Goal: Task Accomplishment & Management: Complete application form

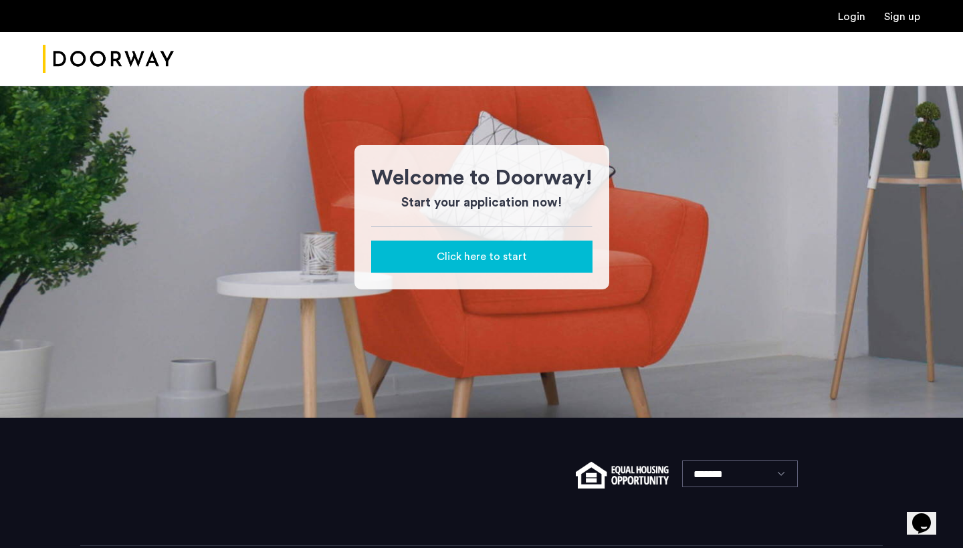
click at [520, 258] on span "Click here to start" at bounding box center [482, 257] width 90 height 16
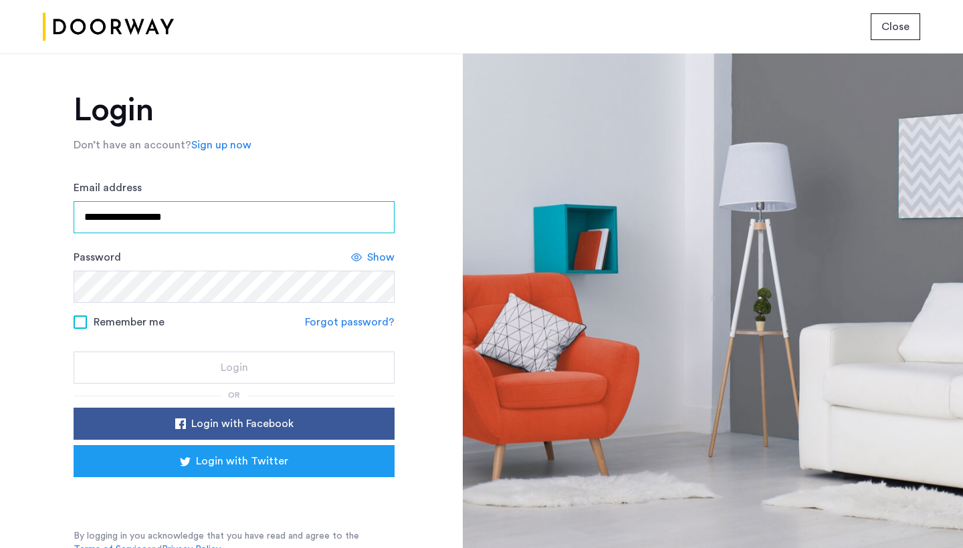
type input "**********"
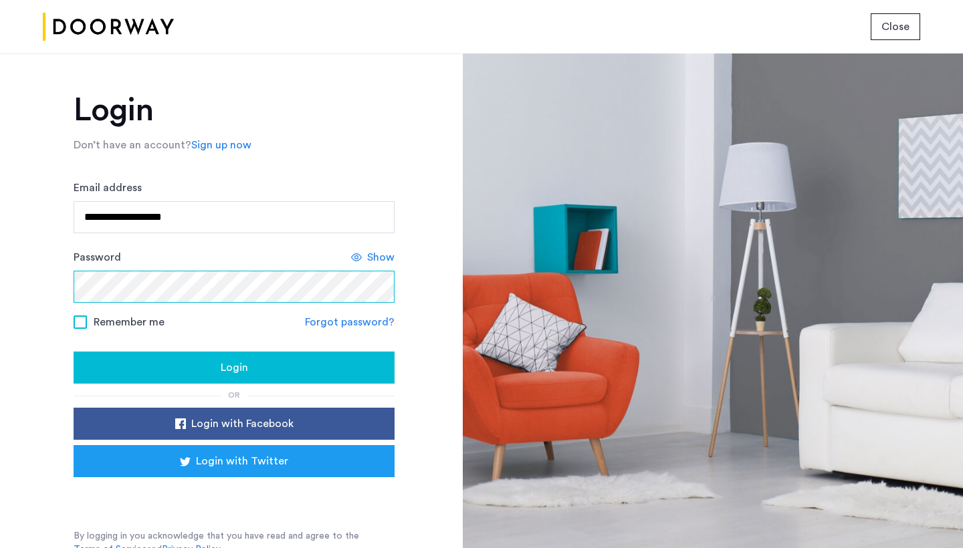
click at [232, 376] on button "Login" at bounding box center [234, 368] width 321 height 32
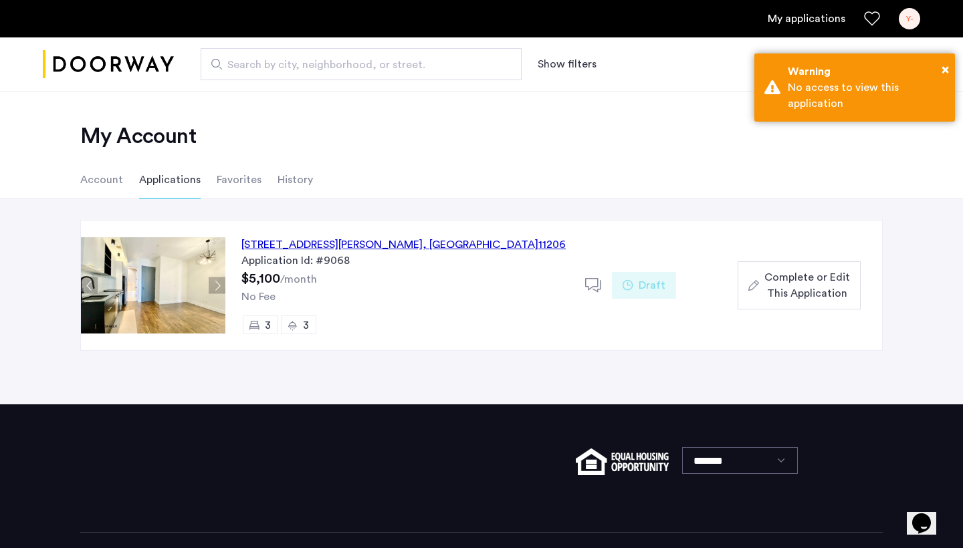
click at [811, 292] on span "Complete or Edit This Application" at bounding box center [808, 286] width 86 height 32
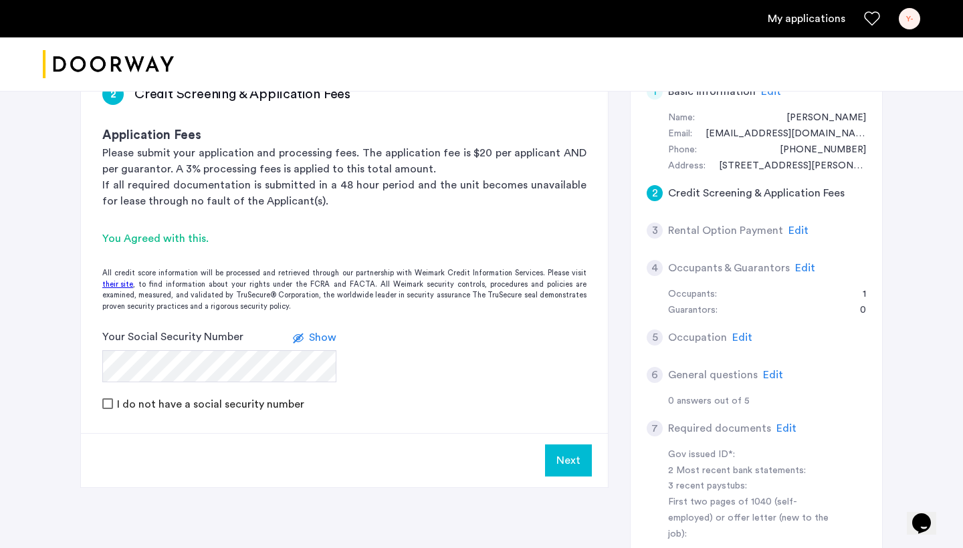
scroll to position [113, 0]
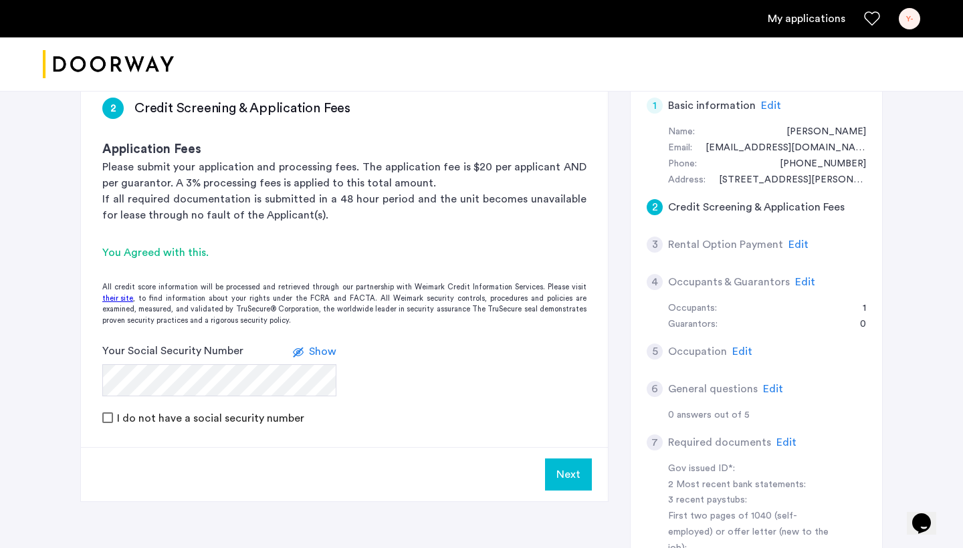
click at [134, 397] on div "Your Social Security Number Show" at bounding box center [219, 370] width 234 height 54
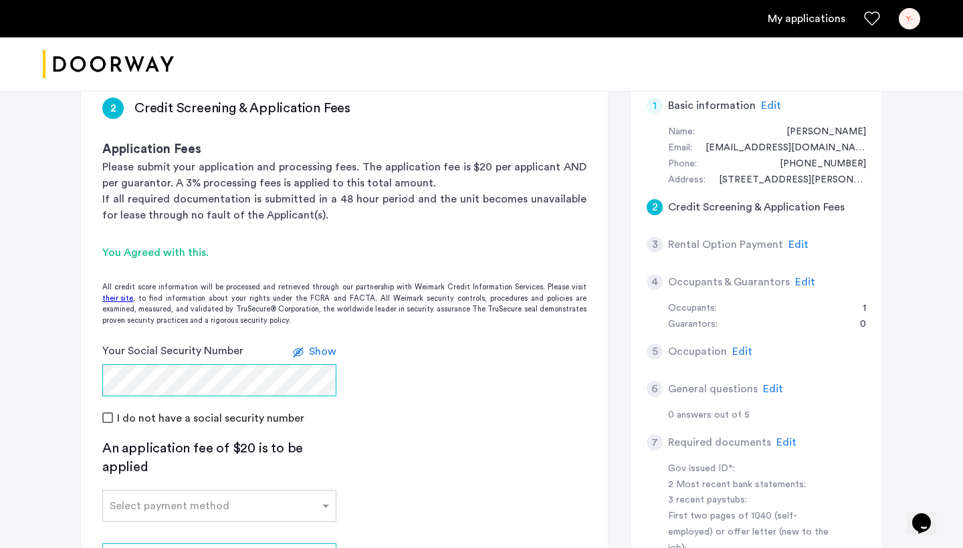
scroll to position [194, 0]
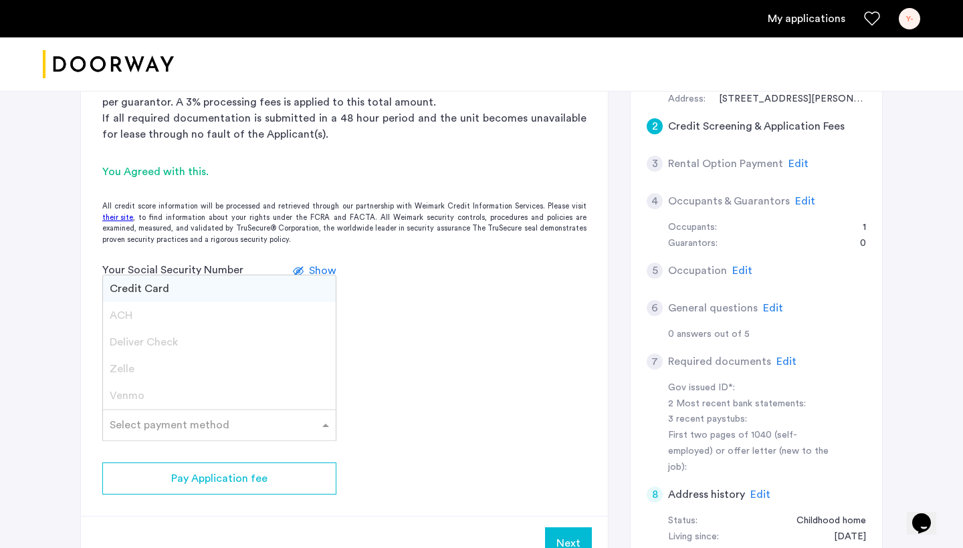
click at [174, 437] on div "Select payment method" at bounding box center [219, 425] width 234 height 32
click at [184, 295] on div "Credit Card" at bounding box center [219, 289] width 233 height 27
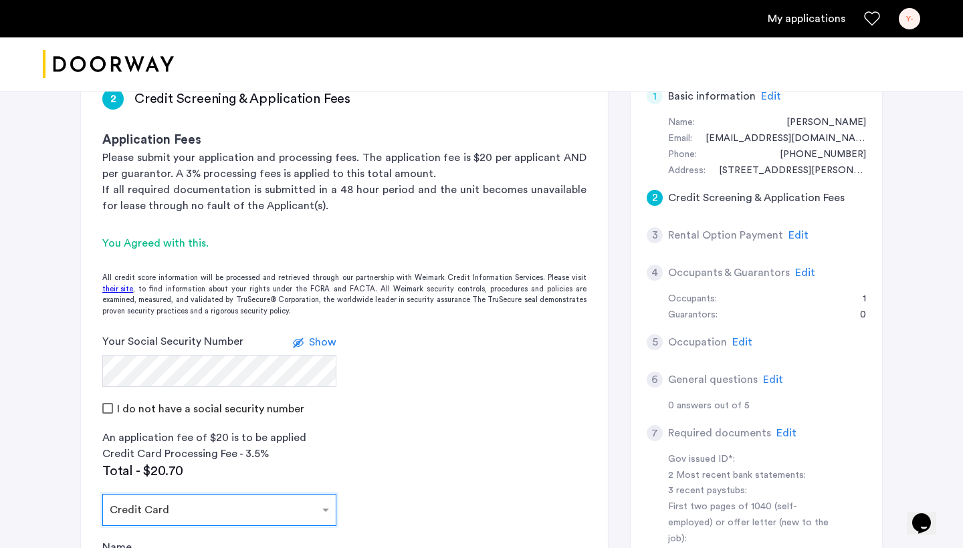
scroll to position [119, 0]
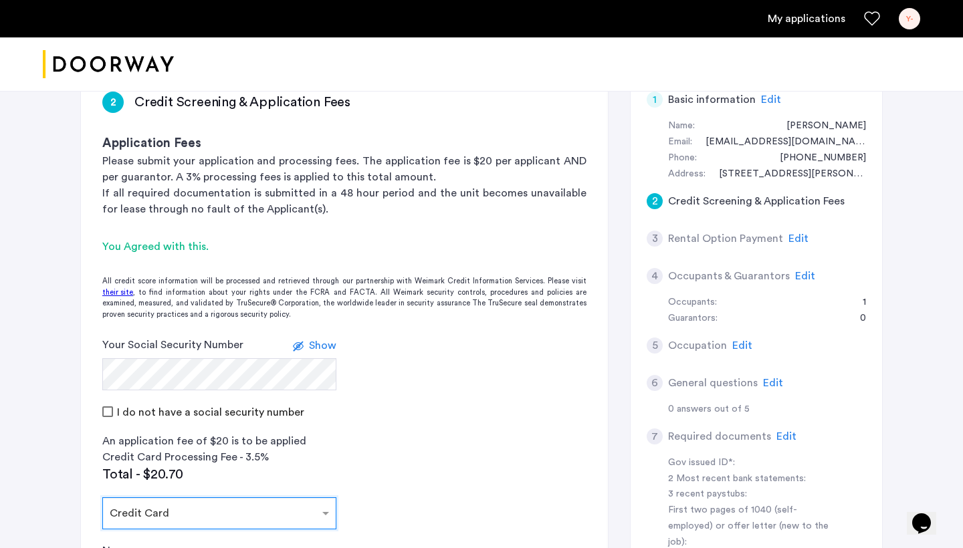
click at [792, 234] on span "Edit" at bounding box center [799, 238] width 20 height 11
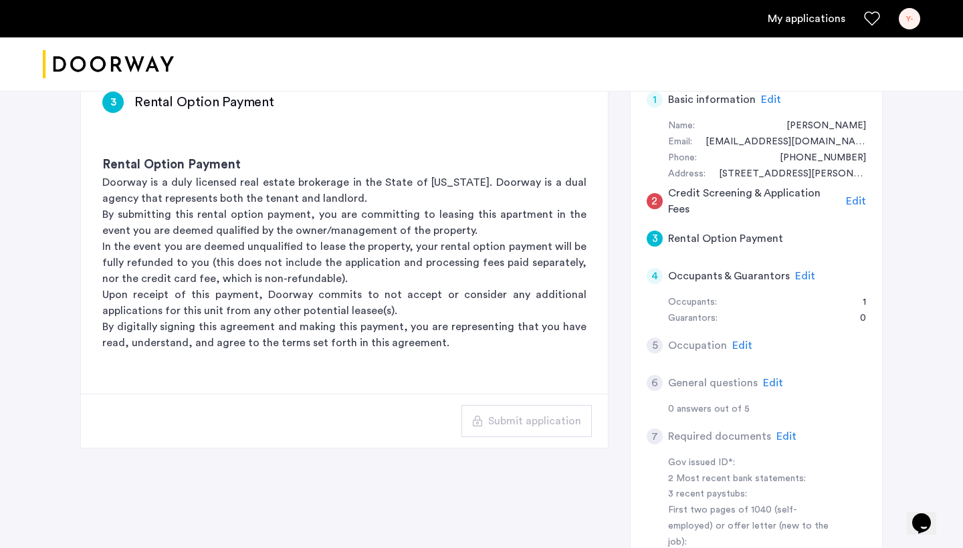
click at [800, 274] on span "Edit" at bounding box center [805, 276] width 20 height 11
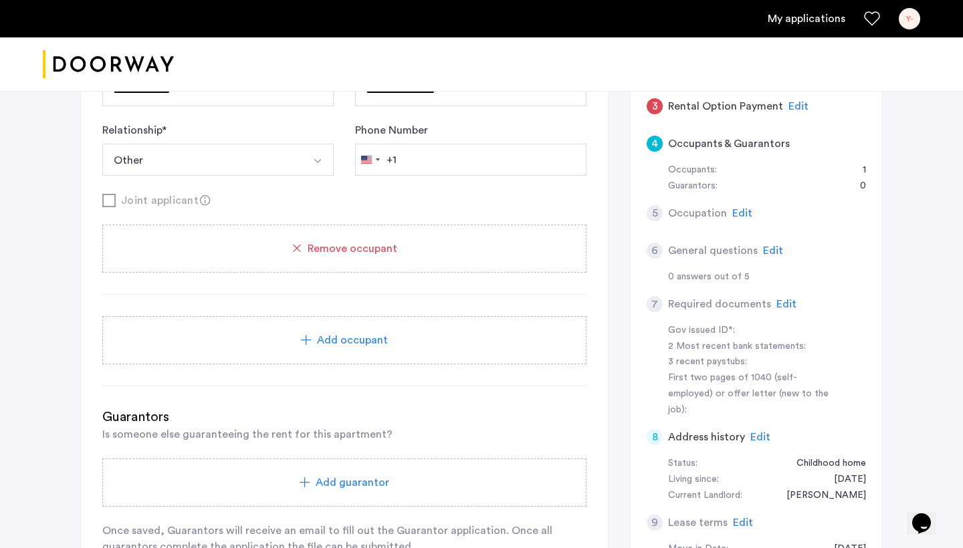
scroll to position [225, 0]
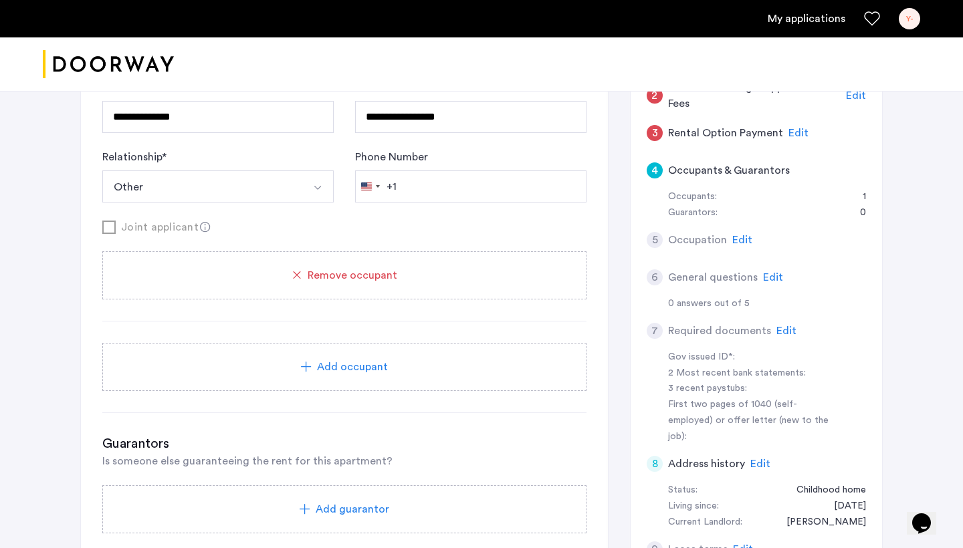
click at [740, 235] on span "Edit" at bounding box center [742, 240] width 20 height 11
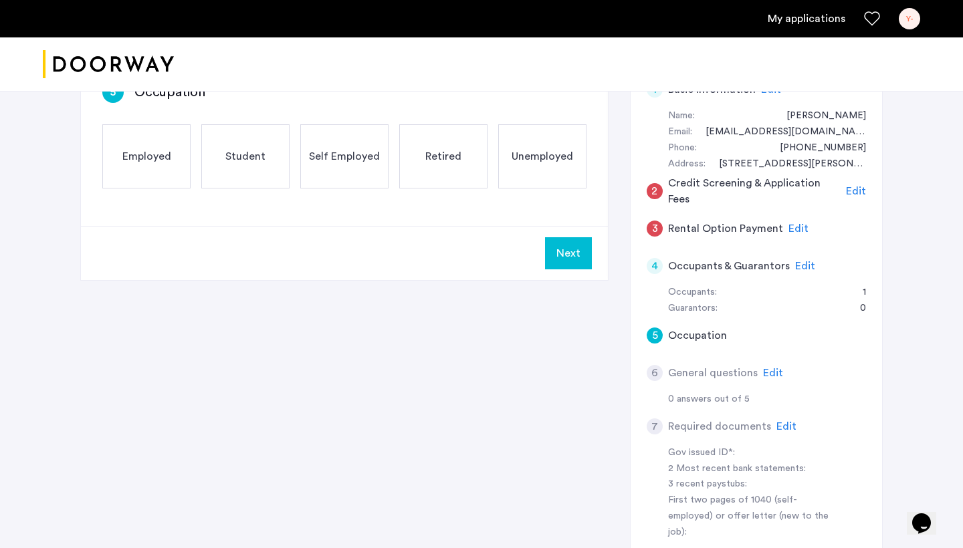
scroll to position [123, 0]
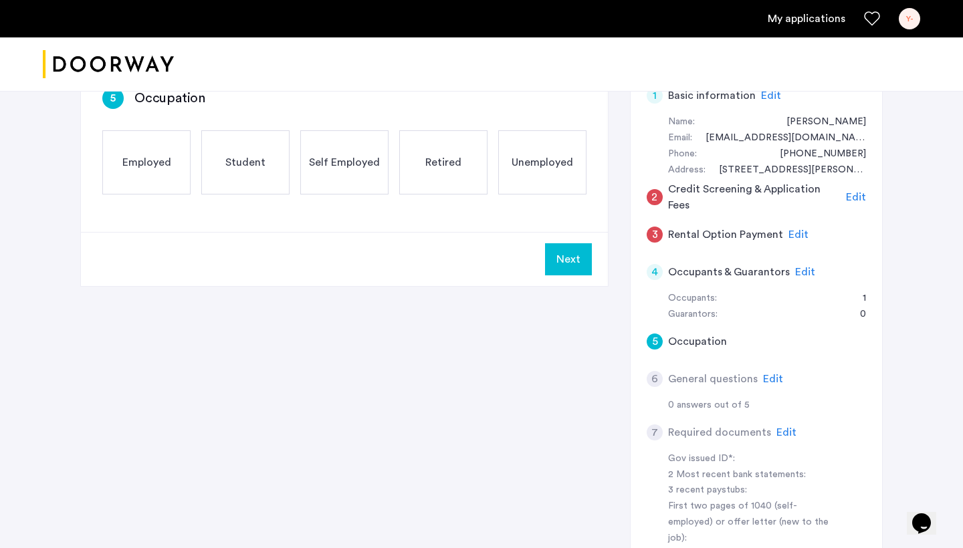
click at [852, 199] on span "Edit" at bounding box center [856, 197] width 20 height 11
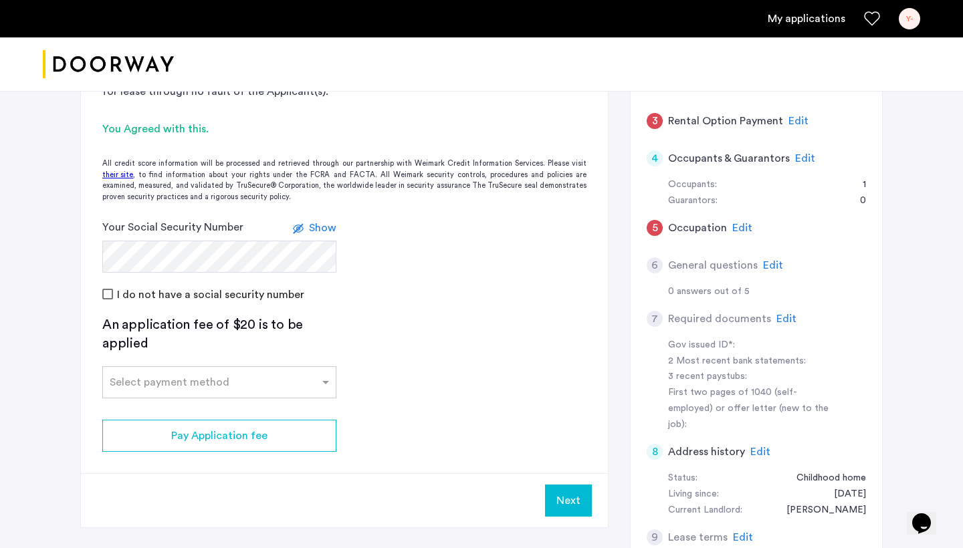
scroll to position [193, 0]
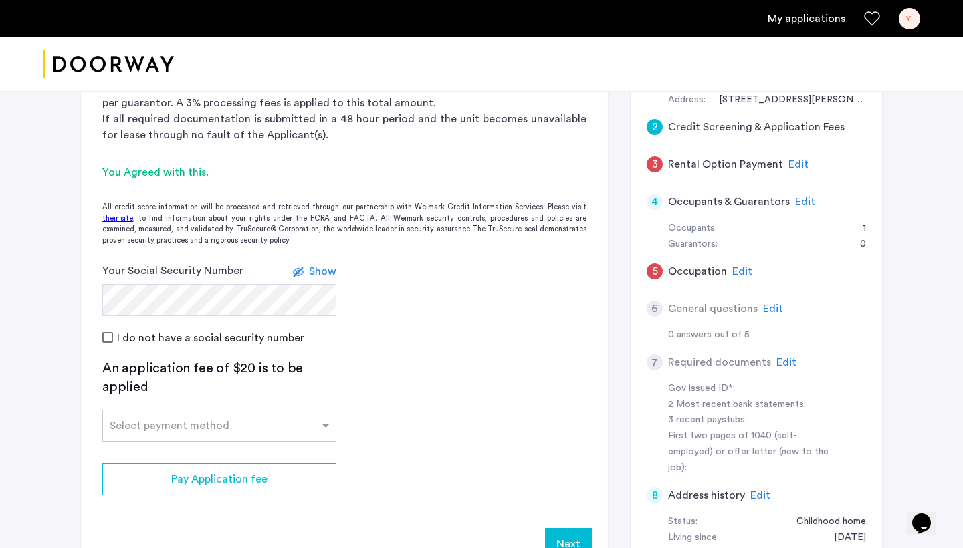
click at [790, 164] on span "Edit" at bounding box center [799, 164] width 20 height 11
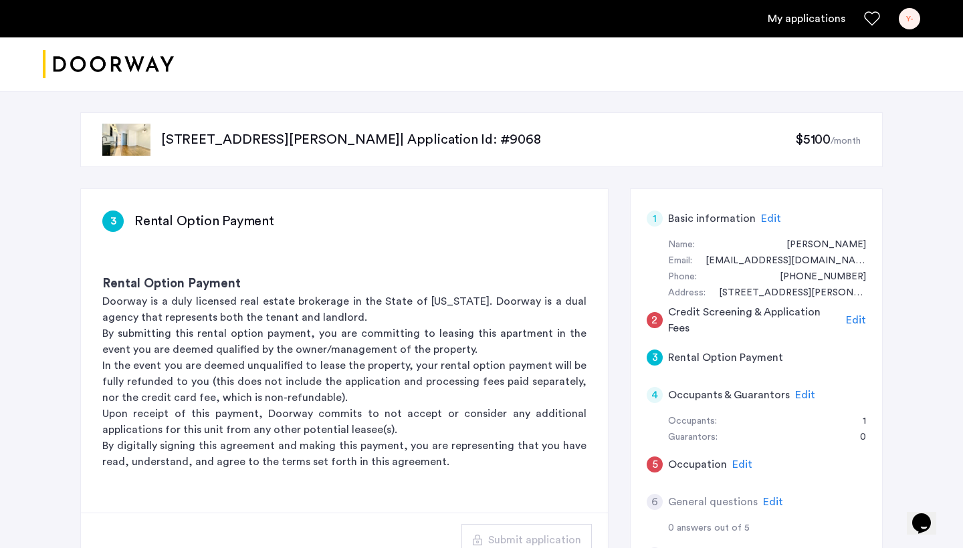
scroll to position [0, 0]
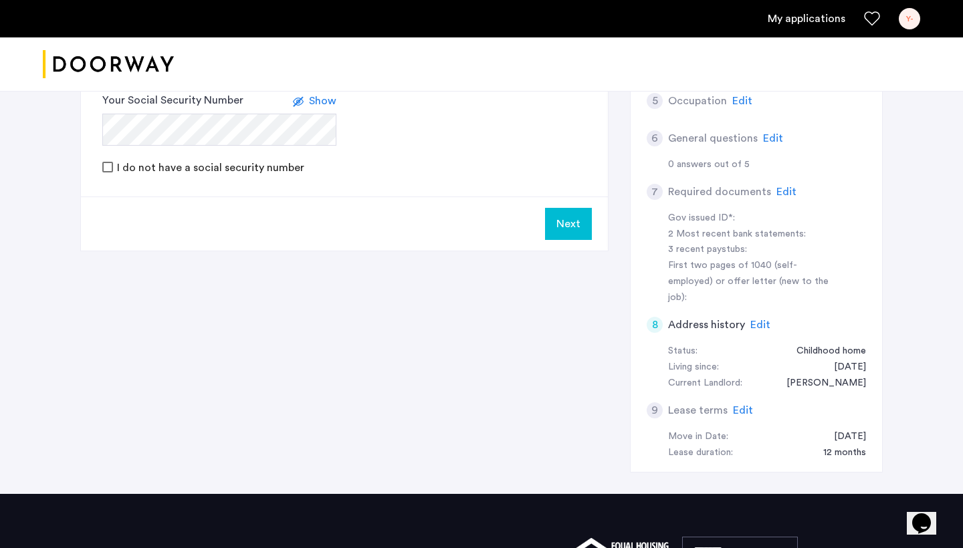
scroll to position [374, 0]
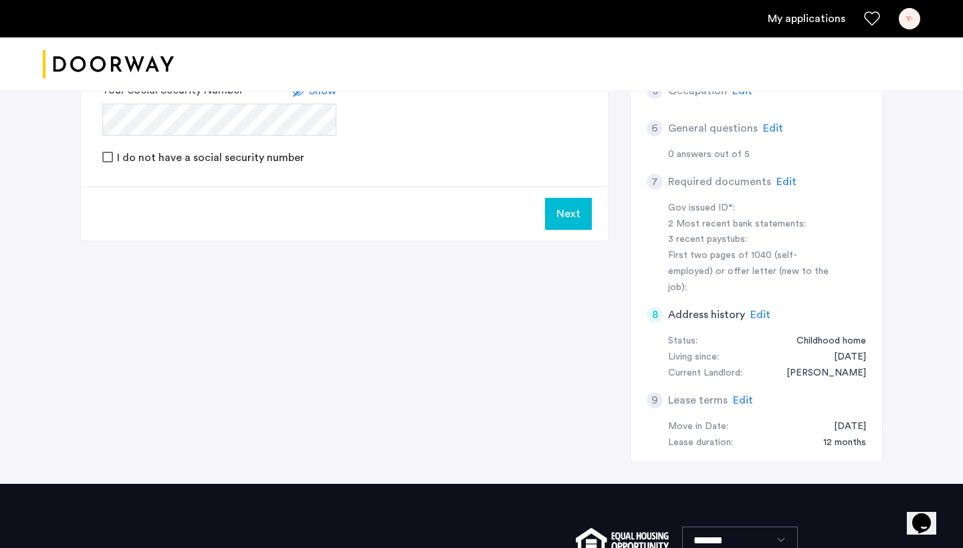
click at [736, 395] on span "Edit" at bounding box center [743, 400] width 20 height 11
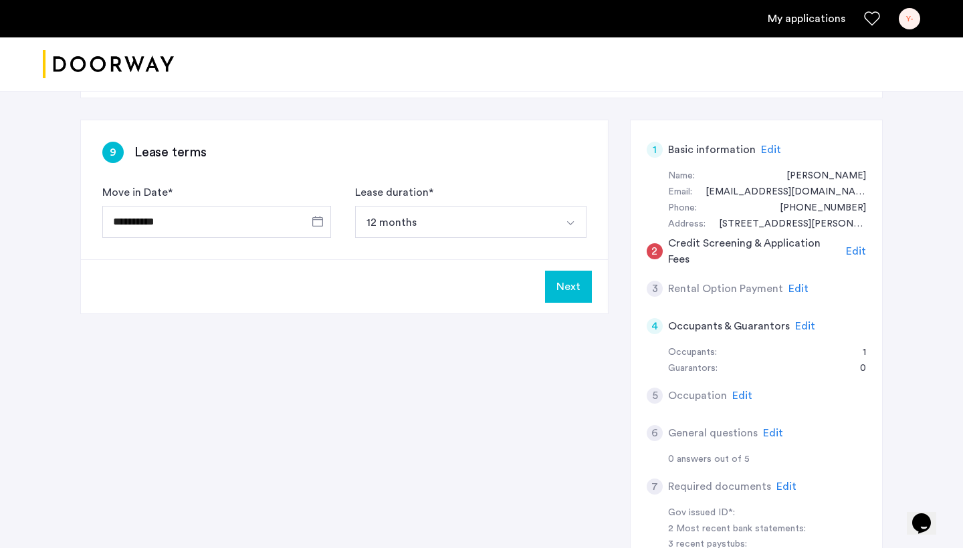
scroll to position [64, 0]
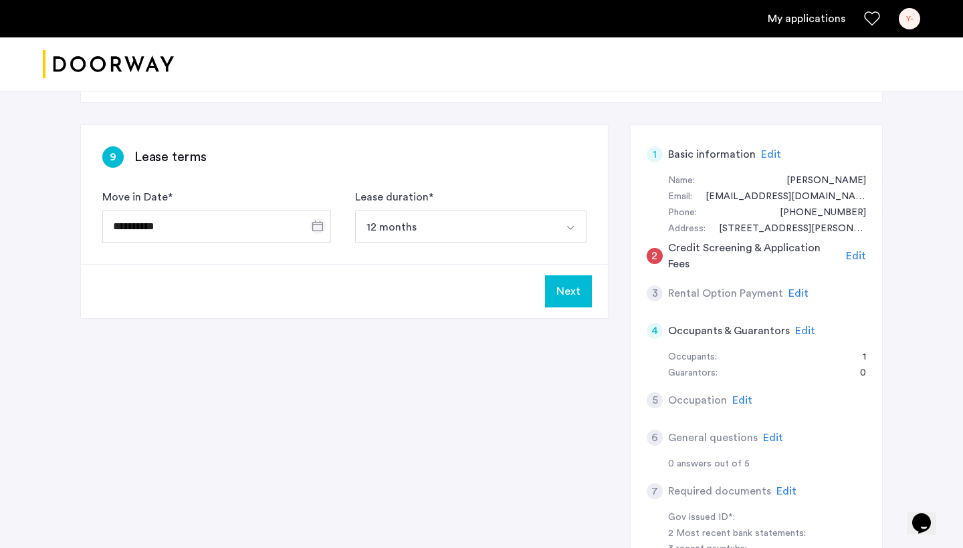
click at [319, 231] on span "Open calendar" at bounding box center [318, 226] width 32 height 32
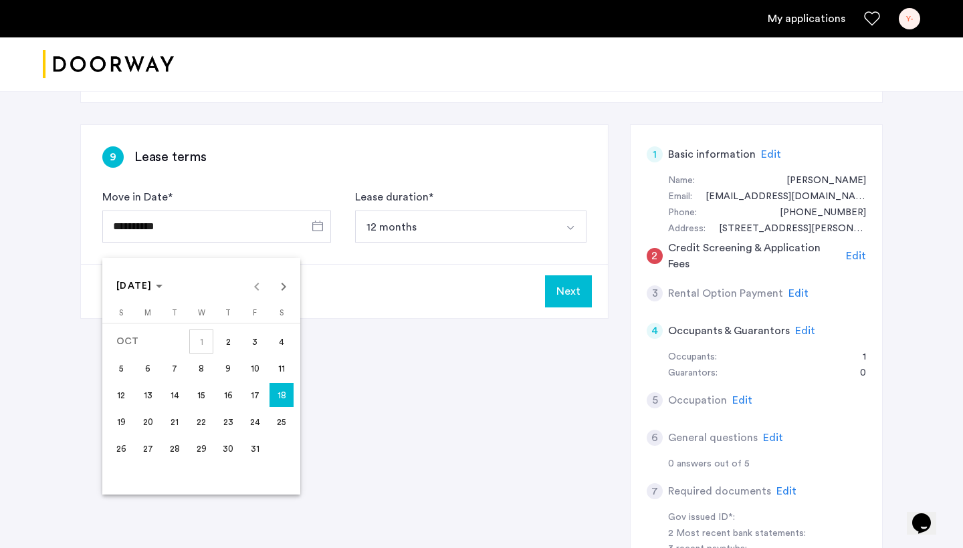
click at [206, 340] on span "1" at bounding box center [201, 342] width 24 height 24
click at [227, 340] on span "2" at bounding box center [228, 342] width 24 height 24
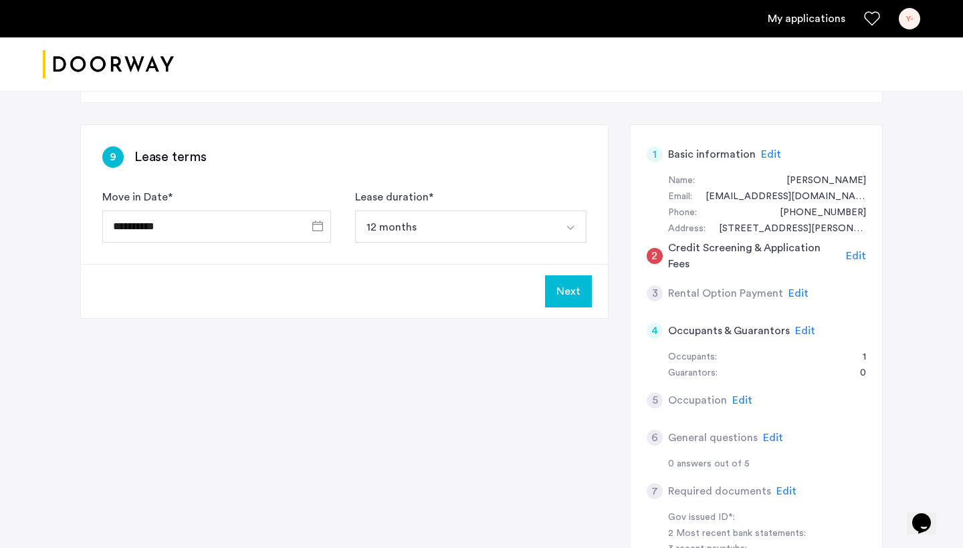
type input "**********"
click at [572, 230] on img "Select option" at bounding box center [570, 228] width 11 height 11
click at [482, 336] on div "**********" at bounding box center [481, 459] width 803 height 670
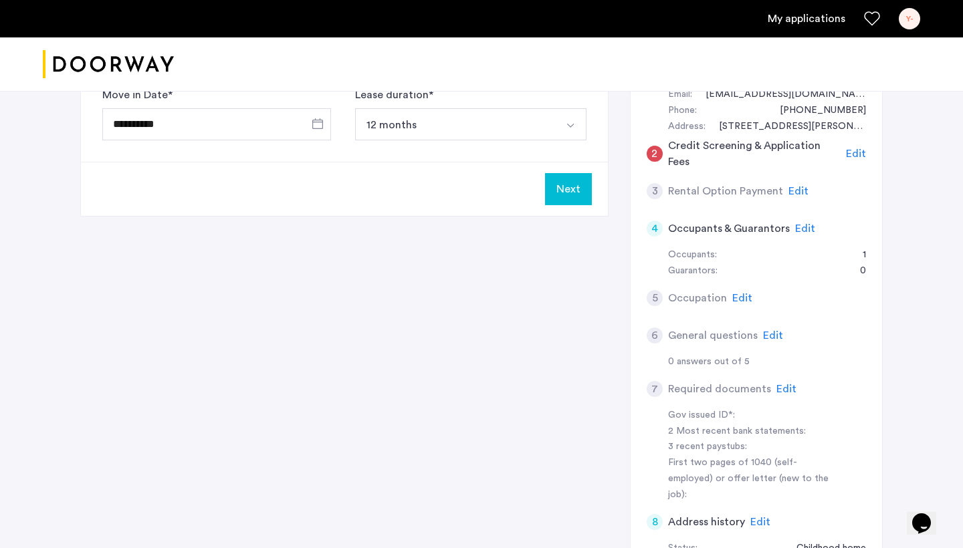
scroll to position [173, 0]
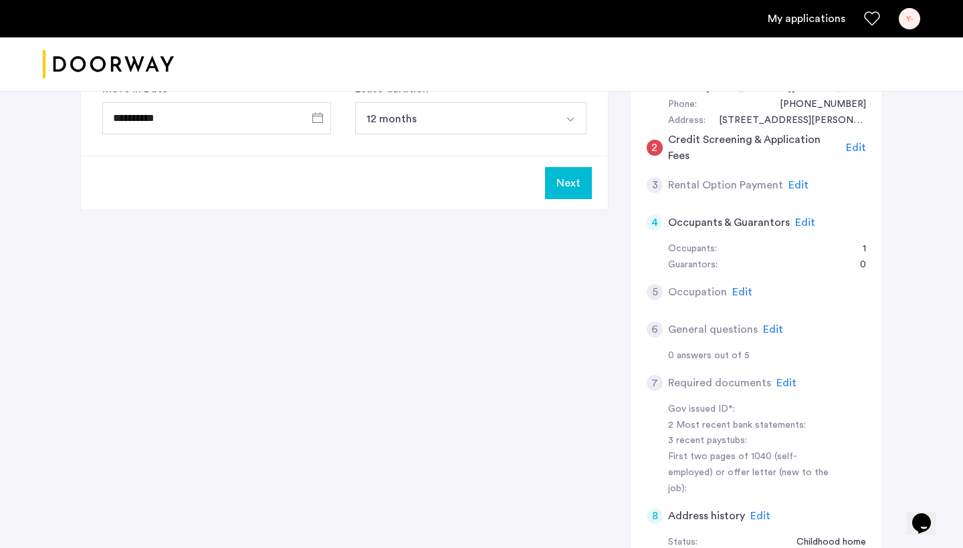
click at [737, 287] on span "Edit" at bounding box center [742, 292] width 20 height 11
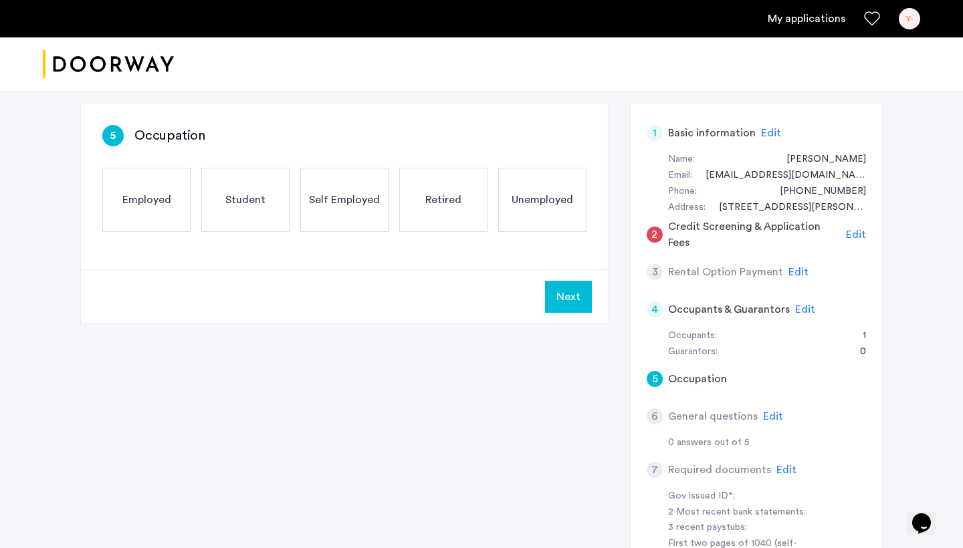
scroll to position [88, 0]
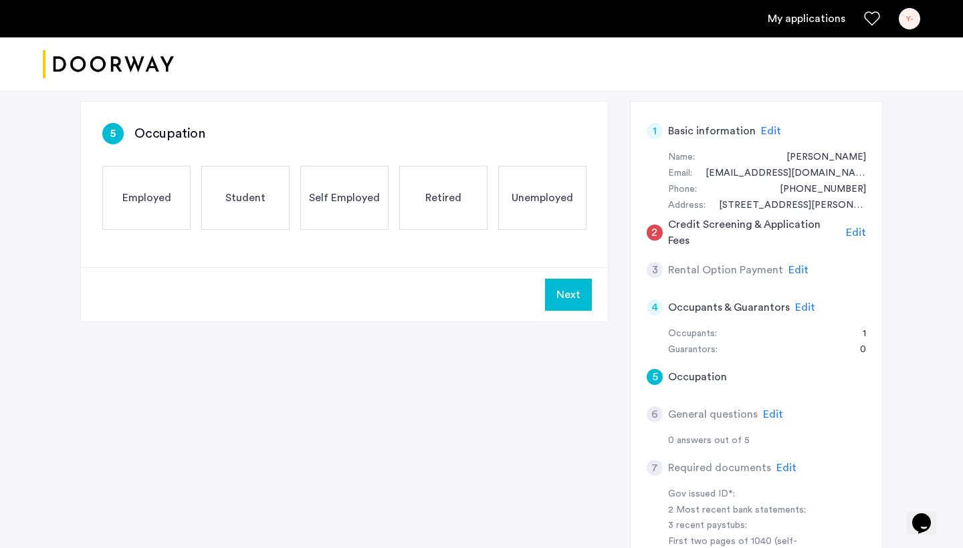
click at [173, 213] on div "Employed" at bounding box center [146, 198] width 88 height 64
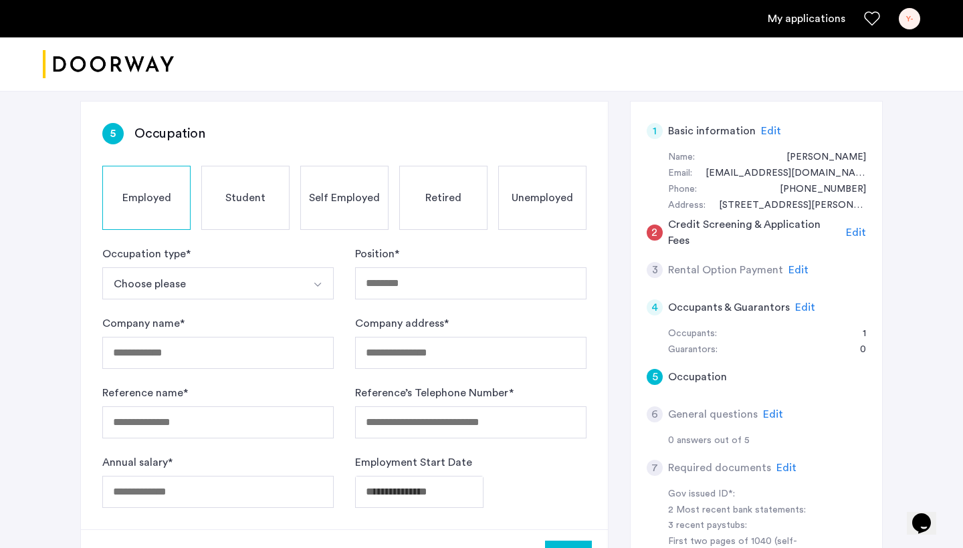
click at [324, 281] on button "Select option" at bounding box center [318, 284] width 32 height 32
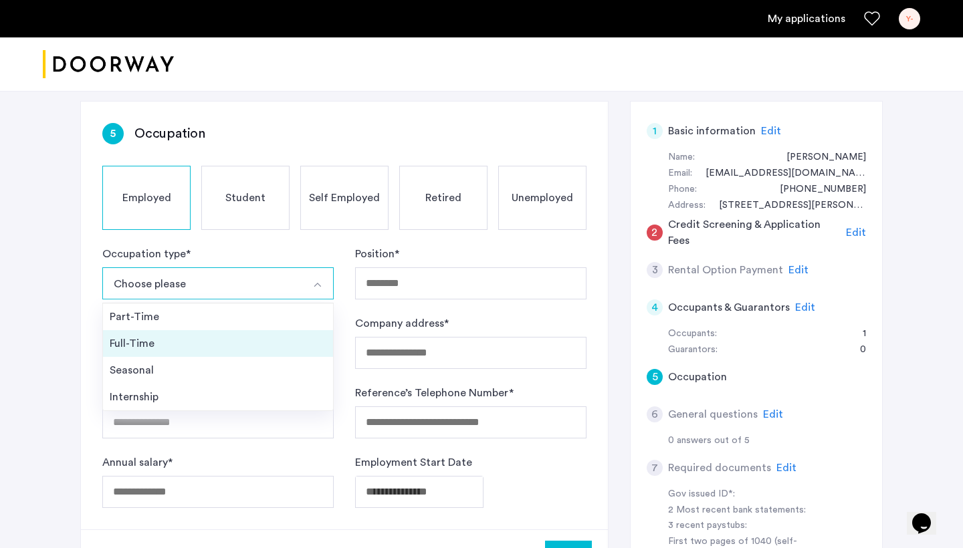
click at [249, 338] on div "Full-Time" at bounding box center [218, 344] width 217 height 16
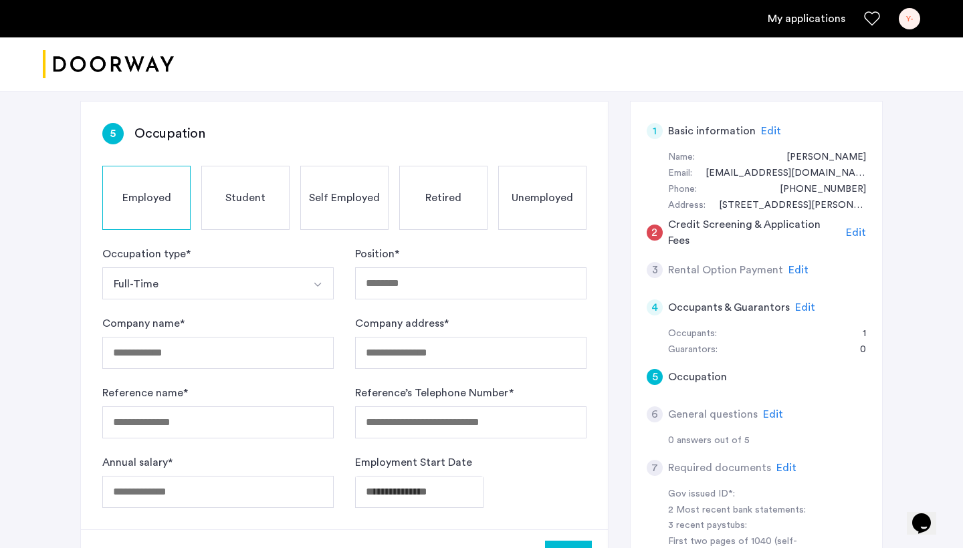
click at [445, 263] on div "Position *" at bounding box center [470, 273] width 231 height 54
click at [420, 275] on input "Position *" at bounding box center [470, 284] width 231 height 32
type input "**********"
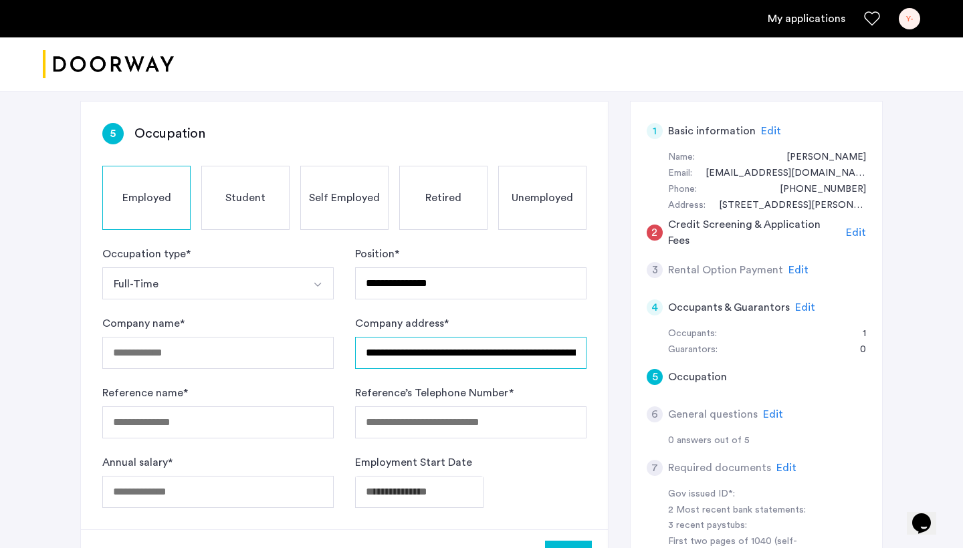
type input "**********"
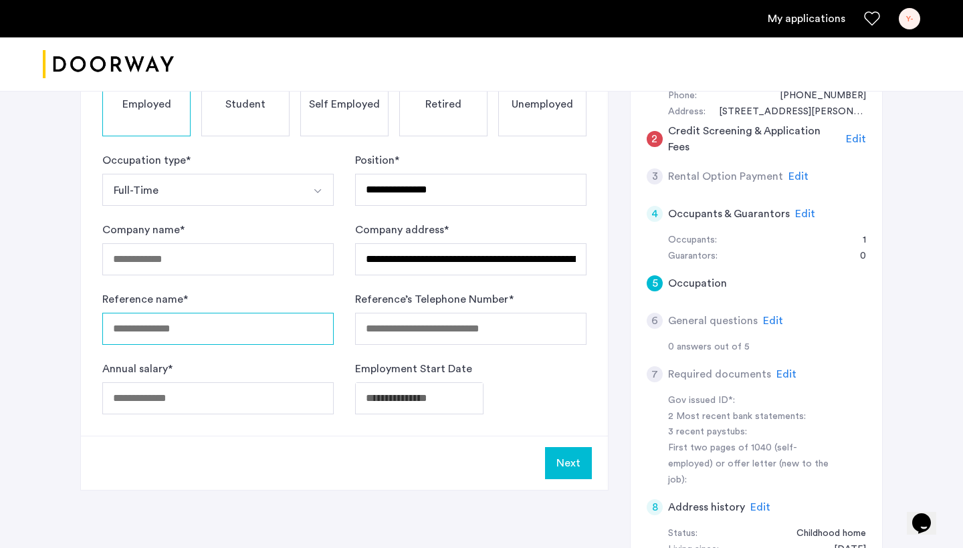
scroll to position [183, 0]
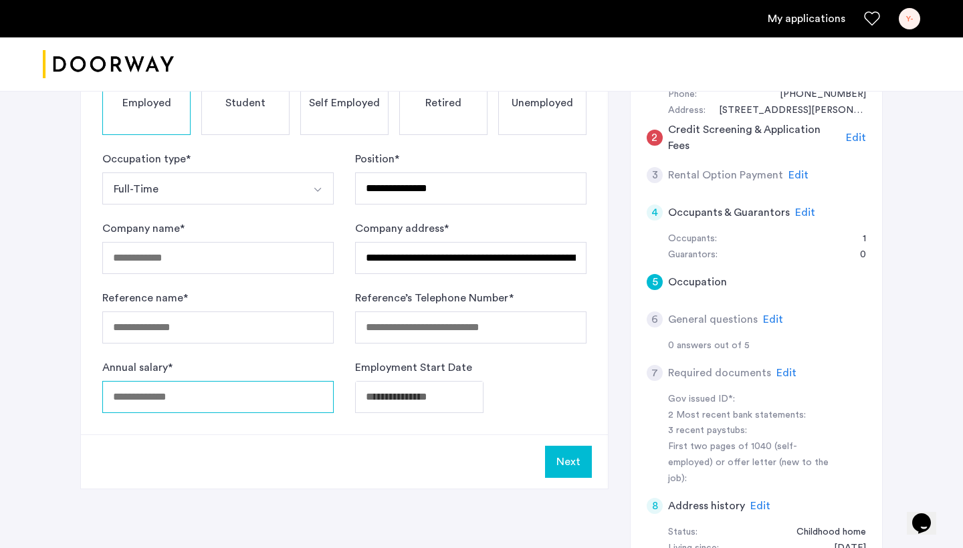
click at [227, 407] on div "Annual salary *" at bounding box center [217, 387] width 231 height 54
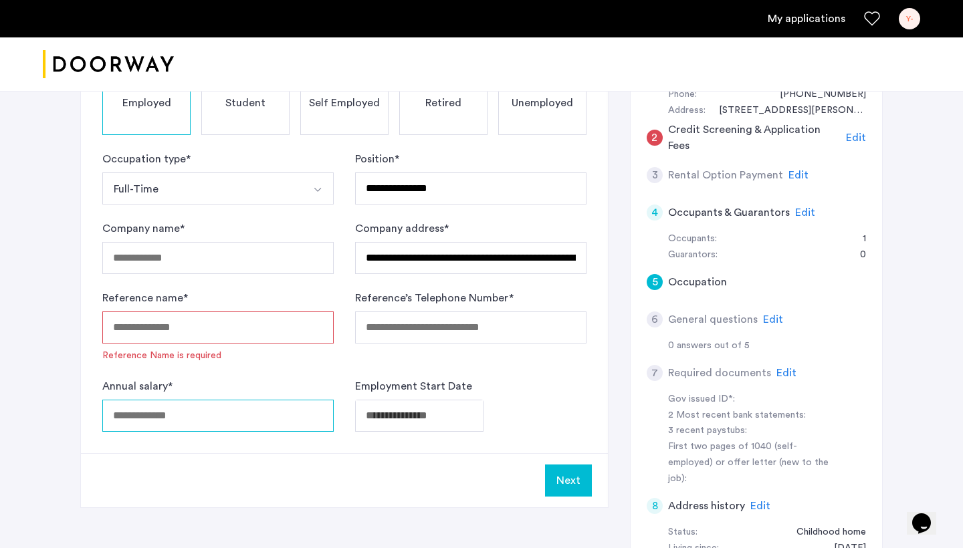
type input "*"
type input "*****"
click at [402, 366] on body "**********" at bounding box center [481, 91] width 963 height 548
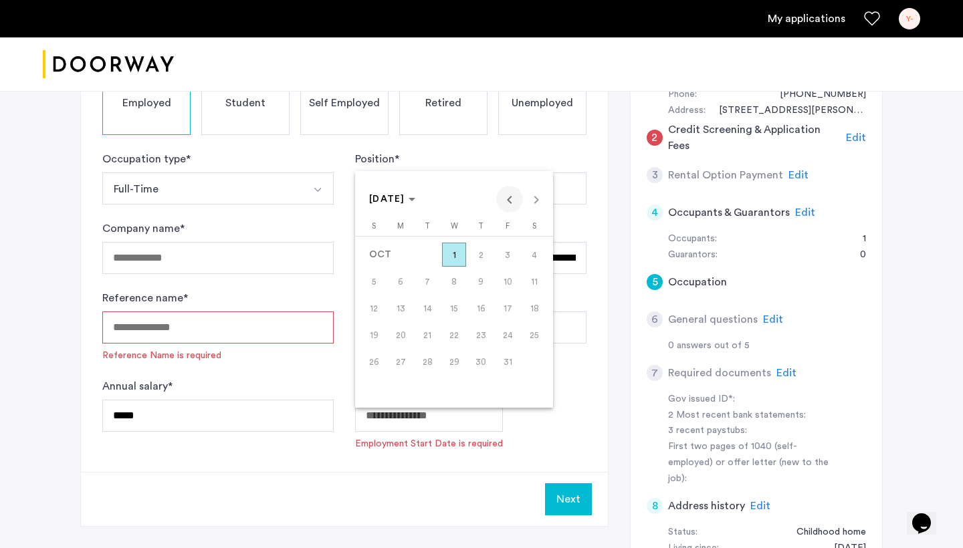
click at [504, 204] on span "Previous month" at bounding box center [509, 199] width 27 height 27
click at [504, 205] on span "Previous month" at bounding box center [509, 199] width 27 height 27
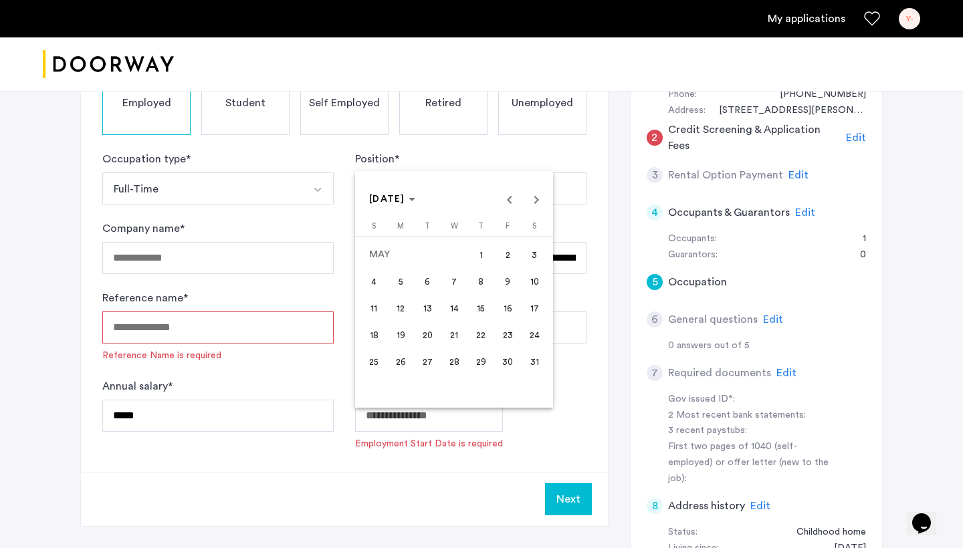
click at [483, 254] on span "1" at bounding box center [481, 255] width 24 height 24
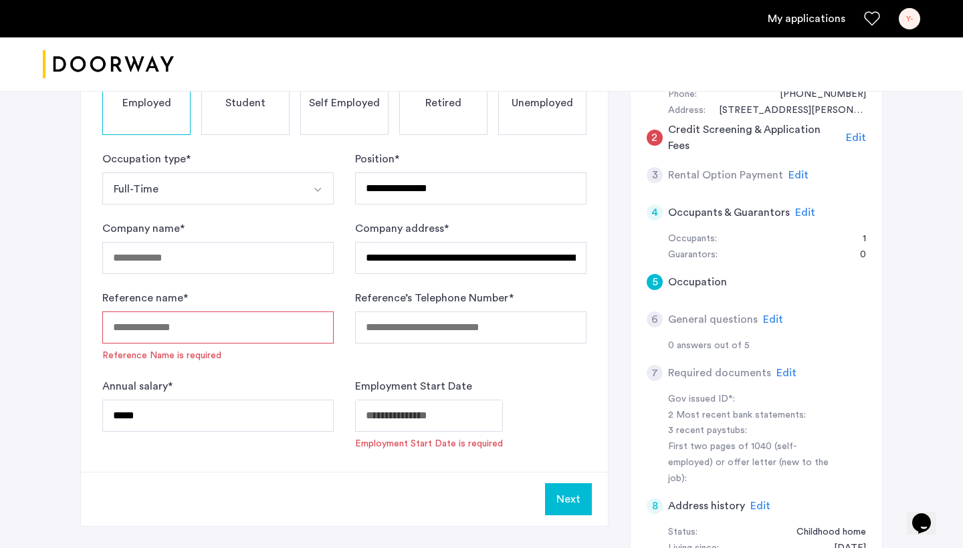
type input "**********"
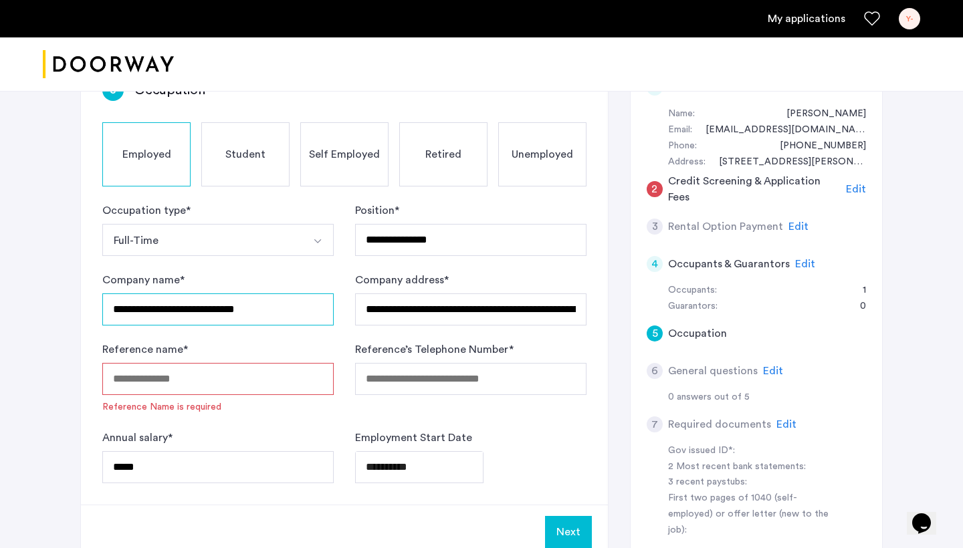
scroll to position [139, 0]
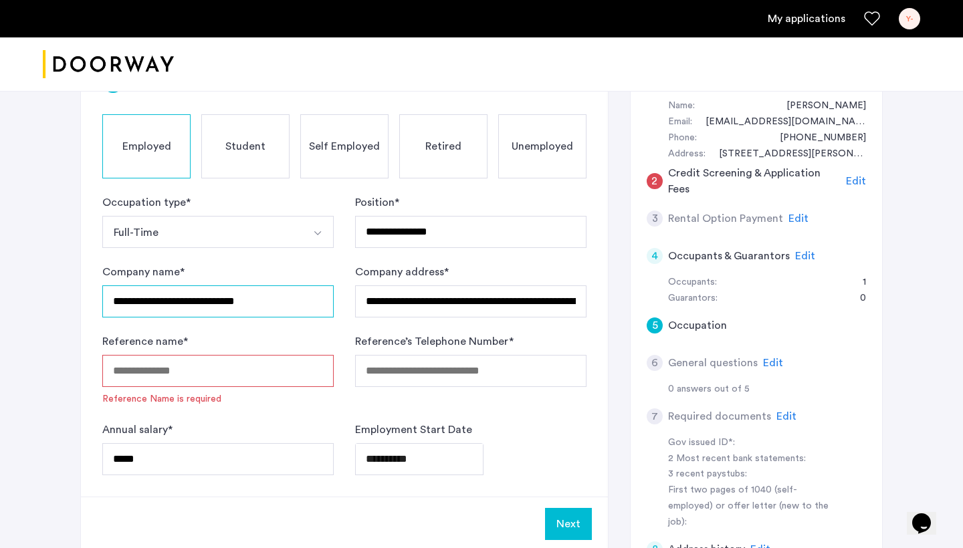
type input "**********"
click at [228, 387] on input "Reference name *" at bounding box center [217, 371] width 231 height 32
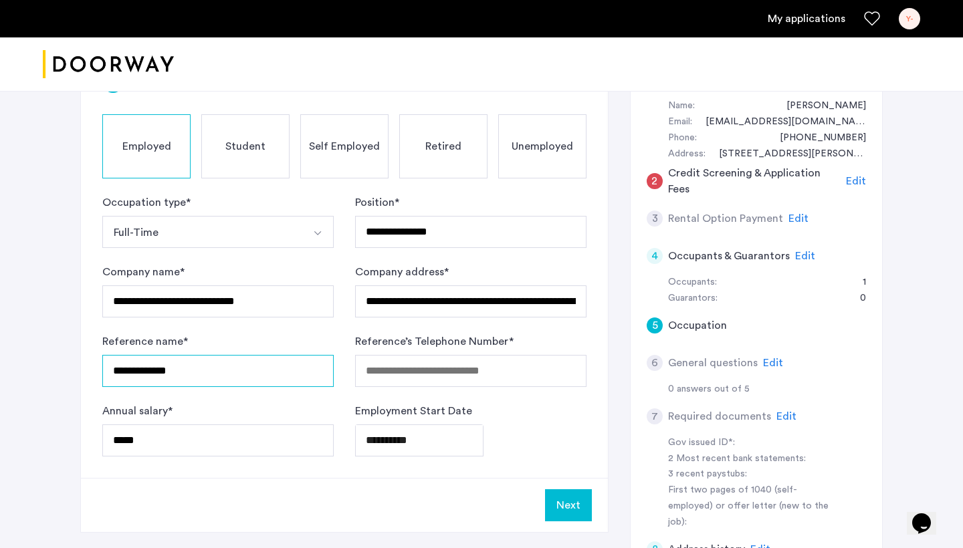
type input "**********"
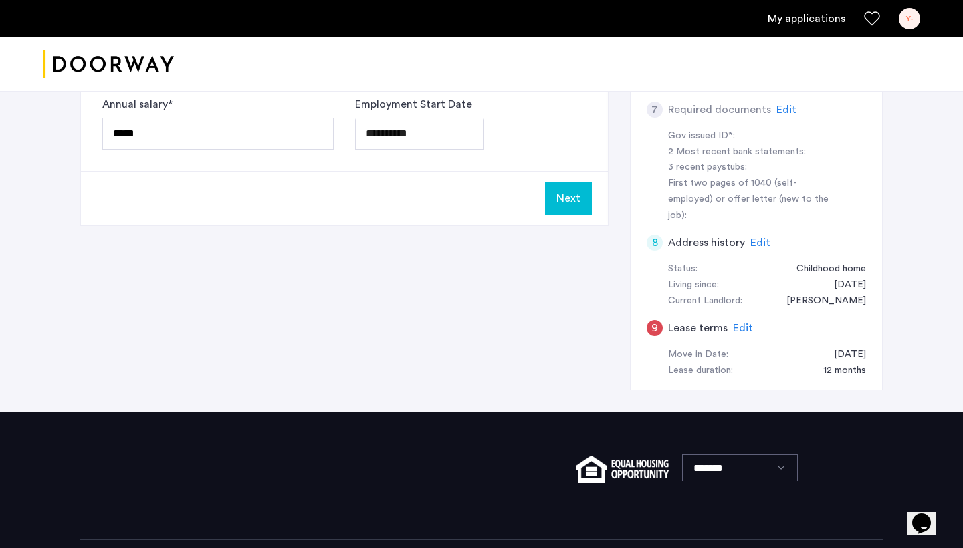
scroll to position [207, 0]
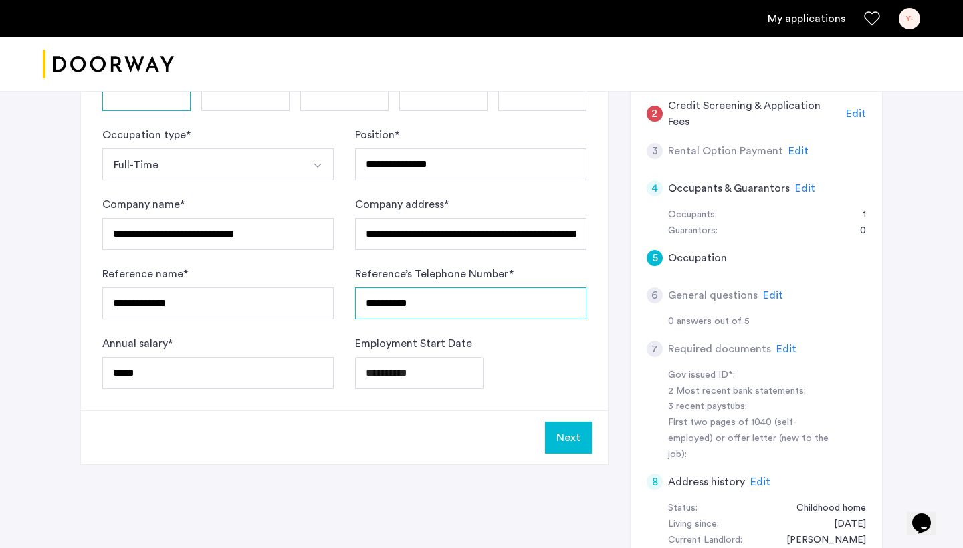
type input "**********"
click at [805, 185] on span "Edit" at bounding box center [805, 188] width 20 height 11
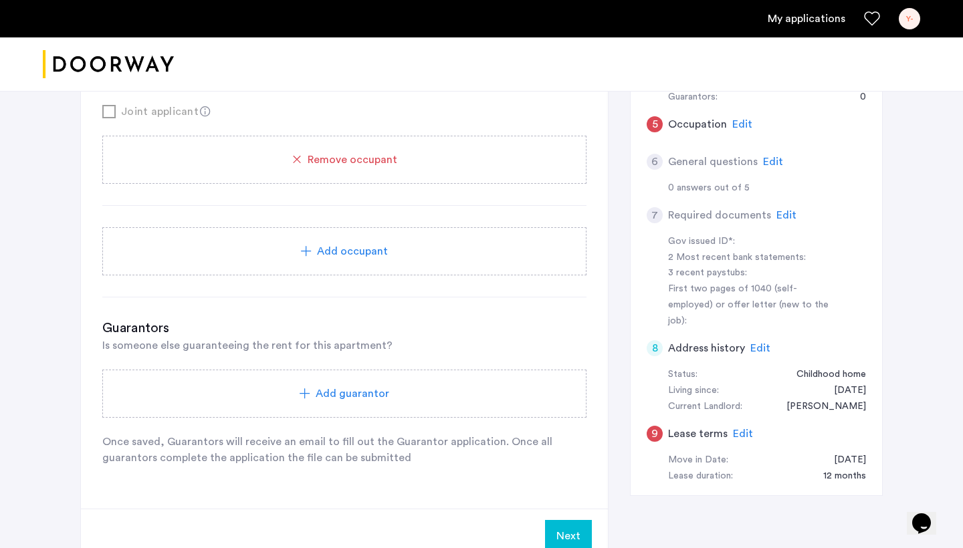
scroll to position [381, 0]
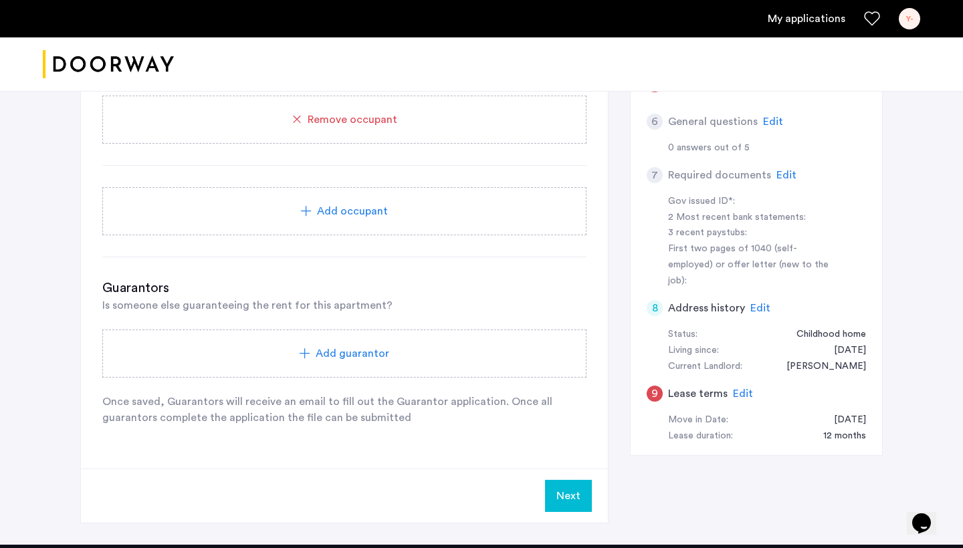
click at [340, 361] on span "Add guarantor" at bounding box center [353, 354] width 74 height 16
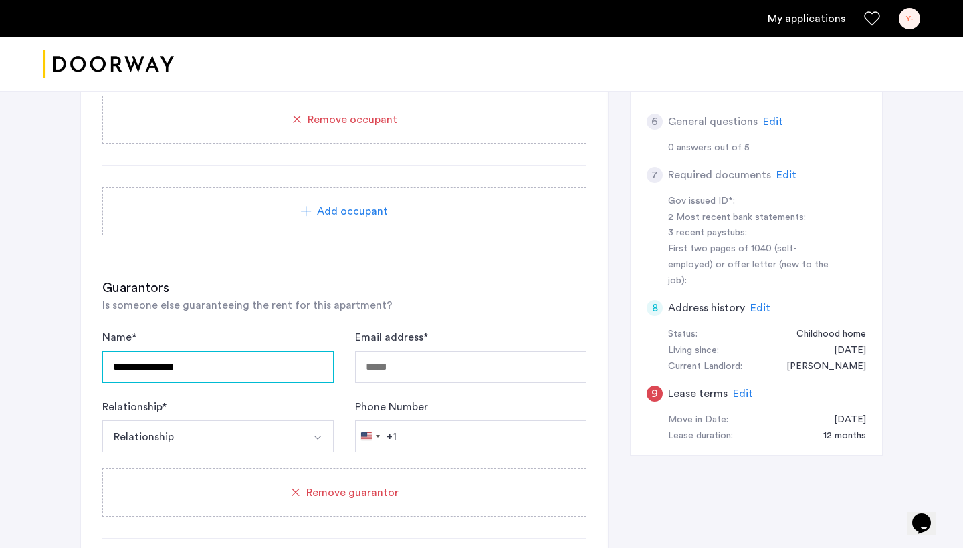
type input "**********"
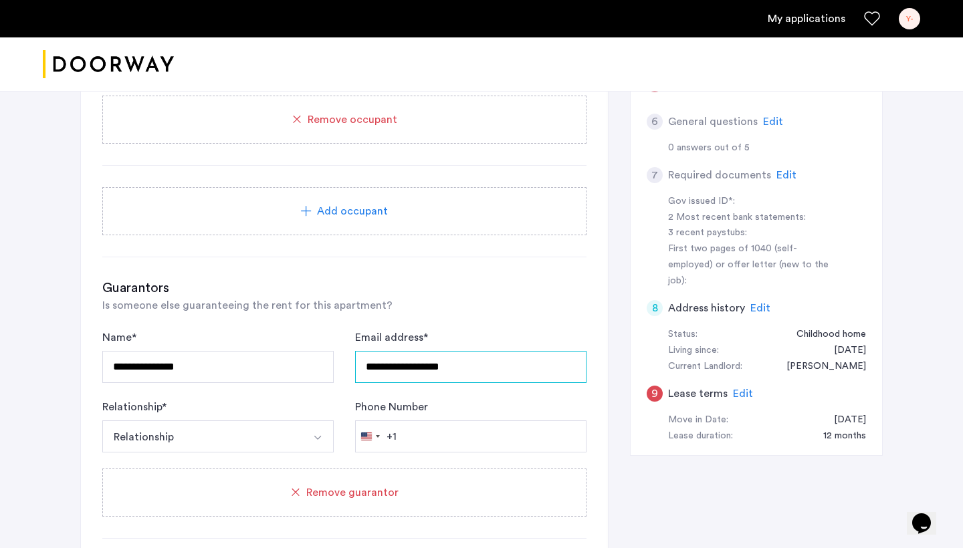
type input "**********"
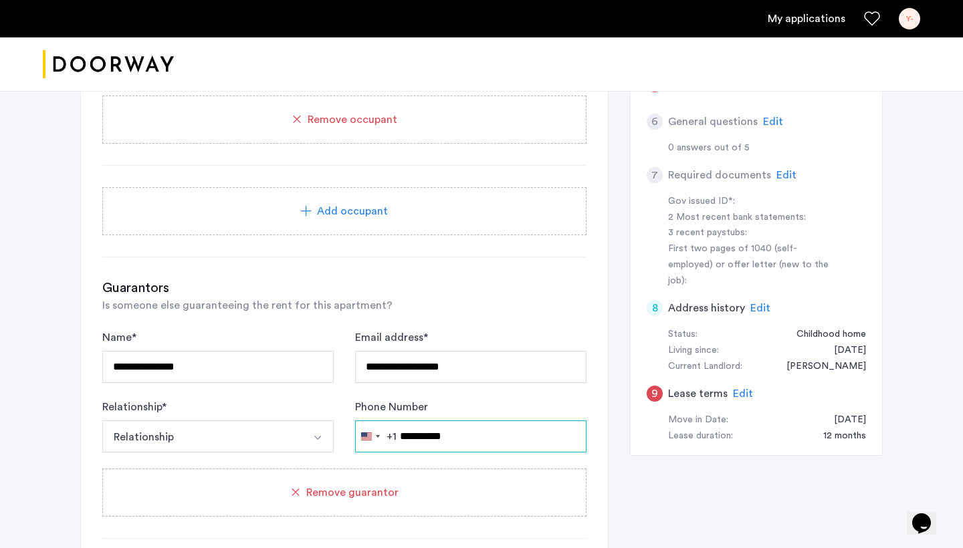
type input "**********"
click at [322, 443] on img "Select option" at bounding box center [317, 438] width 11 height 11
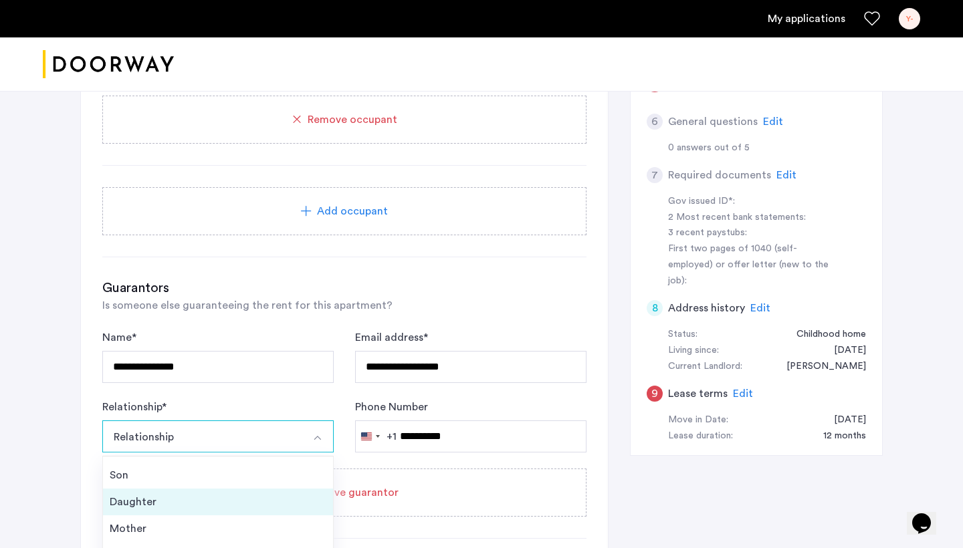
scroll to position [48, 0]
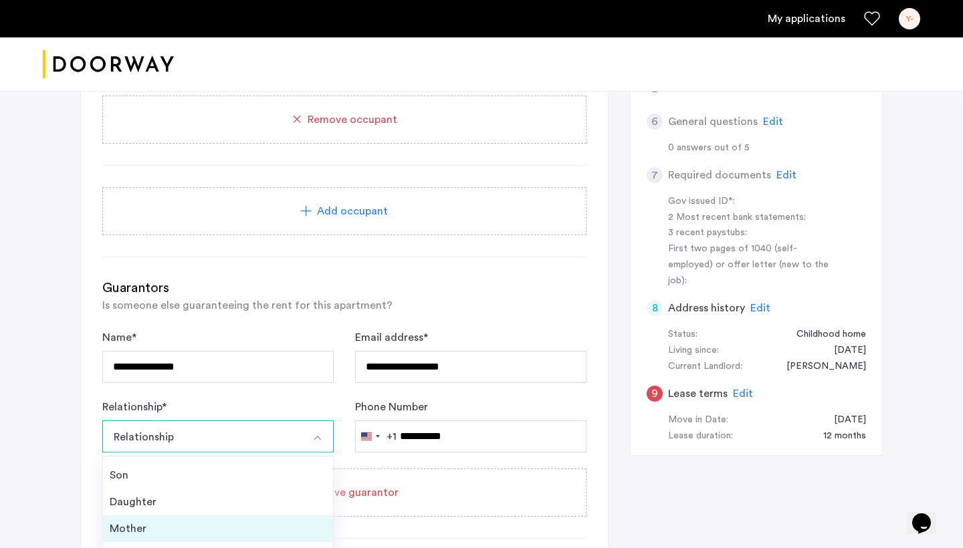
click at [241, 531] on div "Mother" at bounding box center [218, 529] width 217 height 16
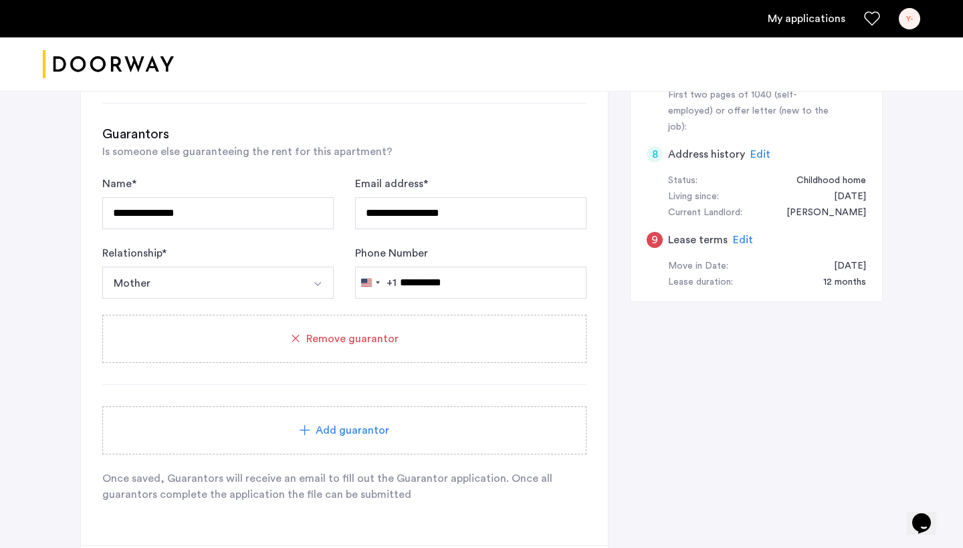
scroll to position [530, 0]
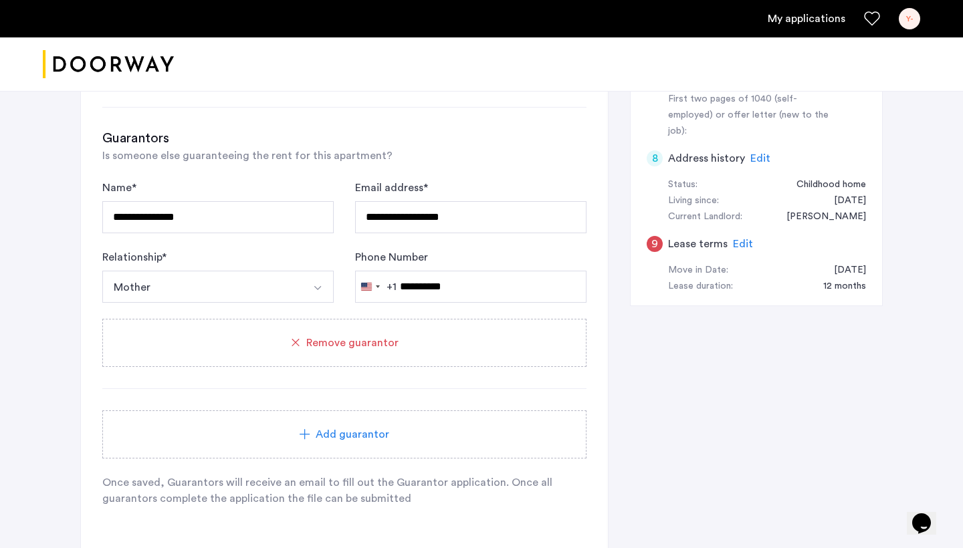
click at [630, 367] on div "**********" at bounding box center [481, 142] width 803 height 968
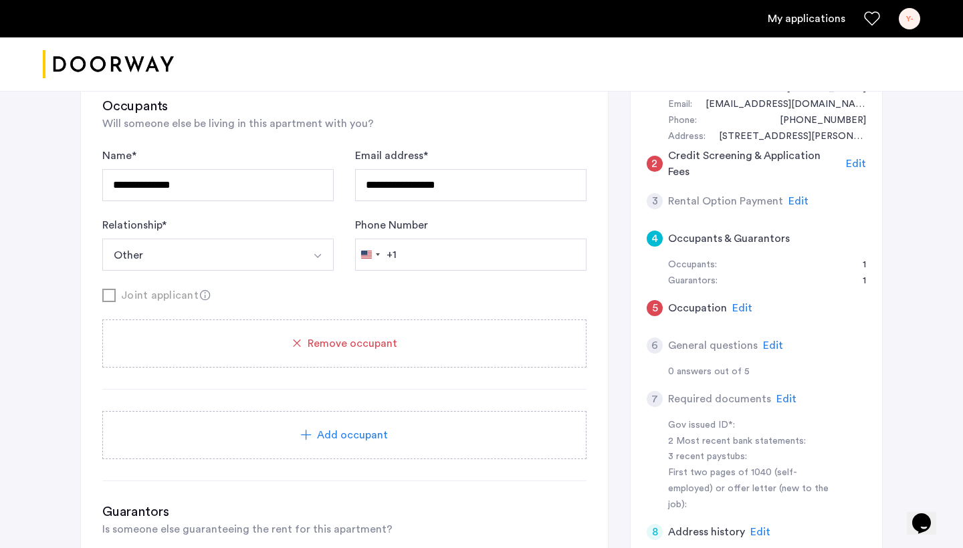
scroll to position [138, 0]
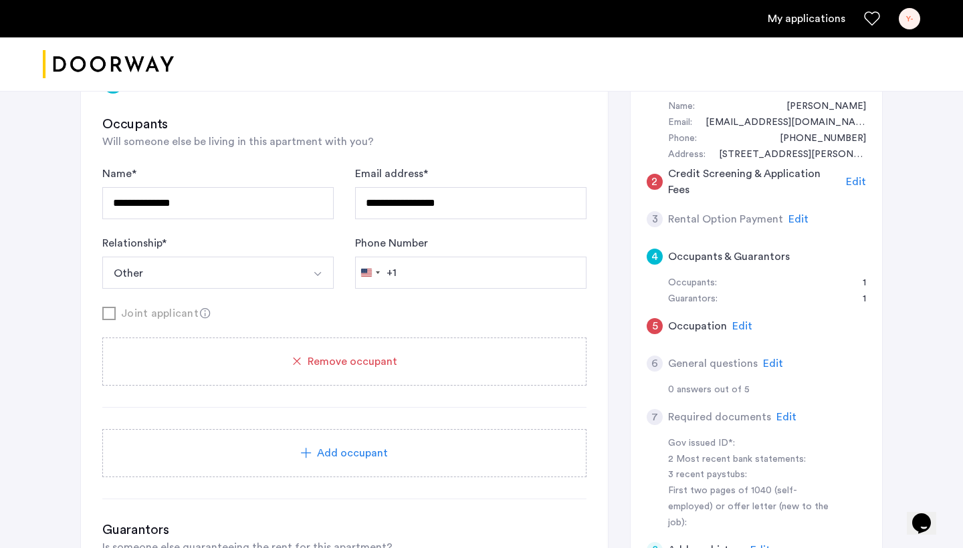
click at [789, 216] on span "Edit" at bounding box center [799, 219] width 20 height 11
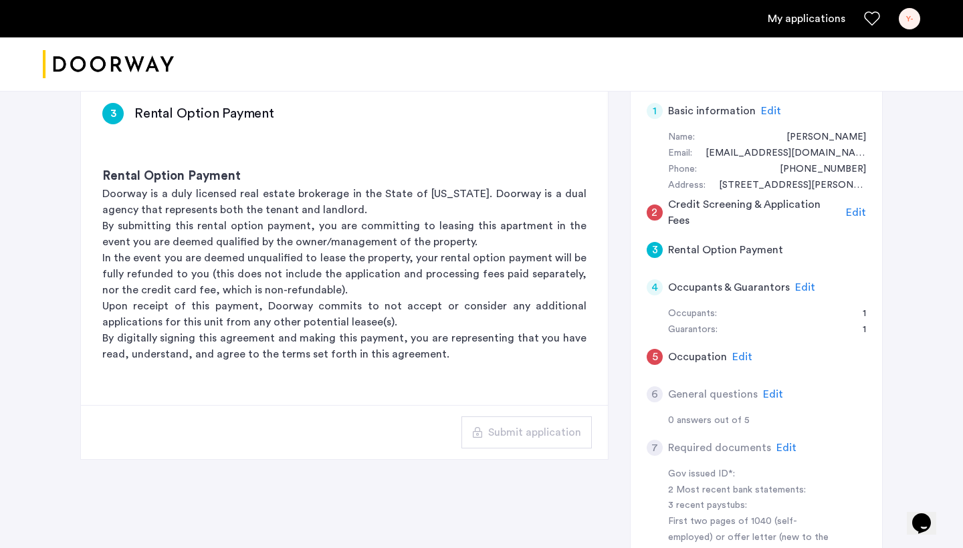
scroll to position [100, 0]
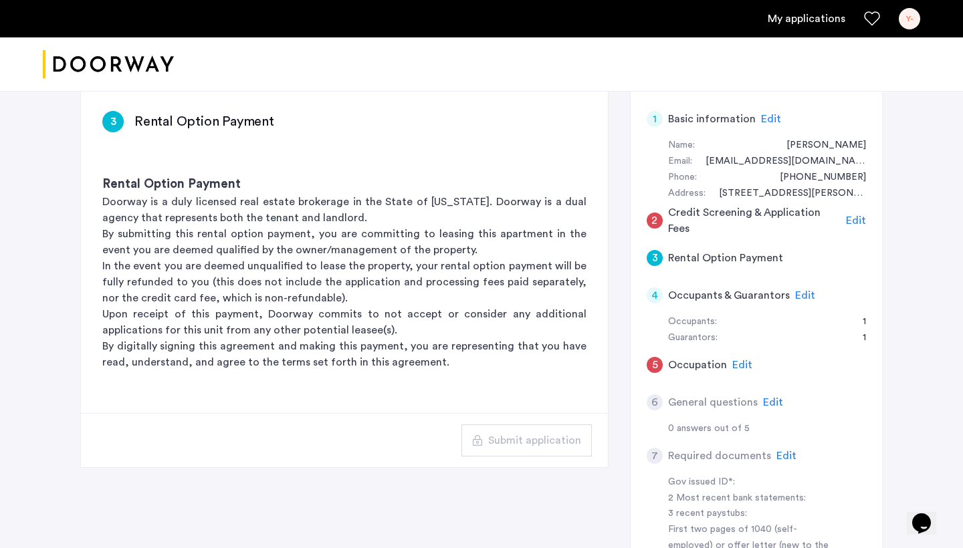
click at [851, 217] on span "Edit" at bounding box center [856, 220] width 20 height 11
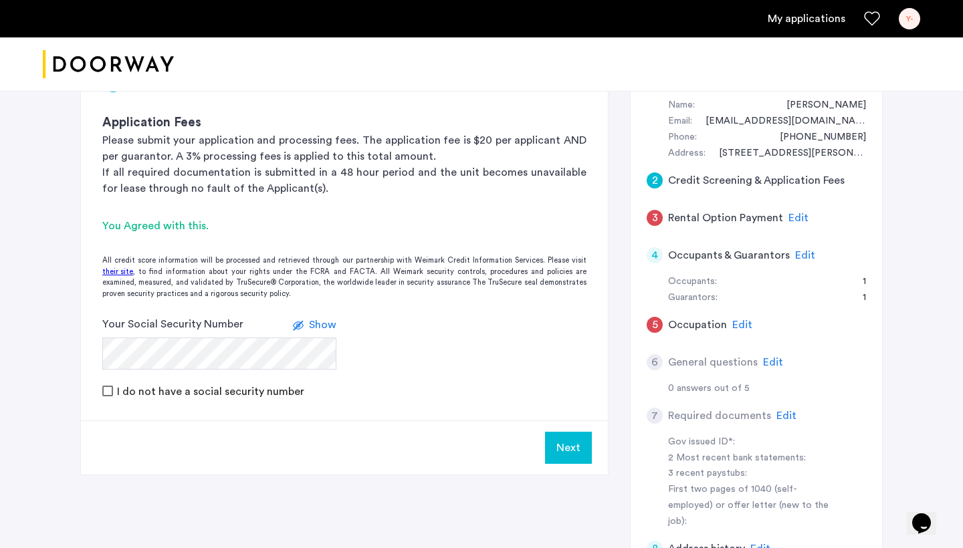
scroll to position [144, 0]
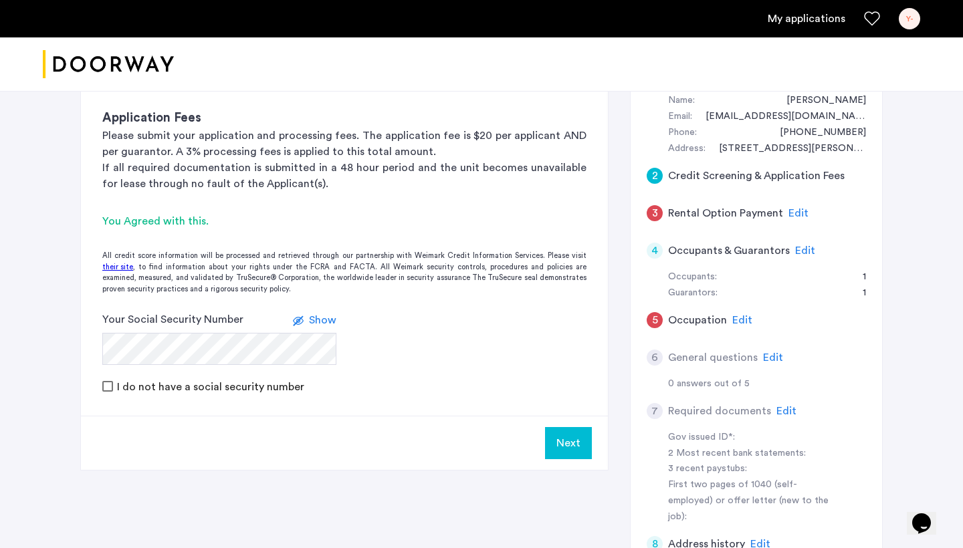
click at [768, 353] on span "Edit" at bounding box center [773, 358] width 20 height 11
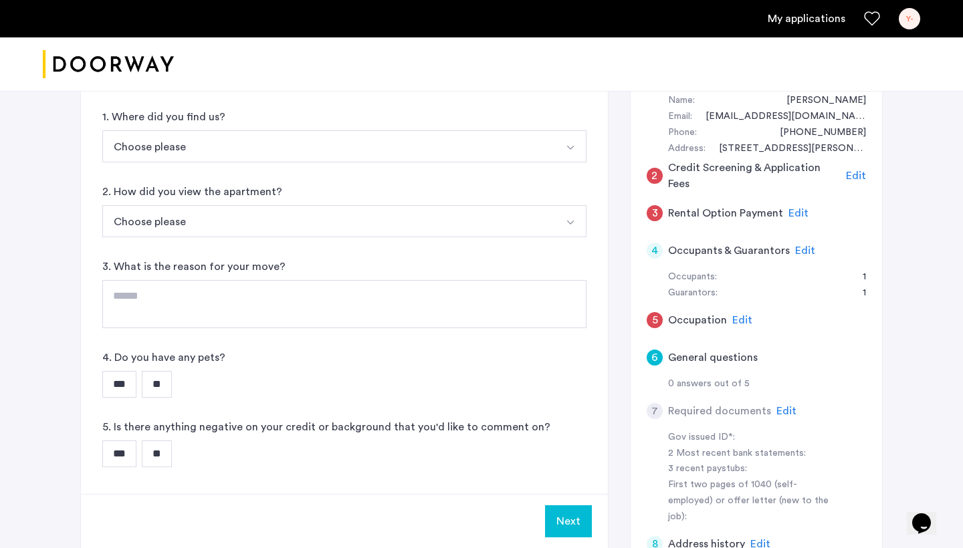
click at [376, 159] on button "Choose please" at bounding box center [328, 146] width 453 height 32
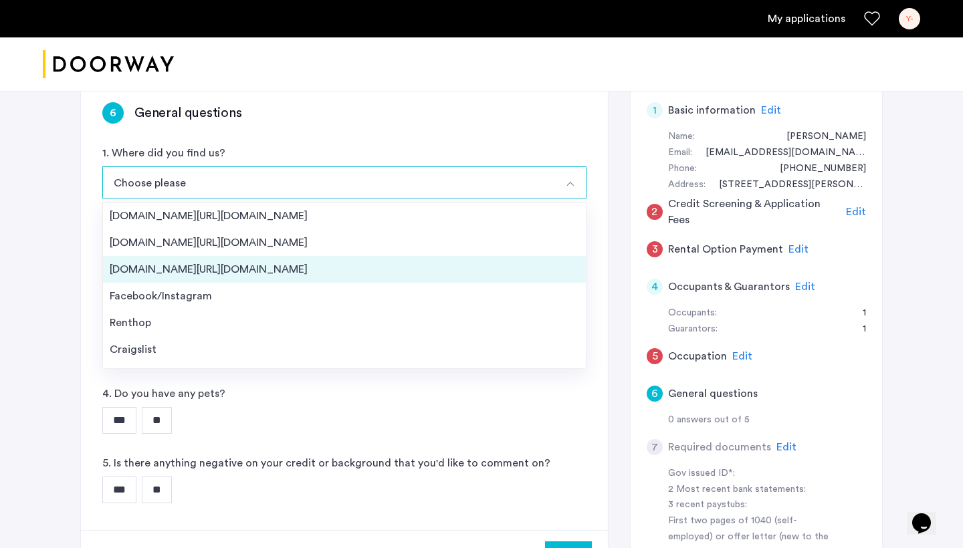
scroll to position [108, 0]
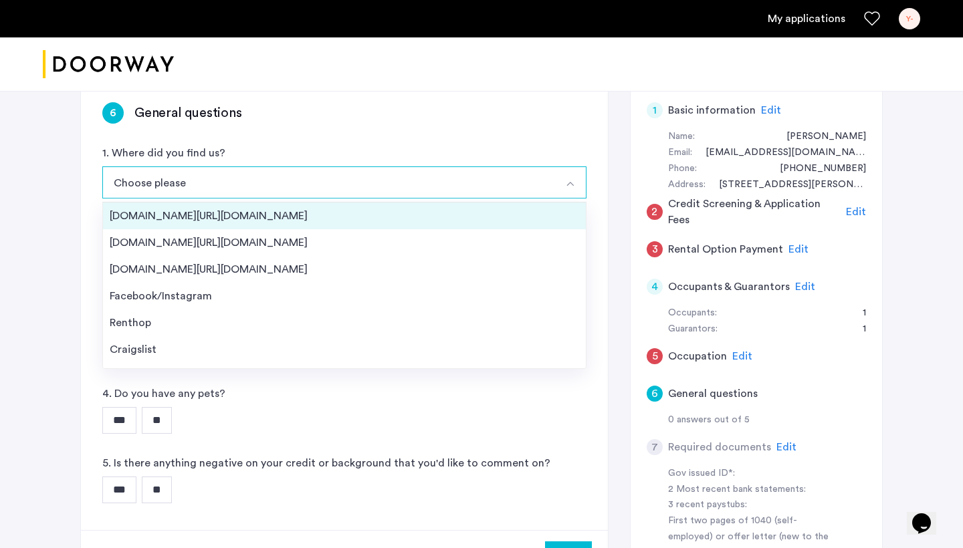
click at [296, 216] on div "[DOMAIN_NAME][URL][DOMAIN_NAME]" at bounding box center [345, 216] width 470 height 16
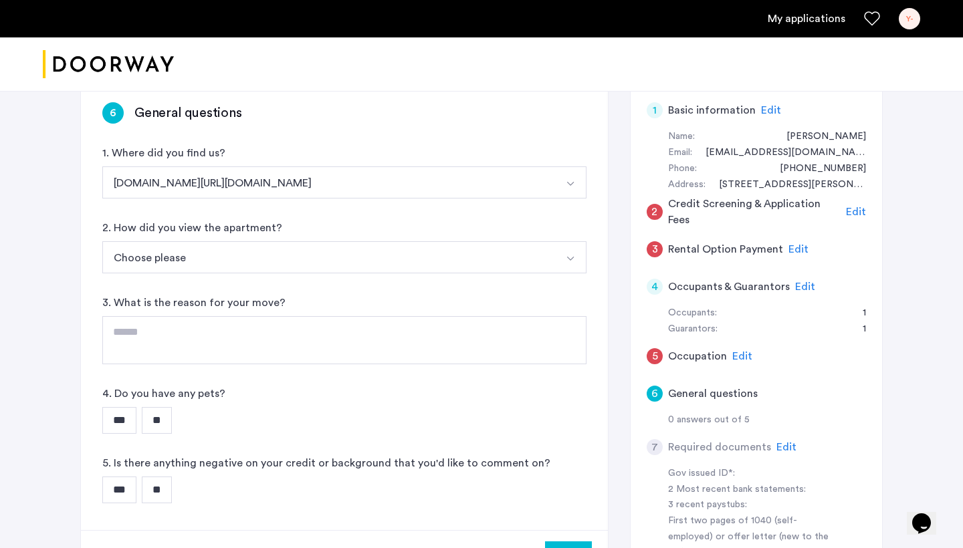
scroll to position [135, 0]
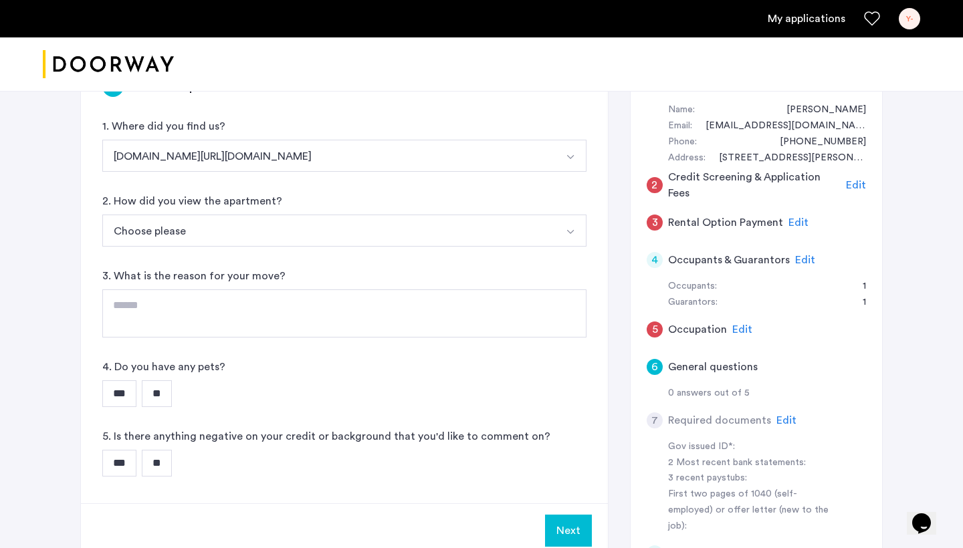
click at [289, 232] on button "Choose please" at bounding box center [328, 231] width 453 height 32
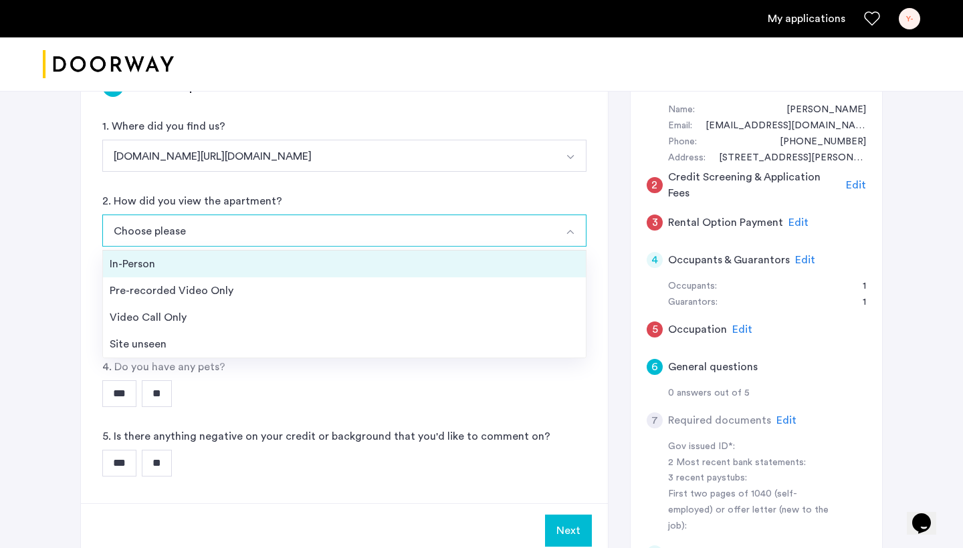
click at [263, 258] on div "In-Person" at bounding box center [345, 264] width 470 height 16
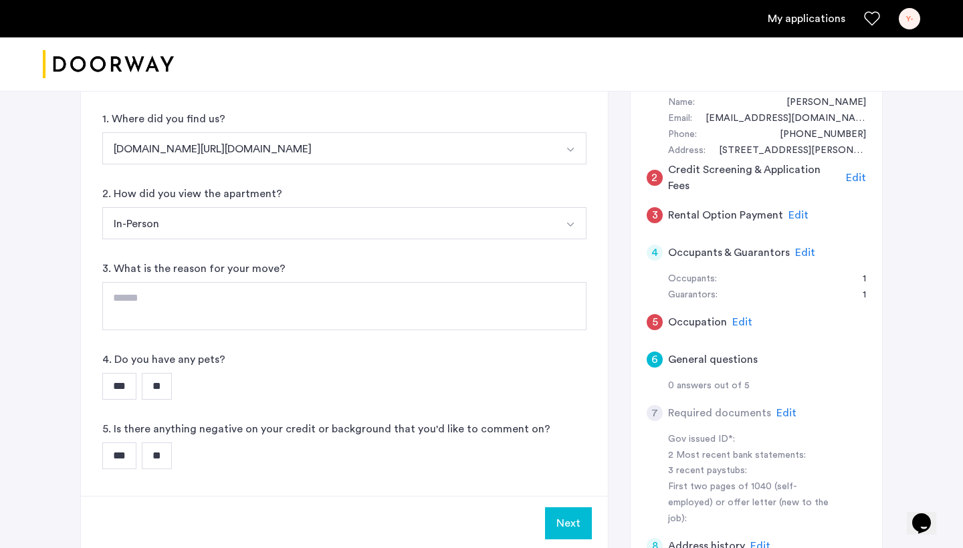
scroll to position [169, 0]
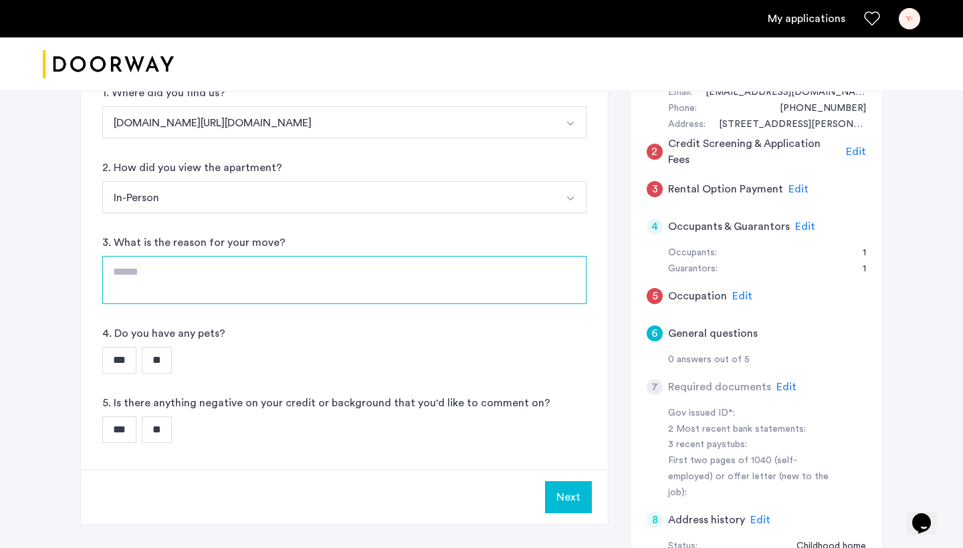
click at [258, 271] on textarea at bounding box center [344, 280] width 484 height 48
type textarea "**********"
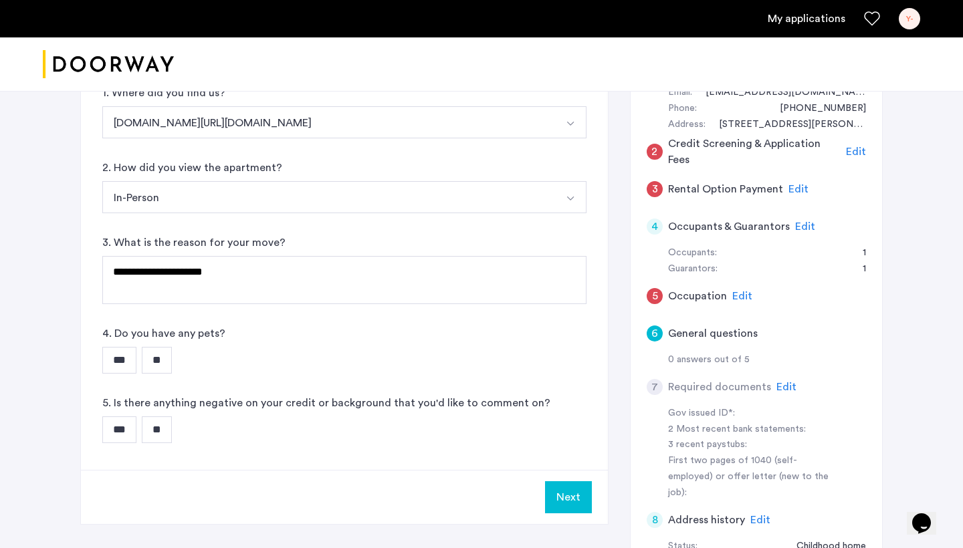
click at [163, 363] on input "**" at bounding box center [157, 360] width 30 height 27
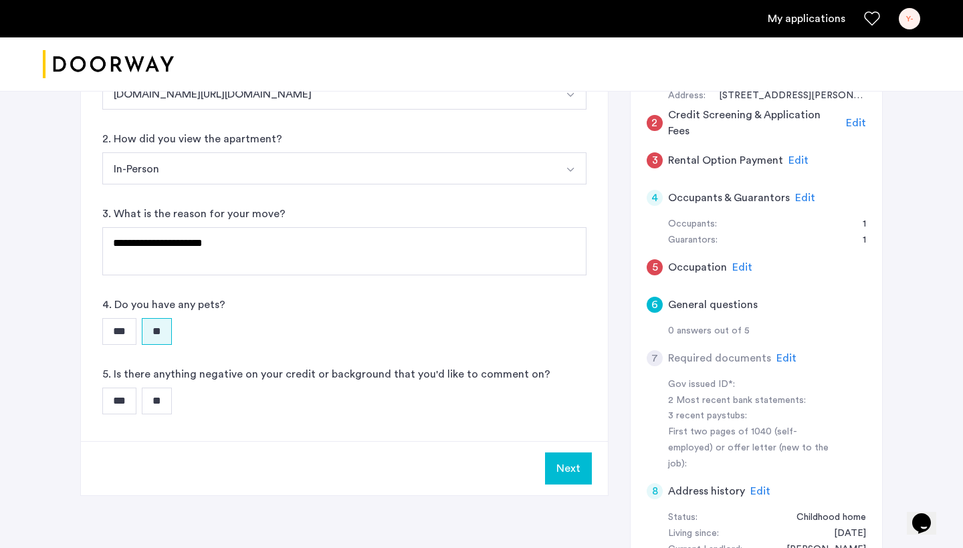
scroll to position [211, 0]
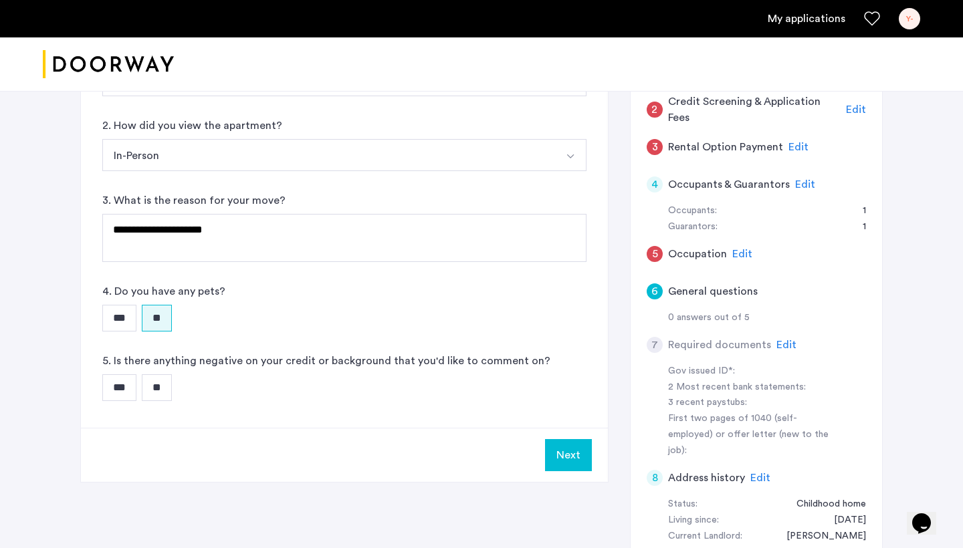
click at [172, 391] on input "**" at bounding box center [157, 388] width 30 height 27
click at [571, 459] on button "Next" at bounding box center [568, 455] width 47 height 32
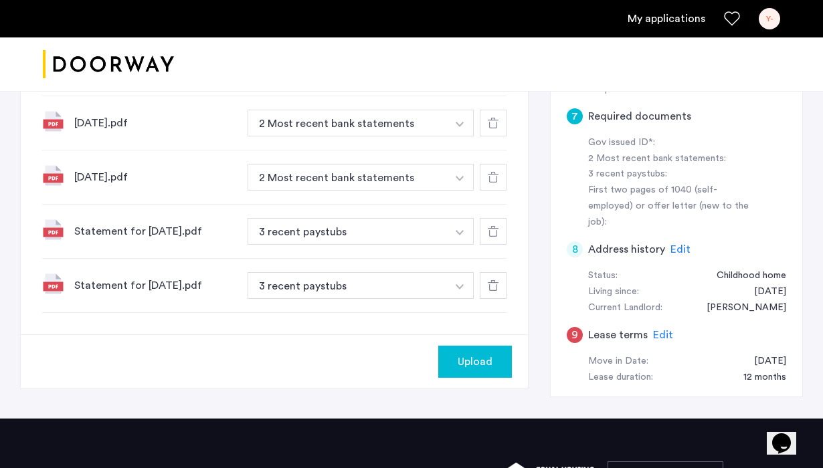
scroll to position [439, 0]
click at [493, 289] on icon at bounding box center [493, 285] width 11 height 11
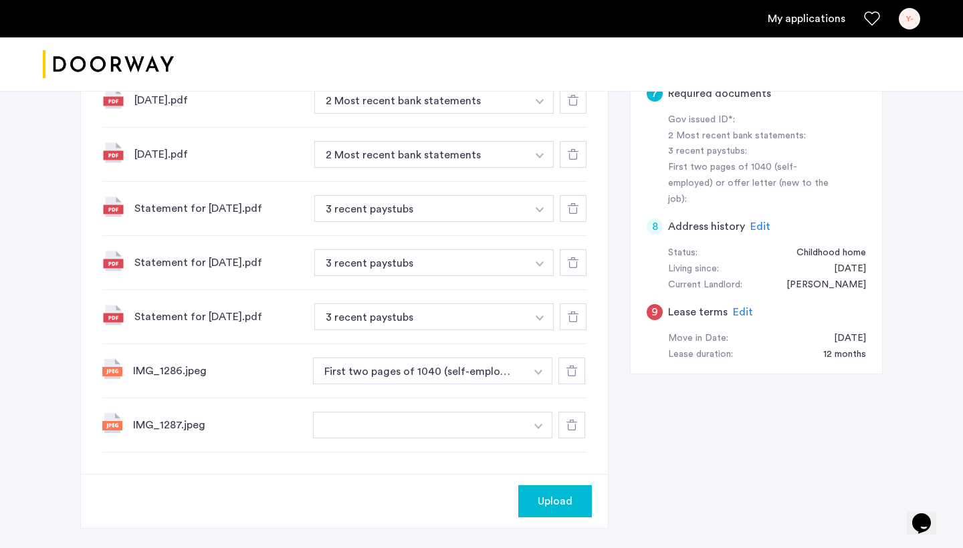
scroll to position [464, 0]
click at [530, 420] on button "button" at bounding box center [538, 424] width 27 height 27
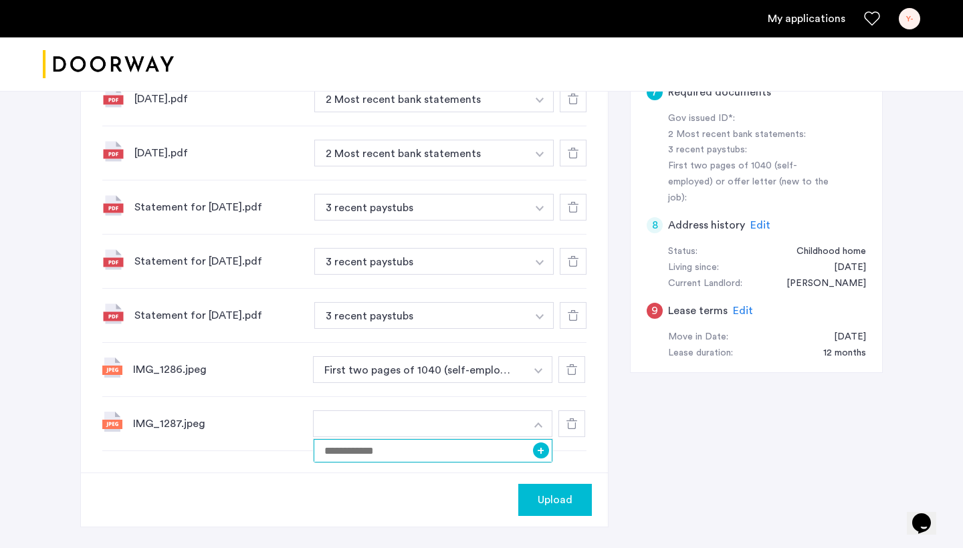
click at [473, 458] on input at bounding box center [433, 450] width 239 height 23
type input "**********"
click at [805, 463] on div "**********" at bounding box center [481, 137] width 803 height 824
click at [546, 425] on button "button" at bounding box center [538, 424] width 27 height 27
click at [474, 448] on input "**********" at bounding box center [433, 450] width 239 height 23
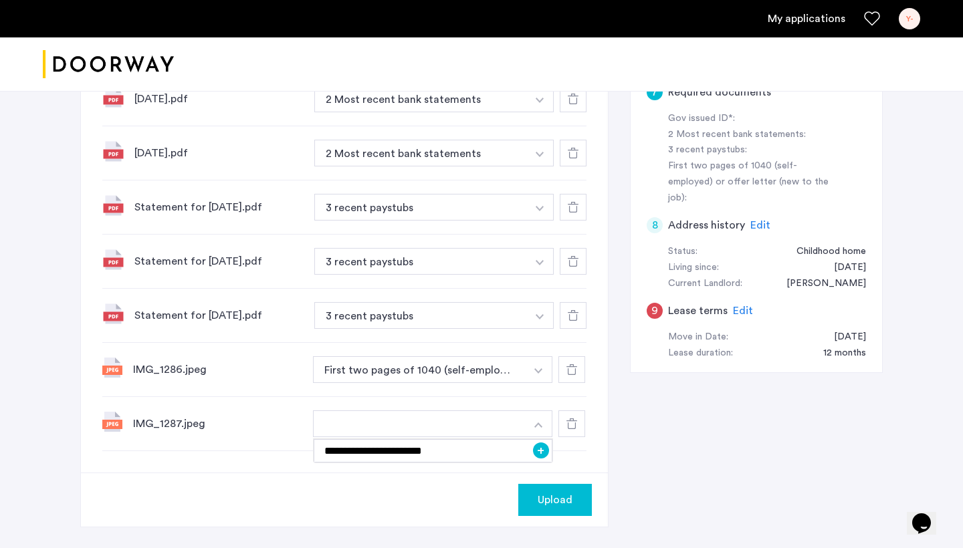
click at [540, 458] on button "+" at bounding box center [541, 451] width 16 height 16
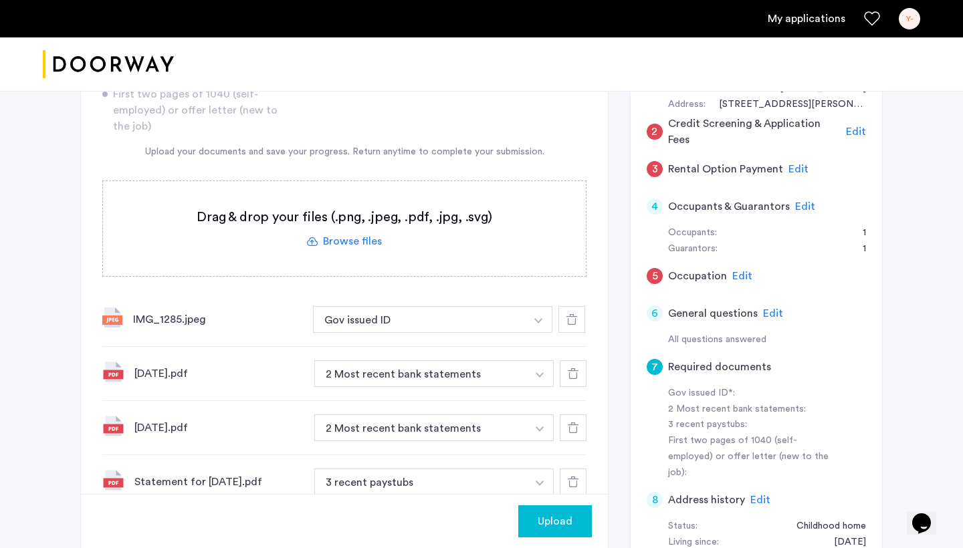
scroll to position [296, 0]
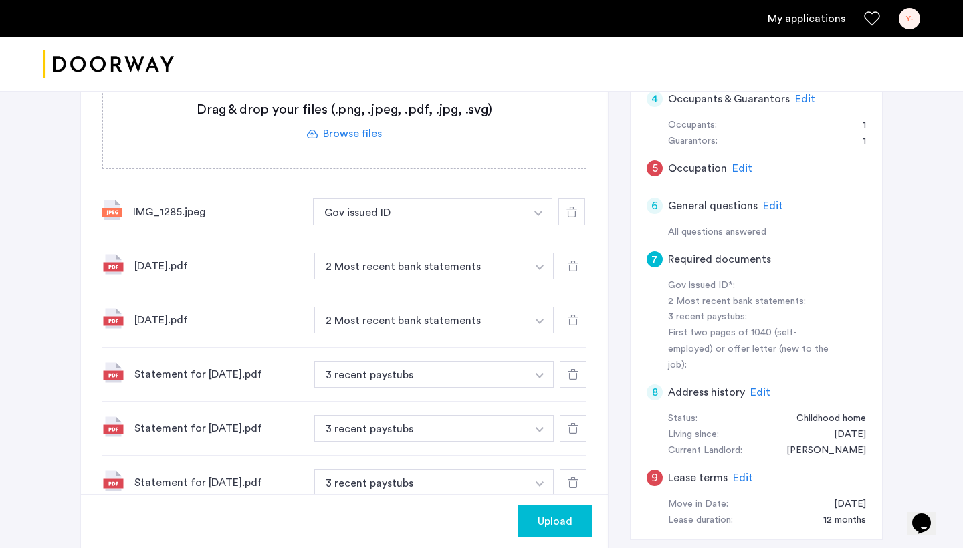
click at [540, 526] on span "Upload" at bounding box center [555, 522] width 35 height 16
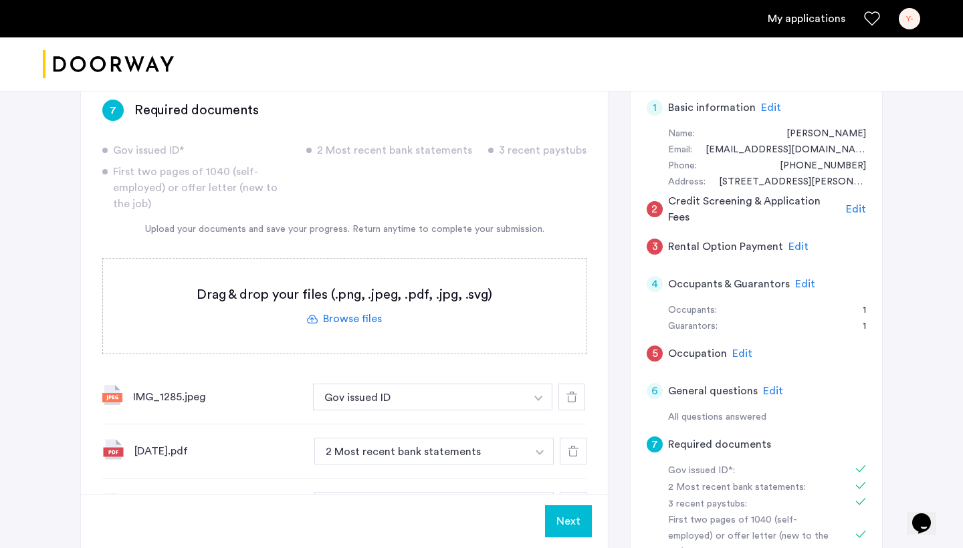
scroll to position [111, 0]
click at [858, 205] on span "Edit" at bounding box center [856, 209] width 20 height 11
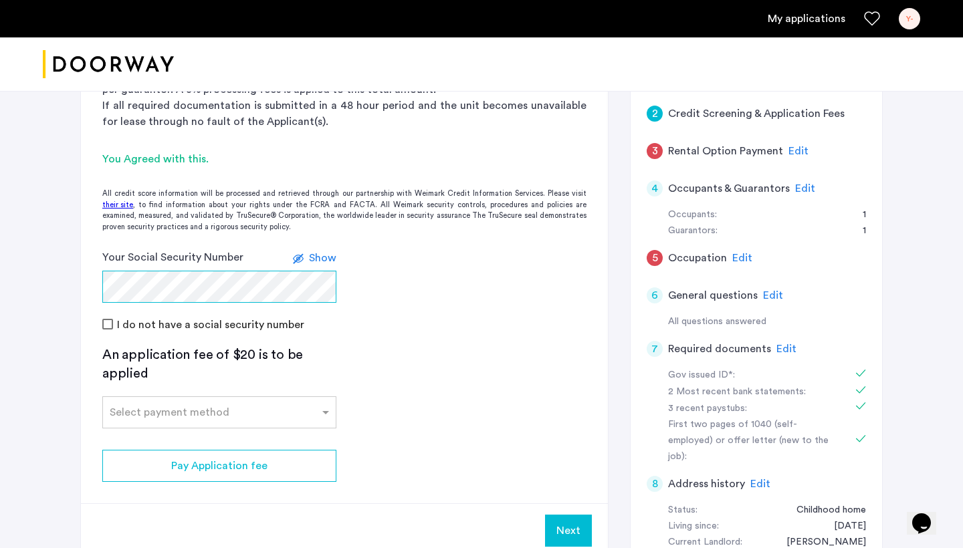
scroll to position [237, 0]
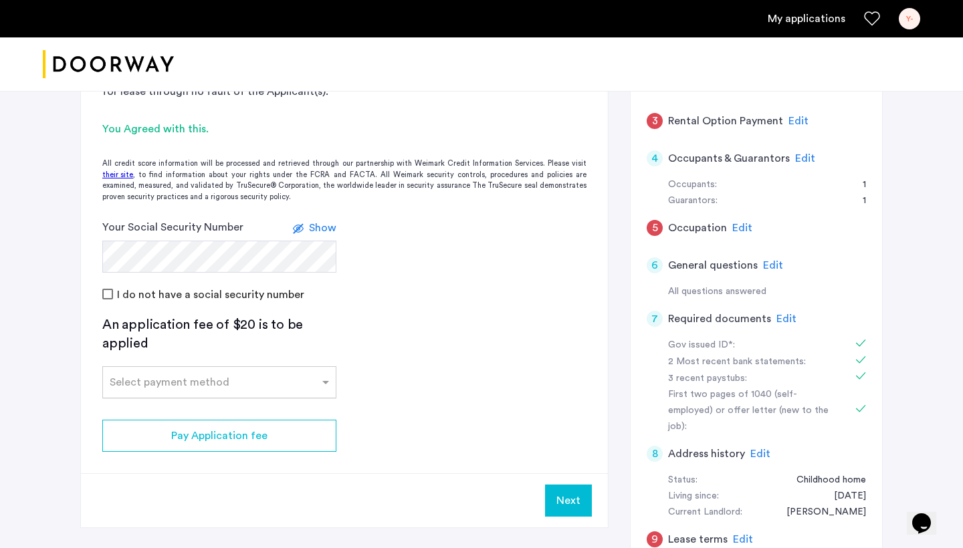
click at [154, 389] on div "Select payment method" at bounding box center [170, 383] width 120 height 16
click at [163, 411] on span "Credit Card" at bounding box center [140, 412] width 60 height 11
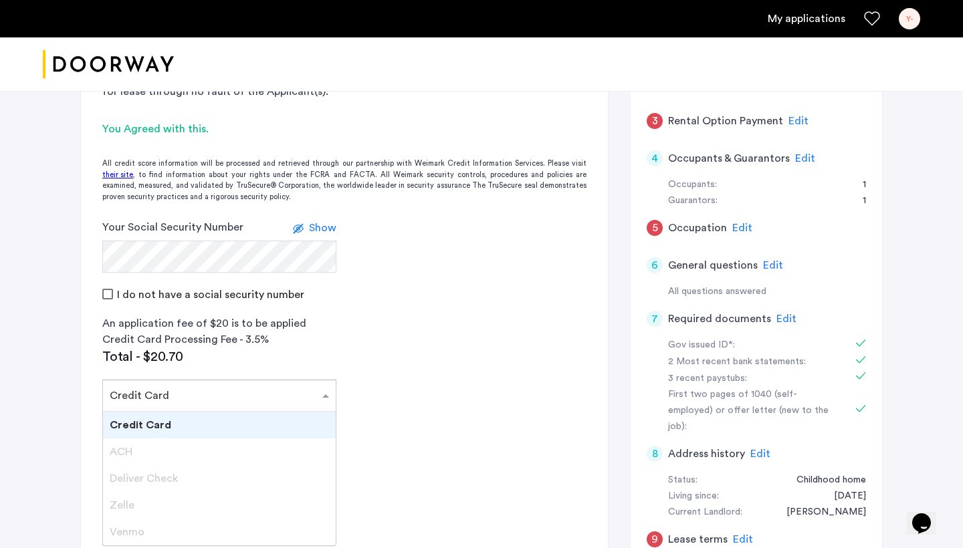
click at [205, 391] on input "text" at bounding box center [206, 393] width 193 height 9
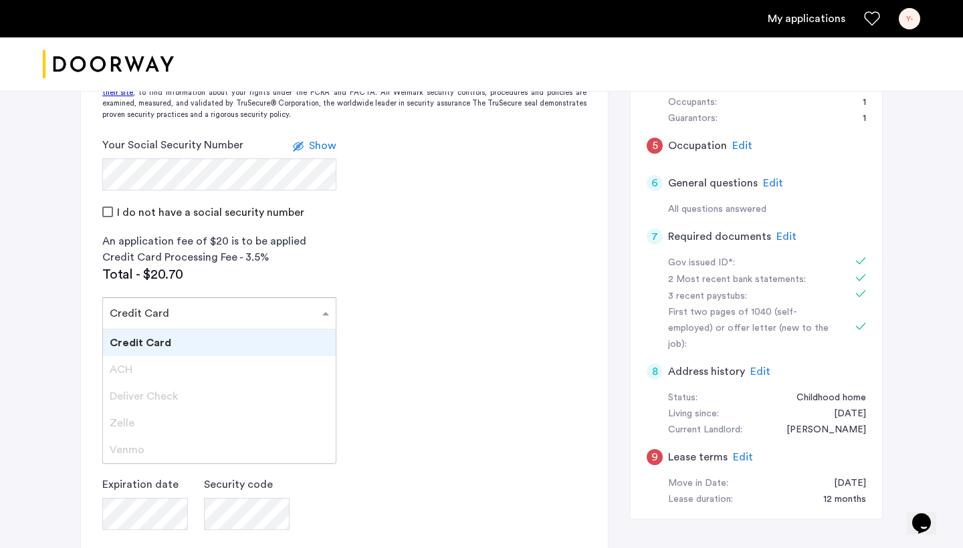
scroll to position [319, 0]
click at [353, 306] on app-credit-screening "2 Credit Screening & Application Fees Application Fees Please submit your appli…" at bounding box center [344, 278] width 527 height 816
click at [313, 317] on div at bounding box center [219, 310] width 233 height 16
click at [266, 410] on div "Deliver Check" at bounding box center [219, 396] width 233 height 27
click at [260, 427] on div "Zelle" at bounding box center [219, 423] width 233 height 27
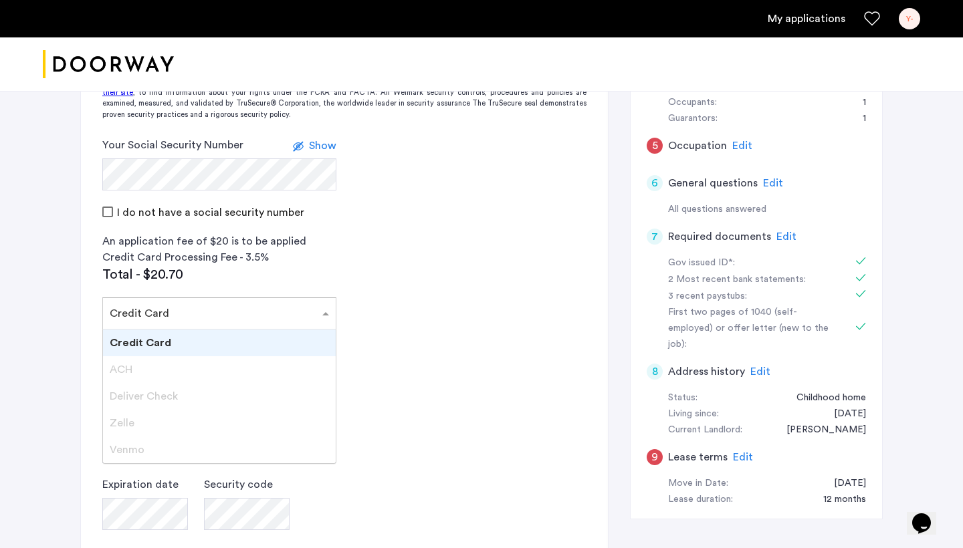
click at [264, 351] on div "Credit Card" at bounding box center [219, 343] width 233 height 27
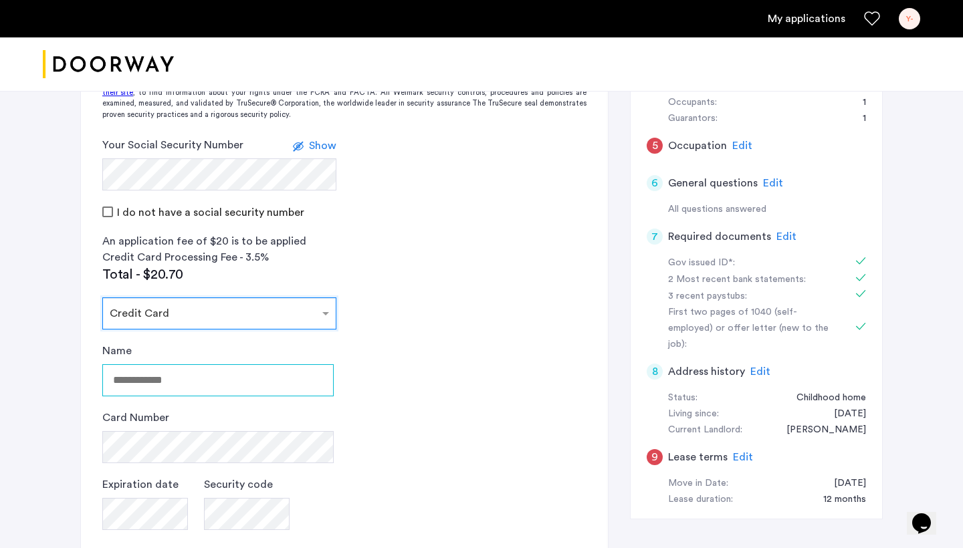
click at [252, 385] on input "Name" at bounding box center [217, 381] width 231 height 32
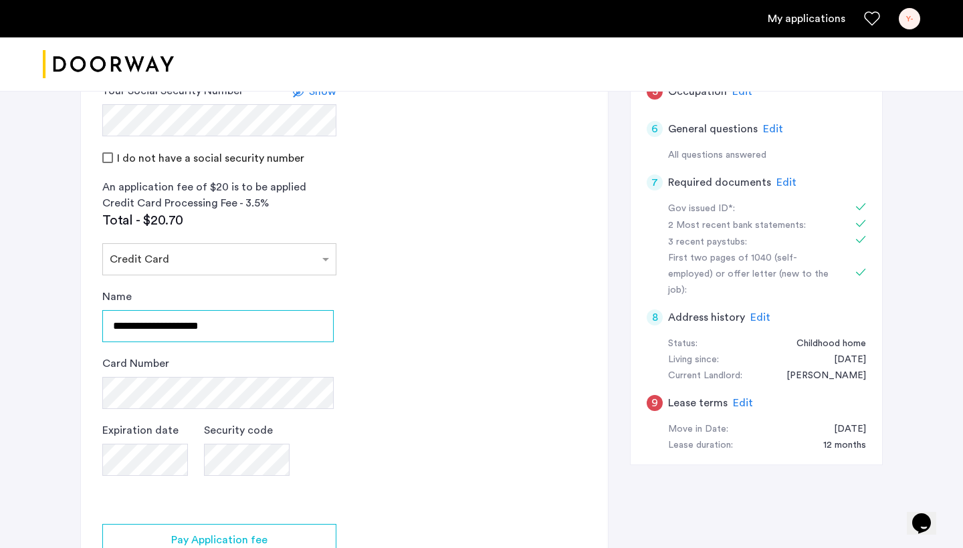
scroll to position [396, 0]
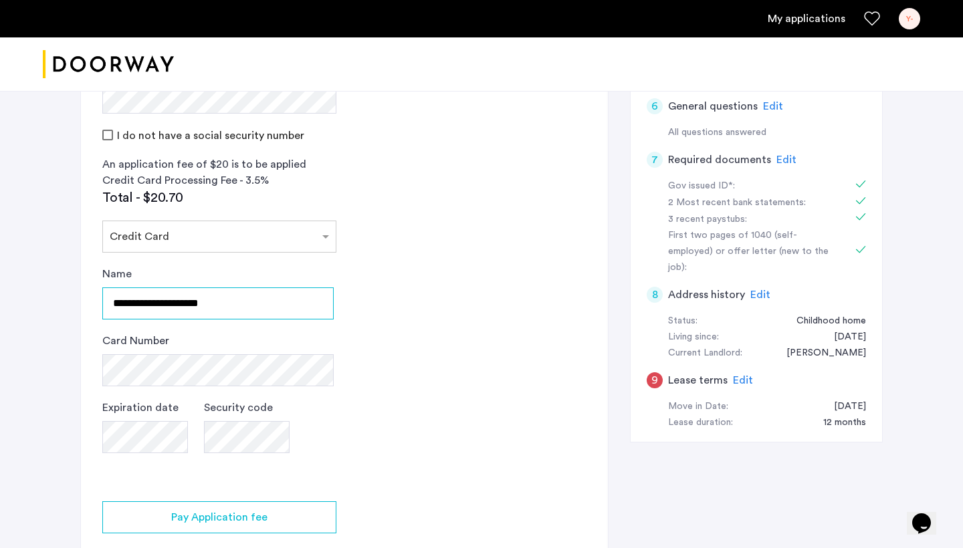
type input "**********"
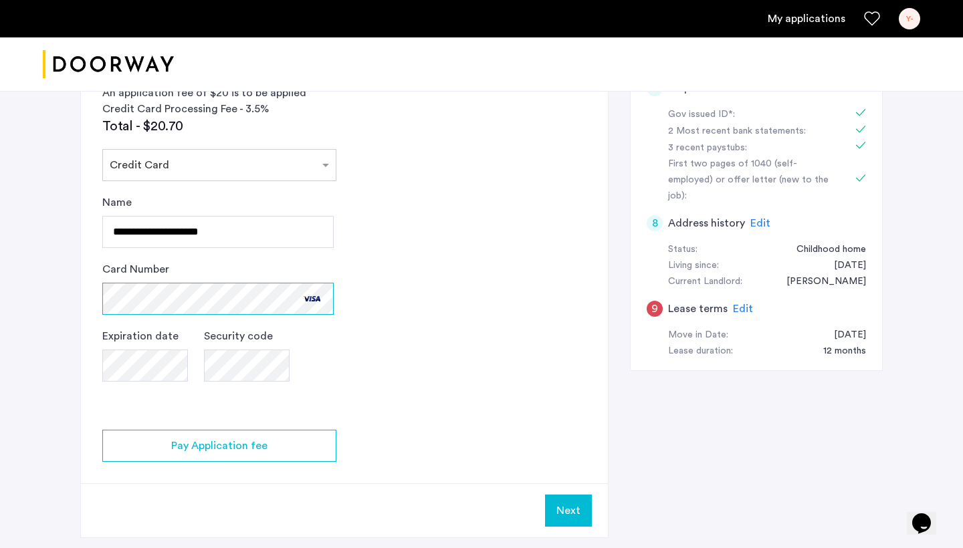
scroll to position [484, 0]
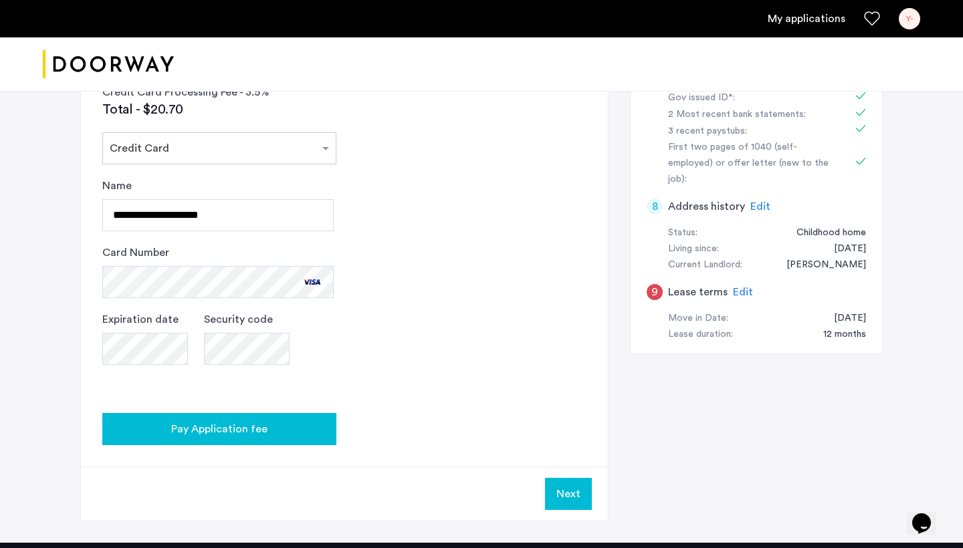
click at [231, 445] on button "Pay Application fee" at bounding box center [219, 429] width 234 height 32
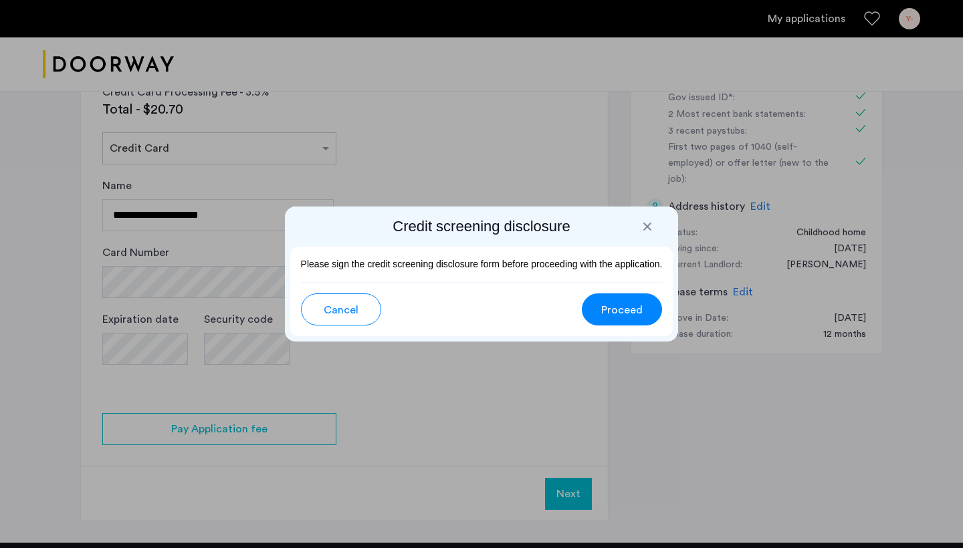
click at [614, 306] on span "Proceed" at bounding box center [621, 310] width 41 height 16
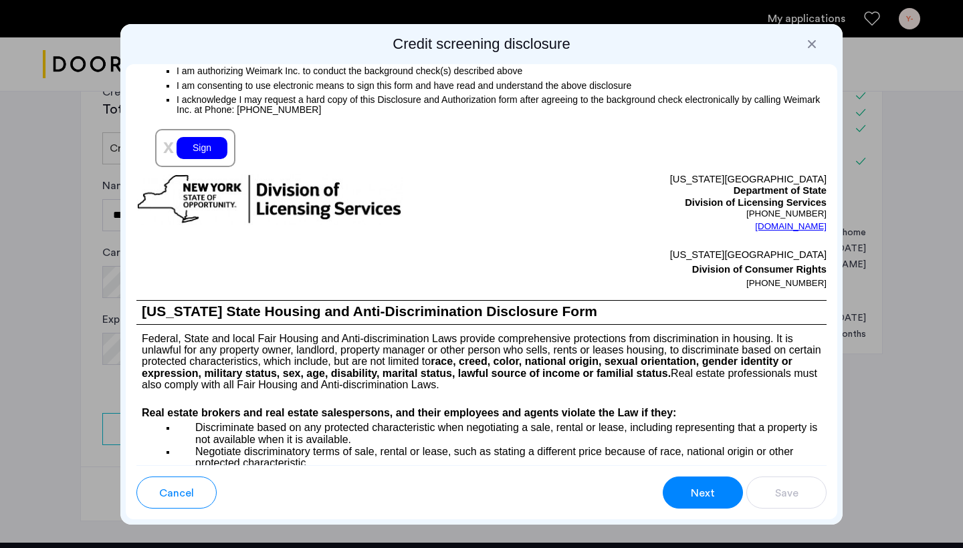
scroll to position [1600, 0]
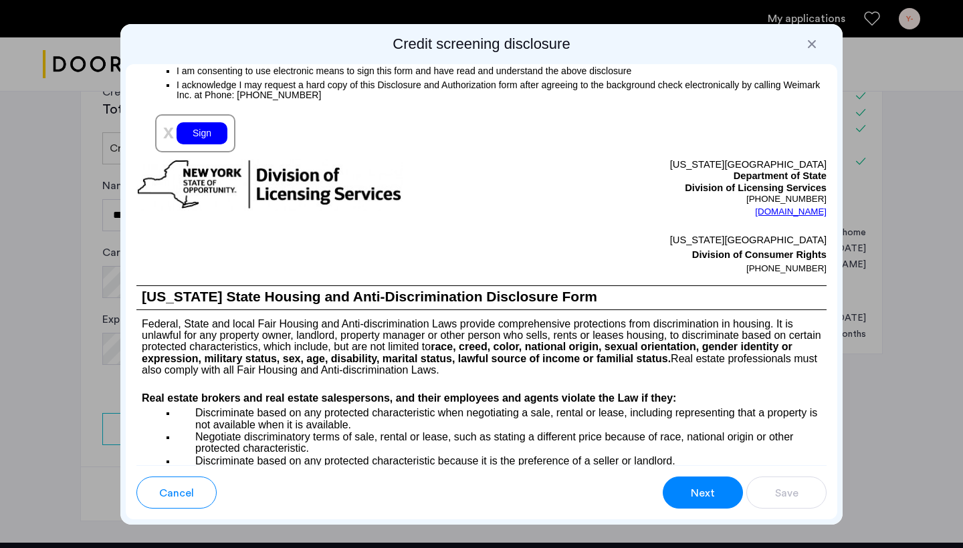
click at [213, 144] on div "Sign" at bounding box center [202, 133] width 51 height 22
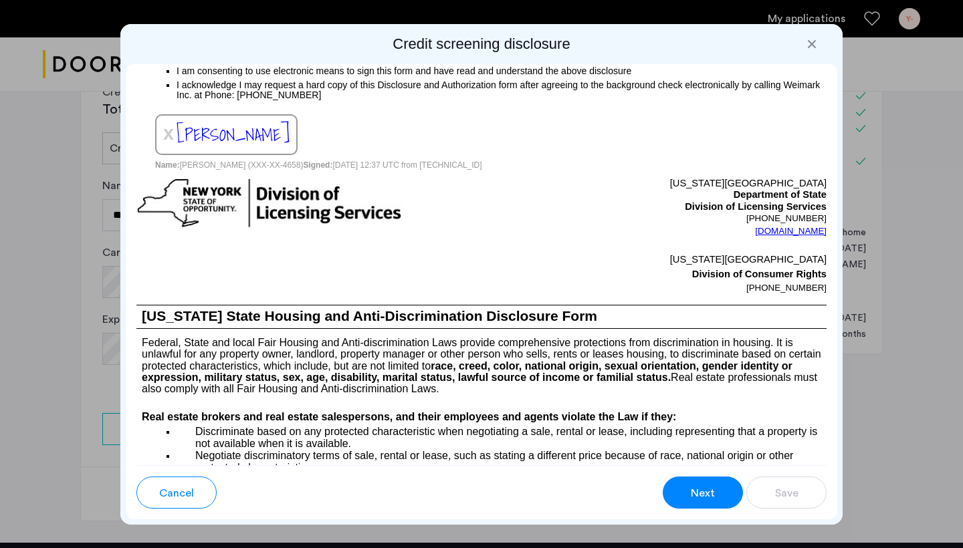
click at [229, 148] on span "[PERSON_NAME]" at bounding box center [233, 134] width 113 height 27
click at [332, 229] on img at bounding box center [269, 204] width 266 height 52
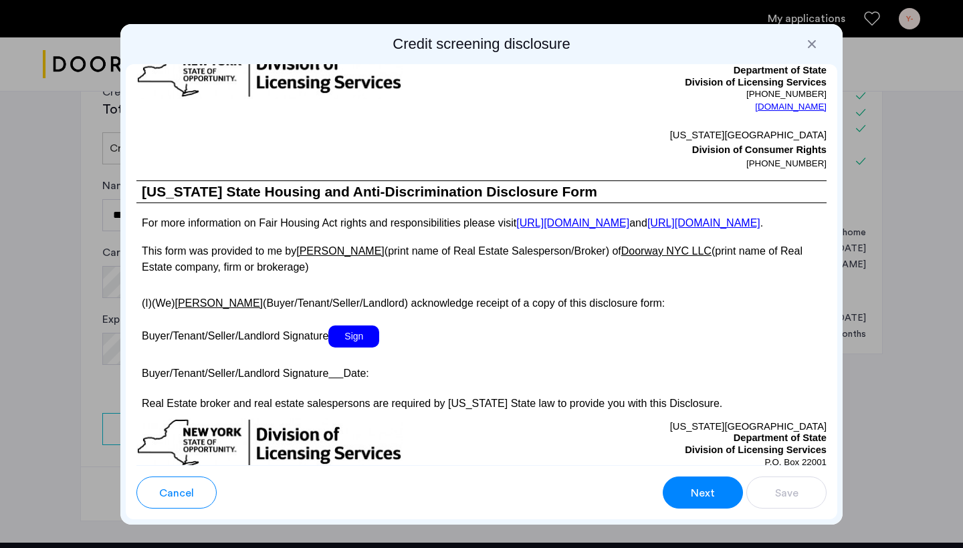
scroll to position [2431, 0]
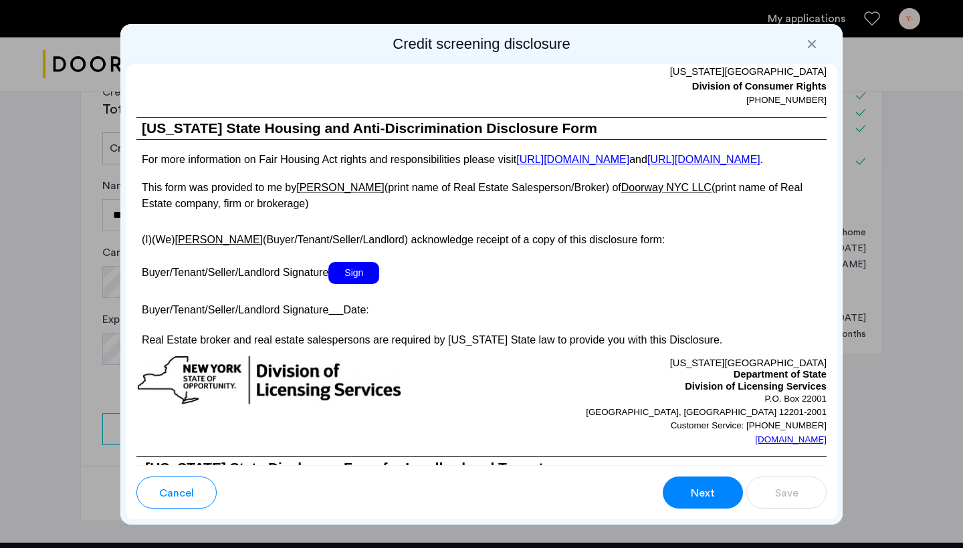
click at [354, 284] on span "Sign" at bounding box center [353, 273] width 51 height 22
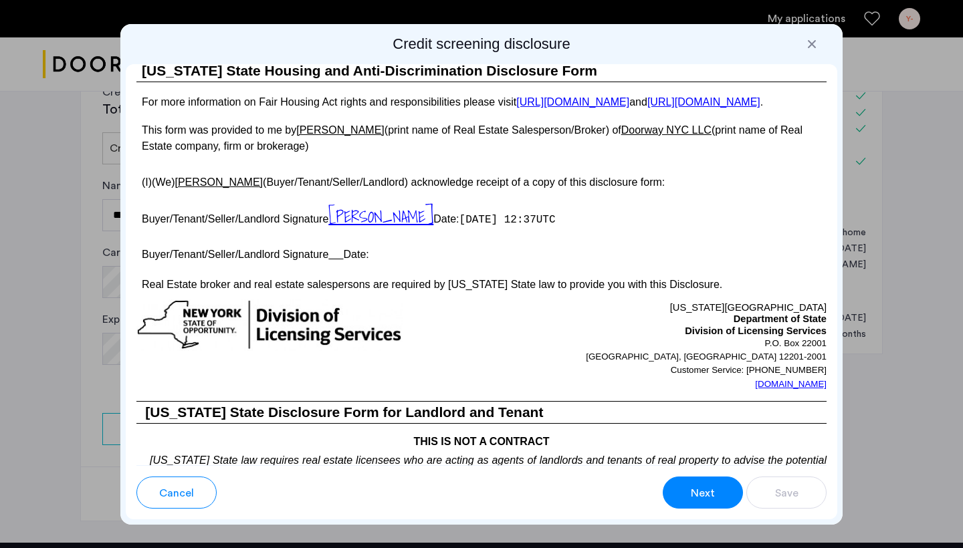
scroll to position [2491, 0]
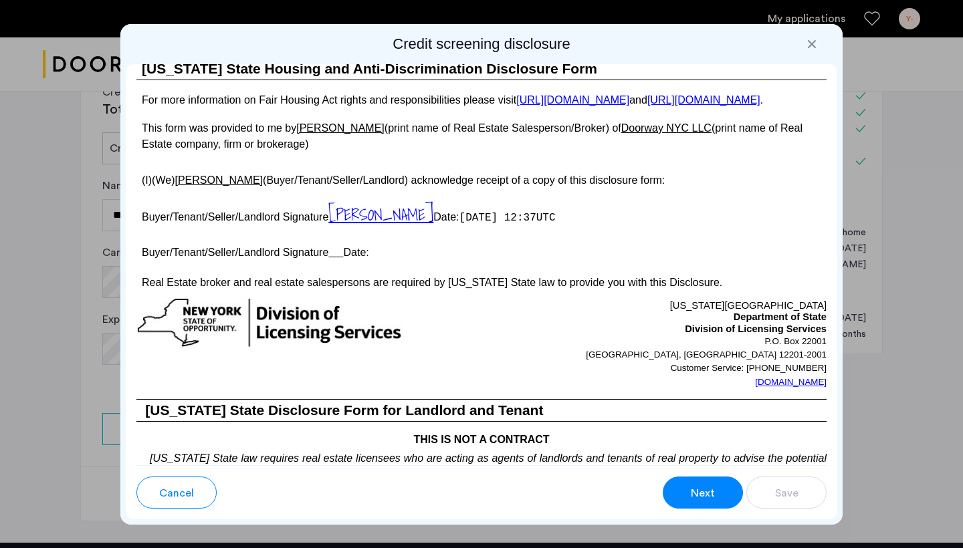
click at [343, 258] on u at bounding box center [335, 252] width 15 height 11
click at [330, 260] on p "Buyer/Tenant/Seller/Landlord Signature Date:" at bounding box center [481, 250] width 690 height 19
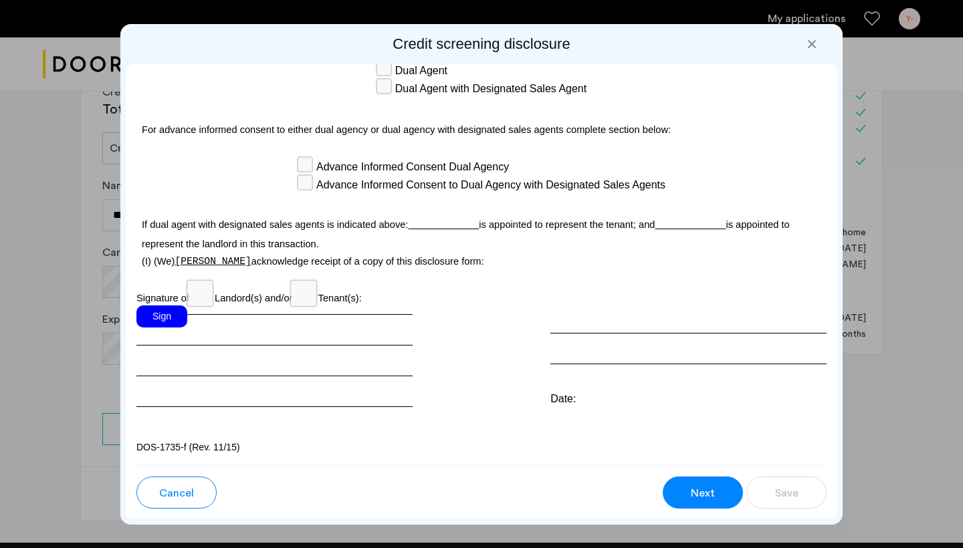
scroll to position [3991, 0]
click at [179, 314] on div "Sign" at bounding box center [161, 317] width 51 height 22
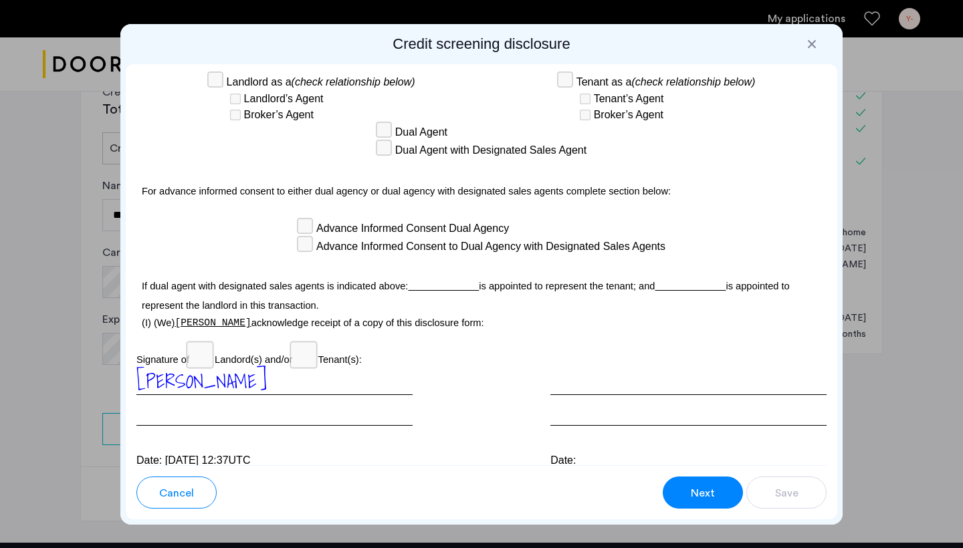
scroll to position [3870, 0]
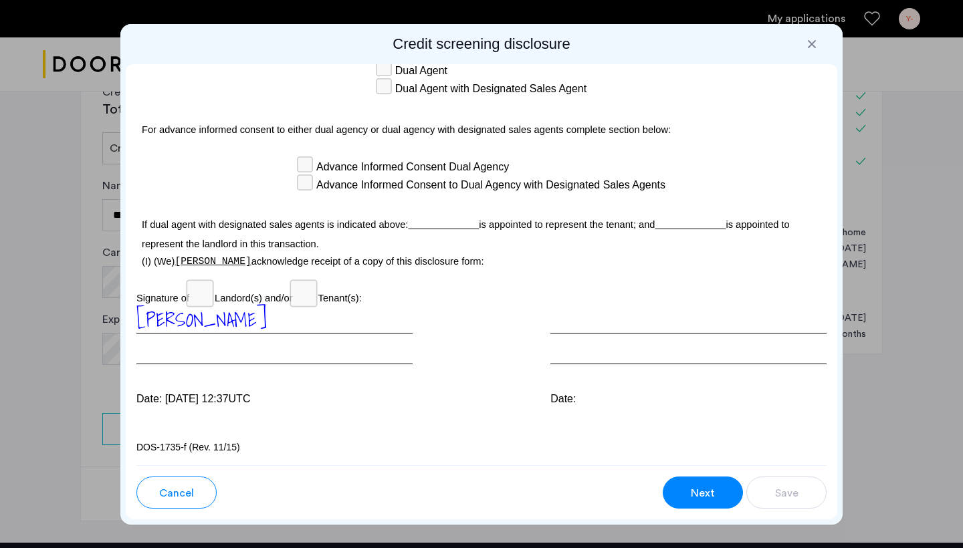
click at [682, 489] on button "Next" at bounding box center [703, 493] width 80 height 32
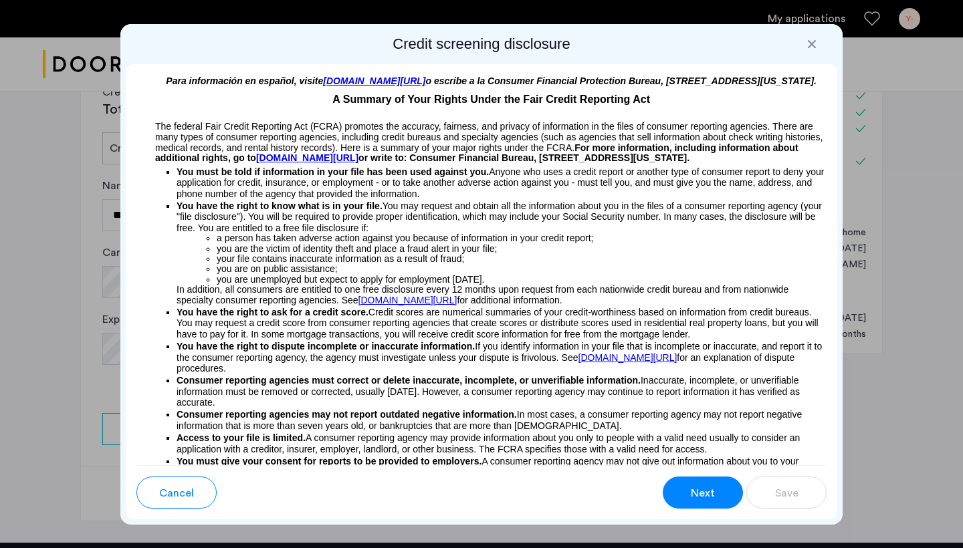
scroll to position [0, 0]
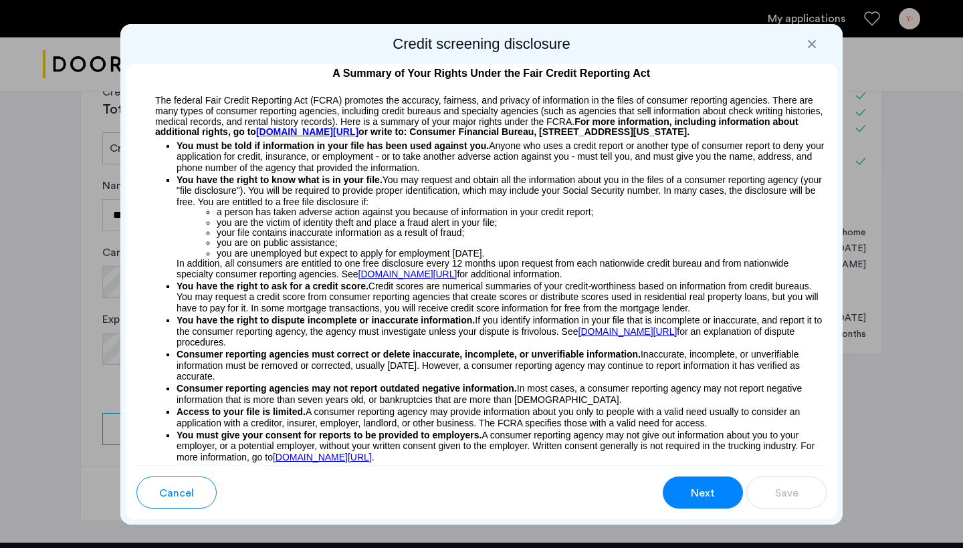
click at [708, 486] on span "Next" at bounding box center [703, 494] width 24 height 16
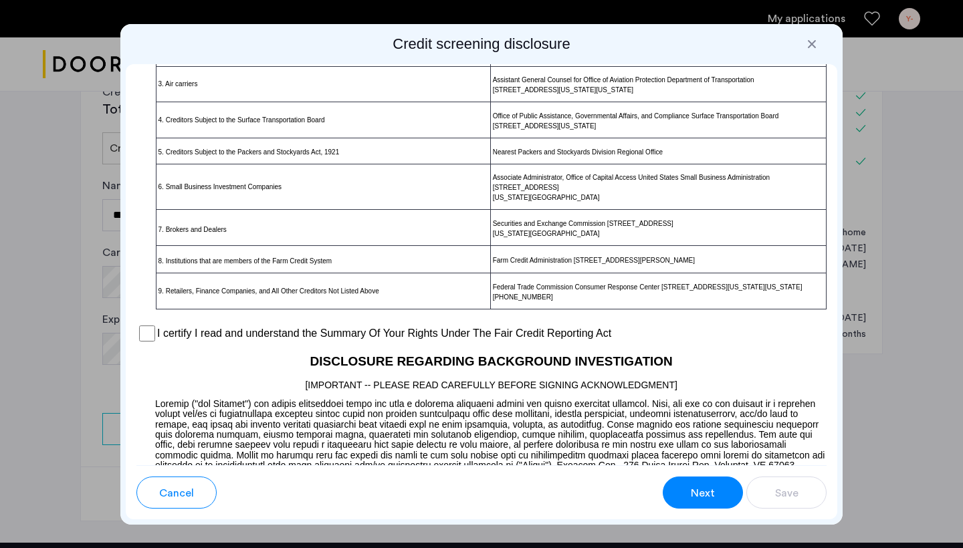
scroll to position [1070, 0]
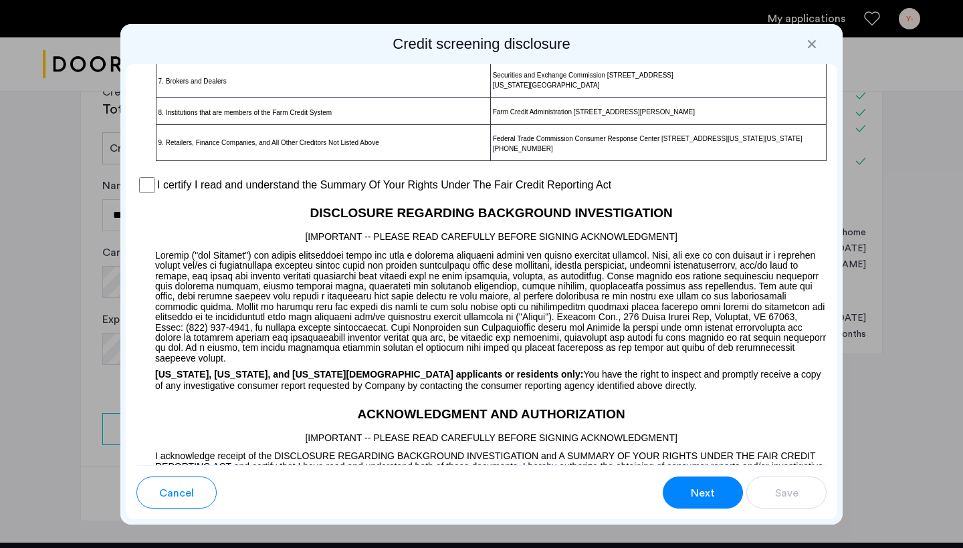
click at [708, 486] on span "Next" at bounding box center [703, 494] width 24 height 16
click at [702, 502] on button "Next" at bounding box center [703, 493] width 80 height 32
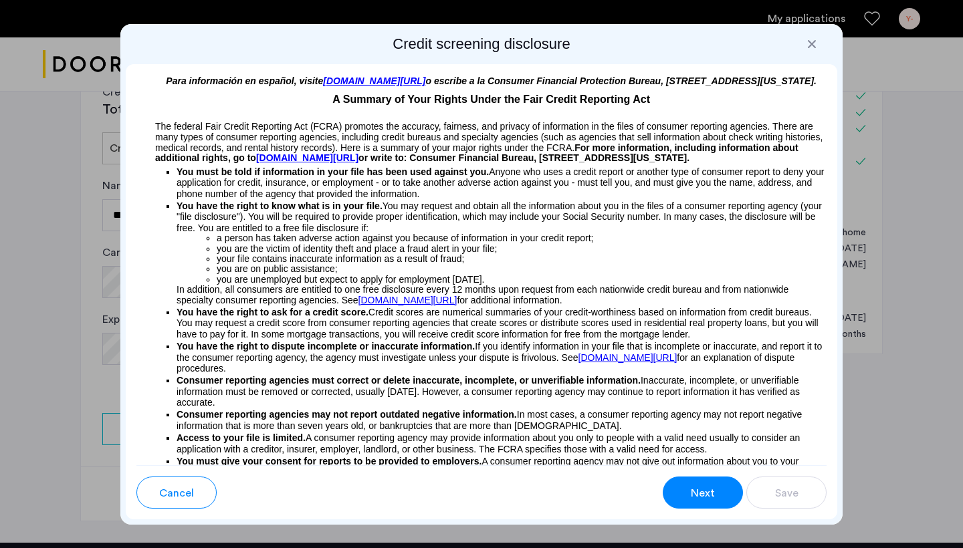
scroll to position [0, 0]
click at [702, 488] on span "Next" at bounding box center [703, 494] width 24 height 16
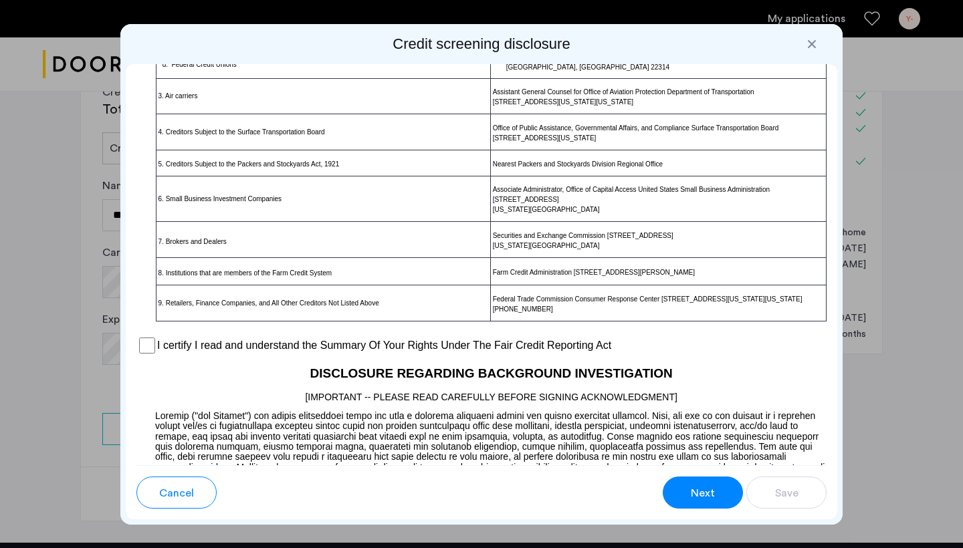
scroll to position [1070, 0]
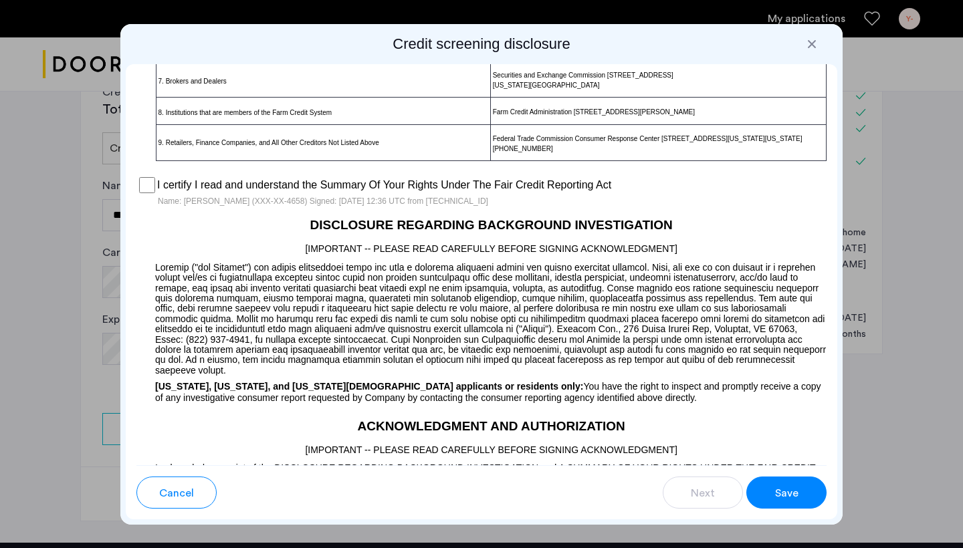
click at [781, 494] on span "Save" at bounding box center [786, 494] width 23 height 16
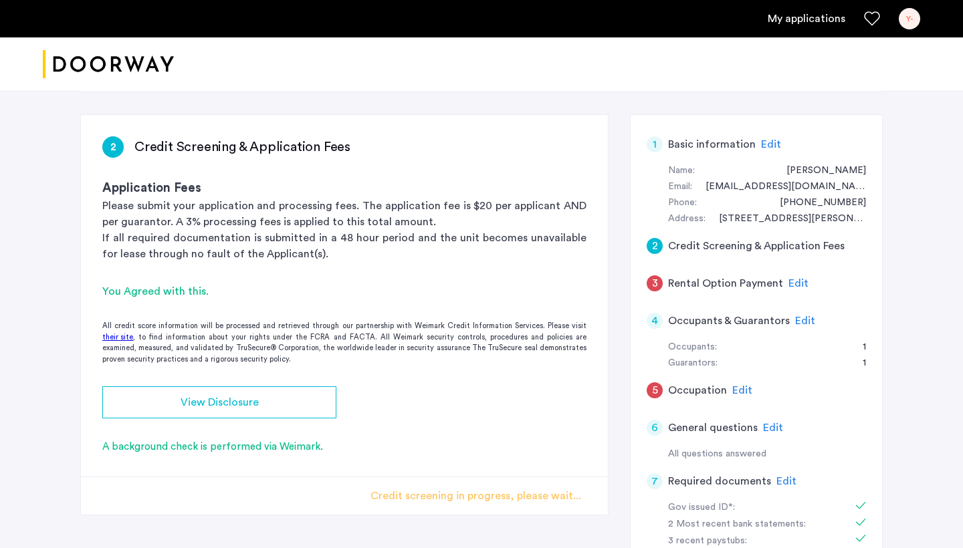
scroll to position [75, 0]
click at [795, 278] on span "Edit" at bounding box center [799, 283] width 20 height 11
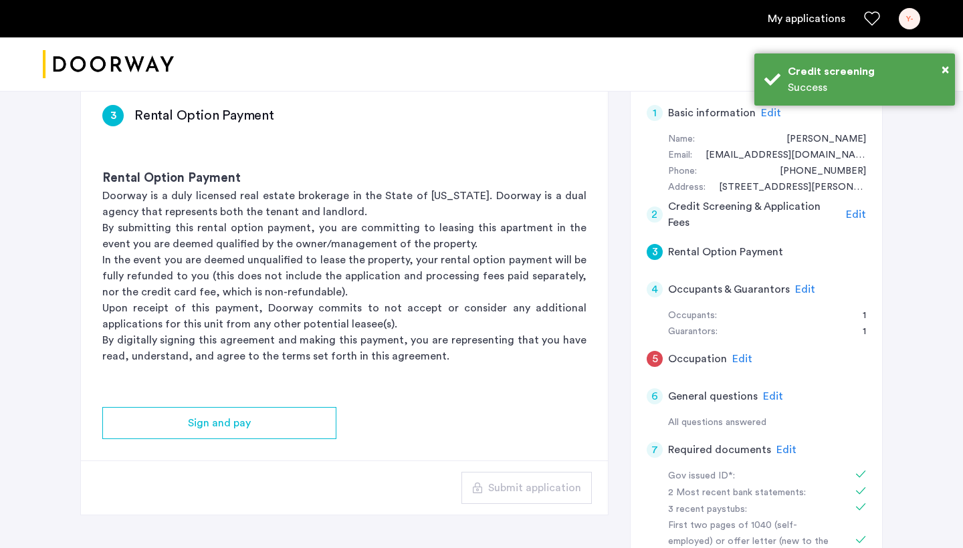
scroll to position [106, 0]
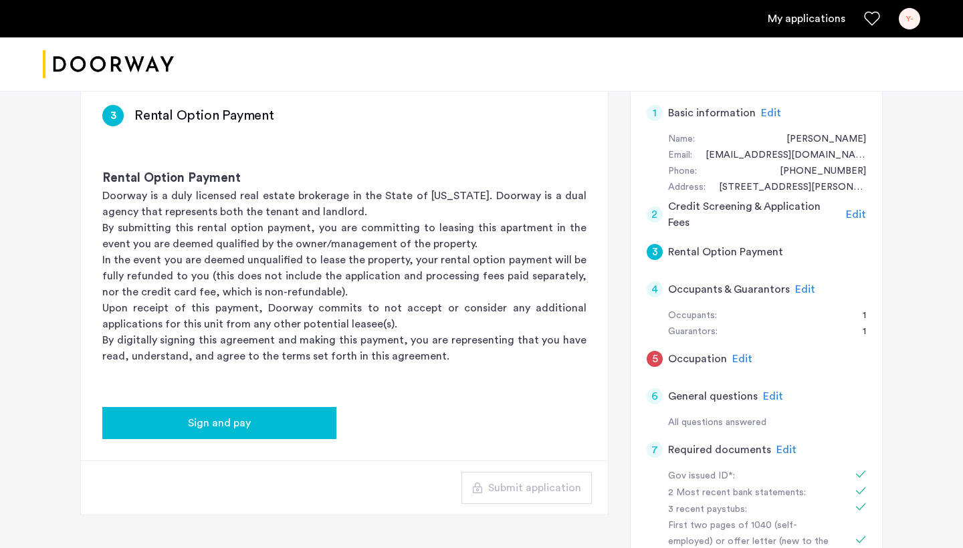
click at [306, 426] on div "Sign and pay" at bounding box center [219, 423] width 213 height 16
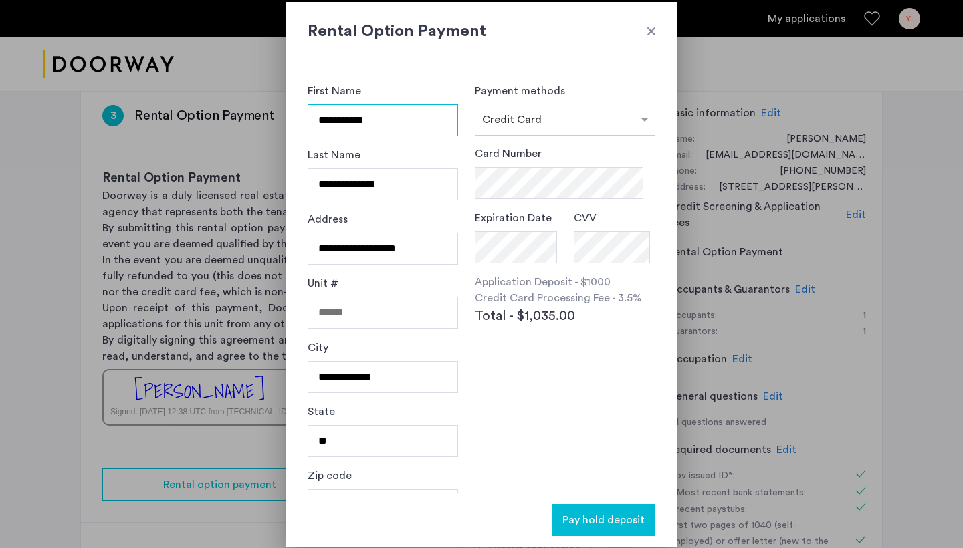
scroll to position [0, 0]
click at [653, 31] on div at bounding box center [651, 31] width 13 height 13
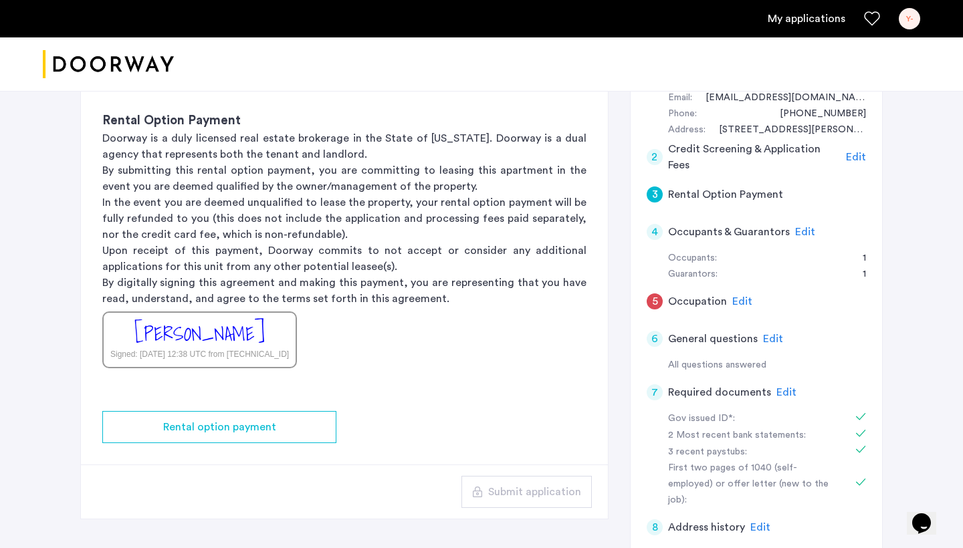
scroll to position [186, 0]
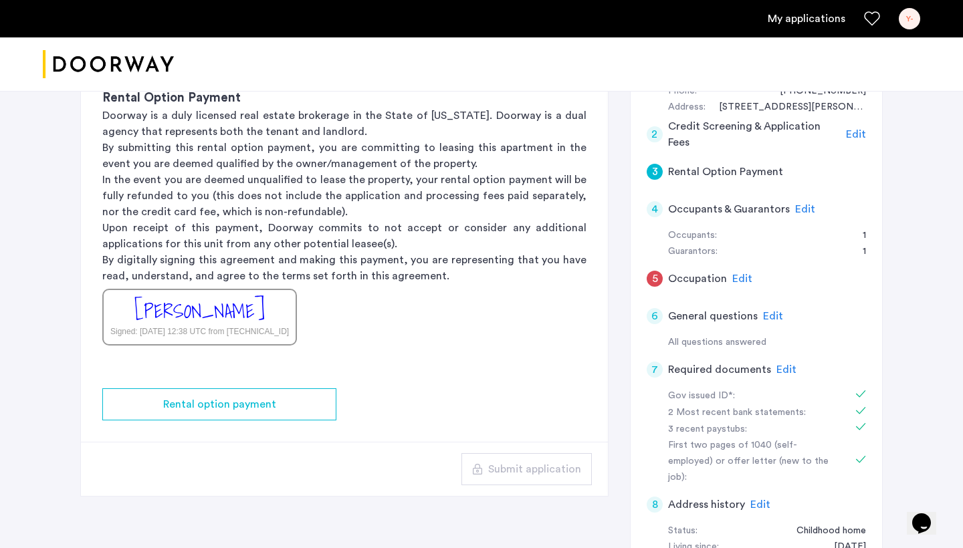
click at [732, 274] on span "Edit" at bounding box center [742, 279] width 20 height 11
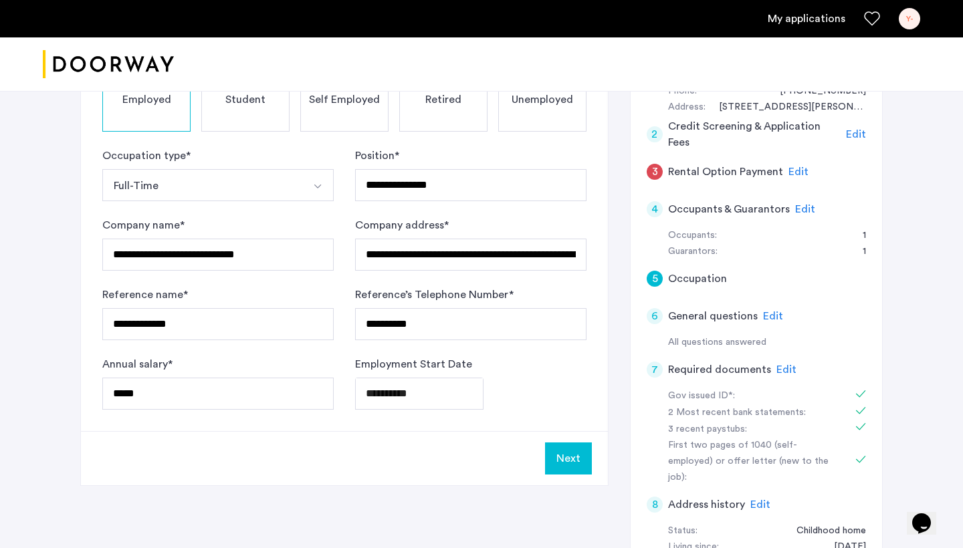
click at [797, 167] on span "Edit" at bounding box center [799, 172] width 20 height 11
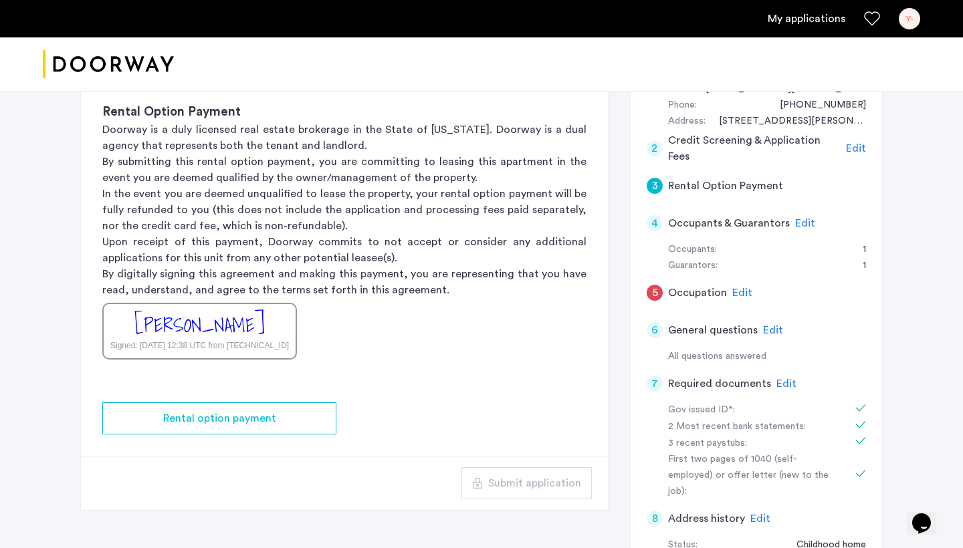
scroll to position [200, 0]
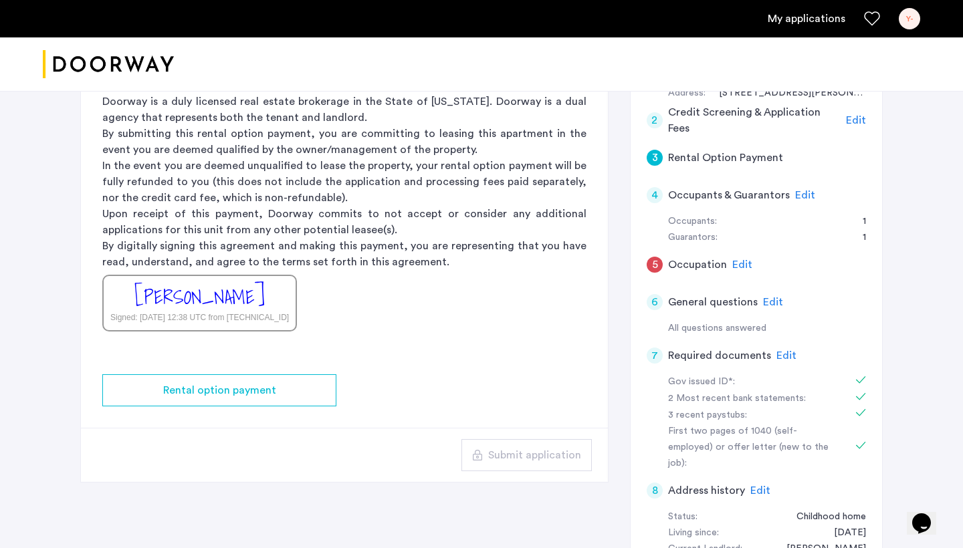
click at [466, 372] on app-rental-option-payment "3 Rental Option Payment Rental Option Payment Doorway is a duly licensed real e…" at bounding box center [344, 235] width 527 height 493
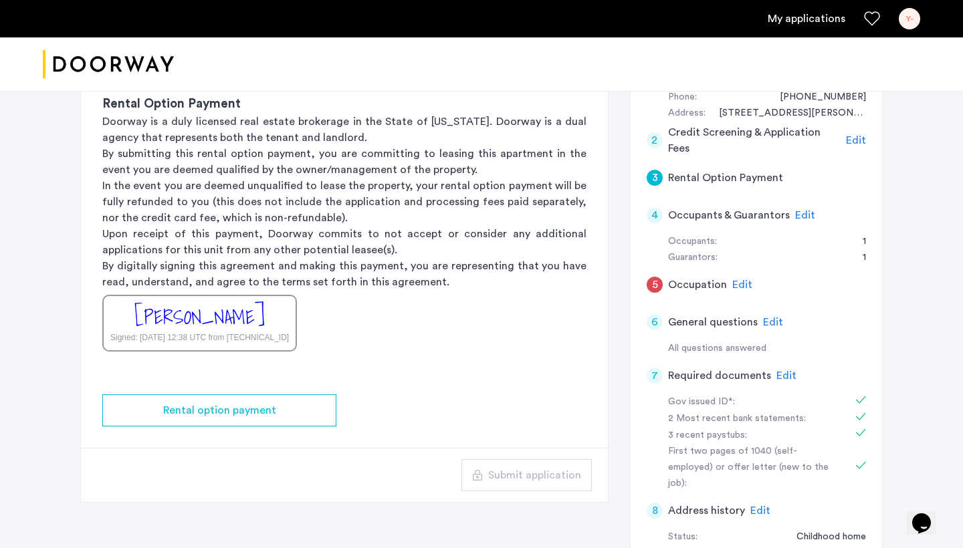
scroll to position [183, 0]
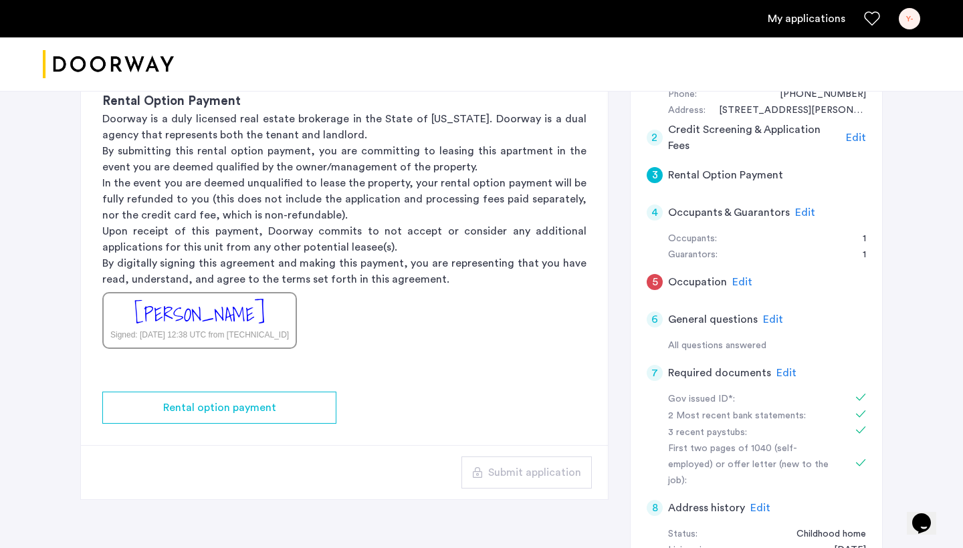
click at [734, 278] on span "Edit" at bounding box center [742, 282] width 20 height 11
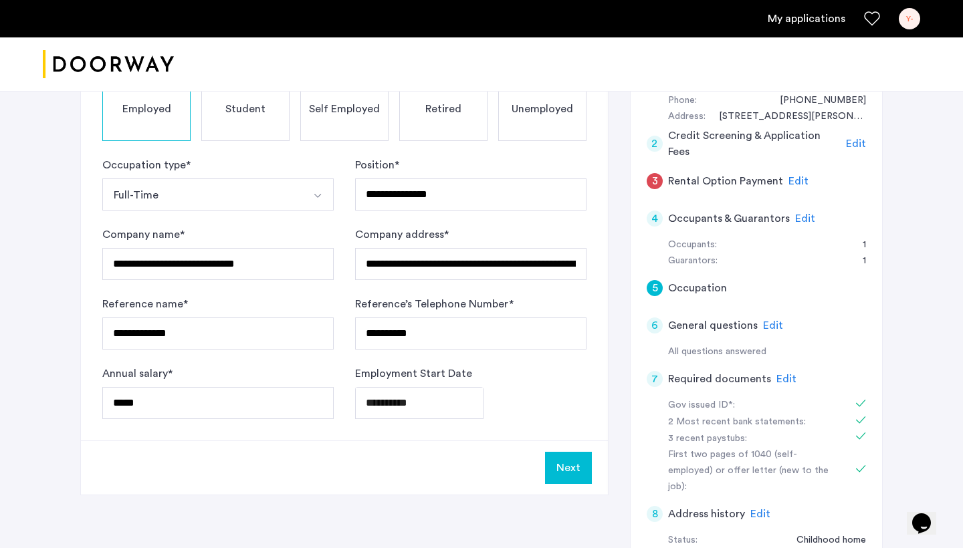
scroll to position [186, 0]
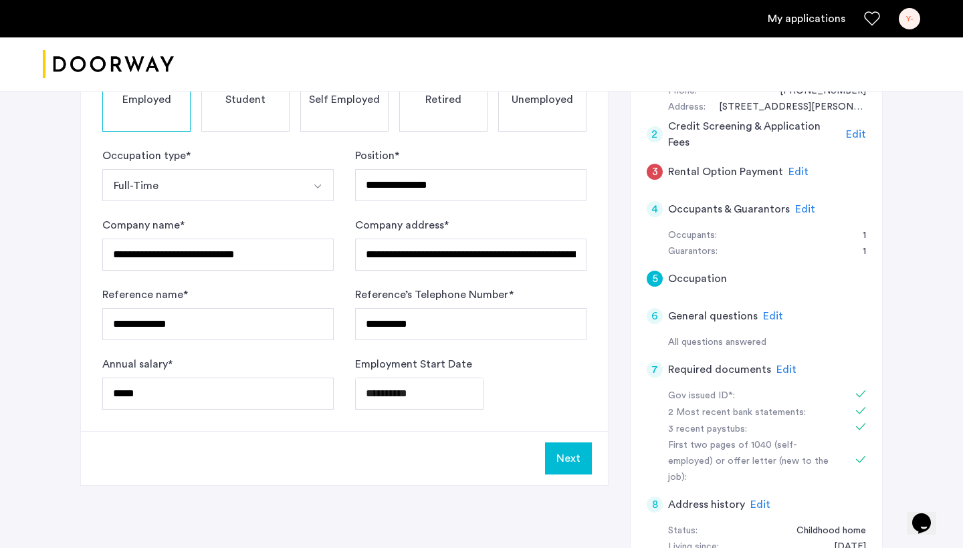
click at [572, 457] on button "Next" at bounding box center [568, 459] width 47 height 32
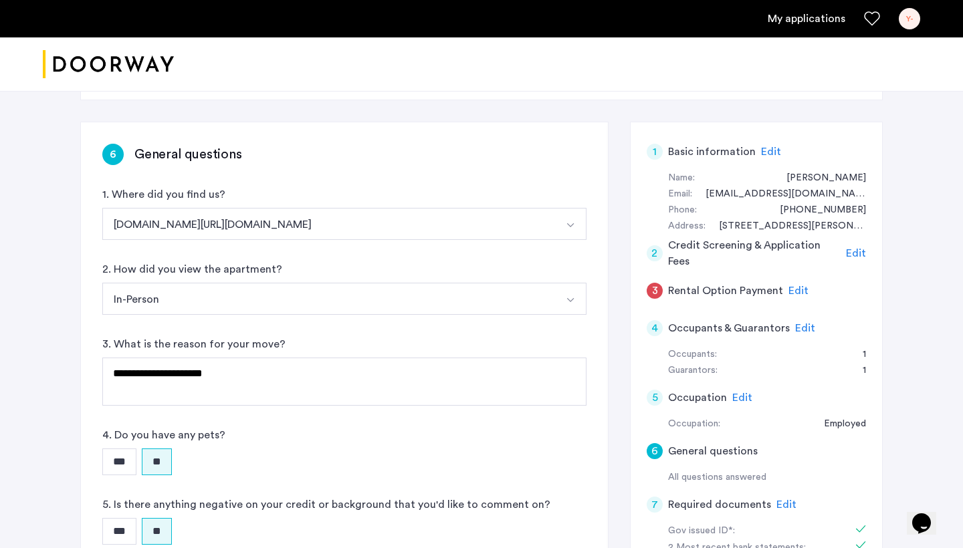
scroll to position [163, 0]
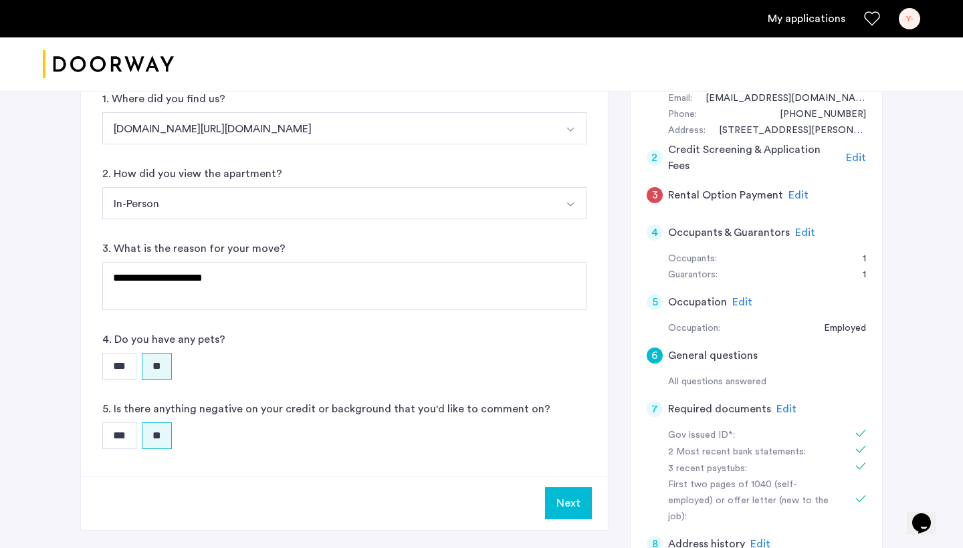
click at [789, 193] on span "Edit" at bounding box center [799, 195] width 20 height 11
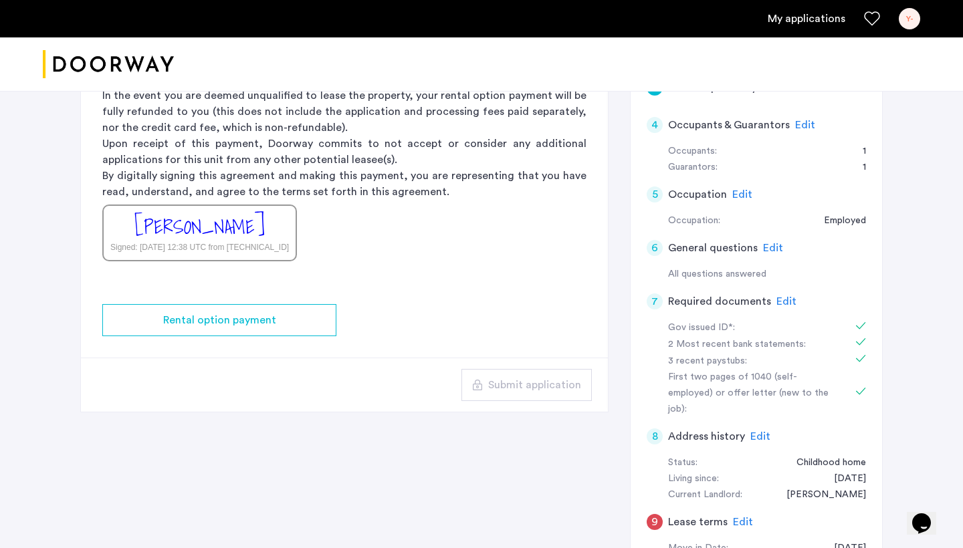
scroll to position [368, 0]
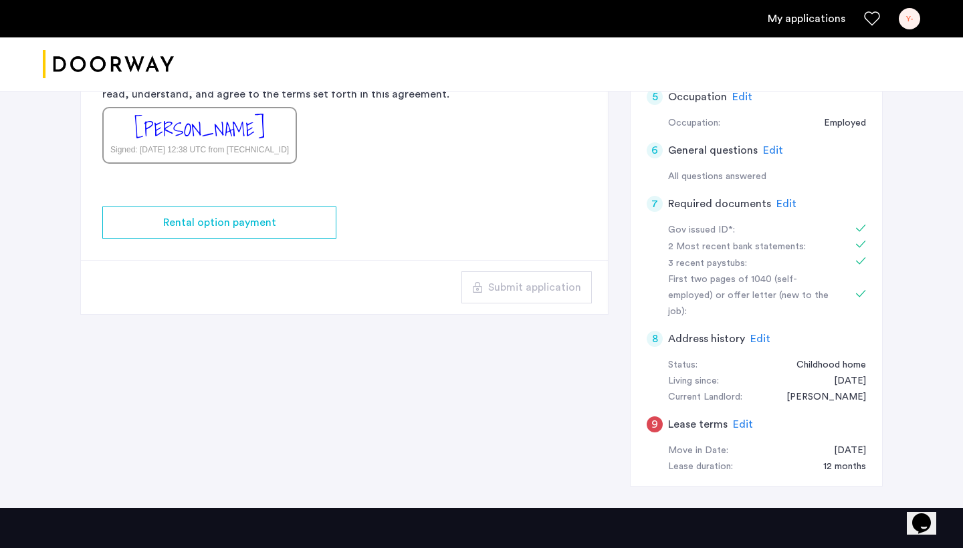
click at [738, 419] on span "Edit" at bounding box center [743, 424] width 20 height 11
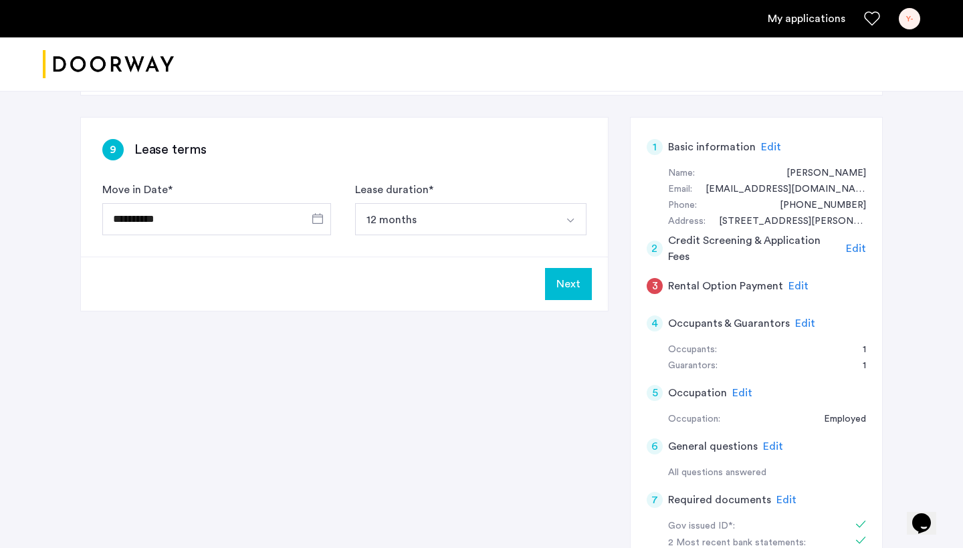
scroll to position [60, 0]
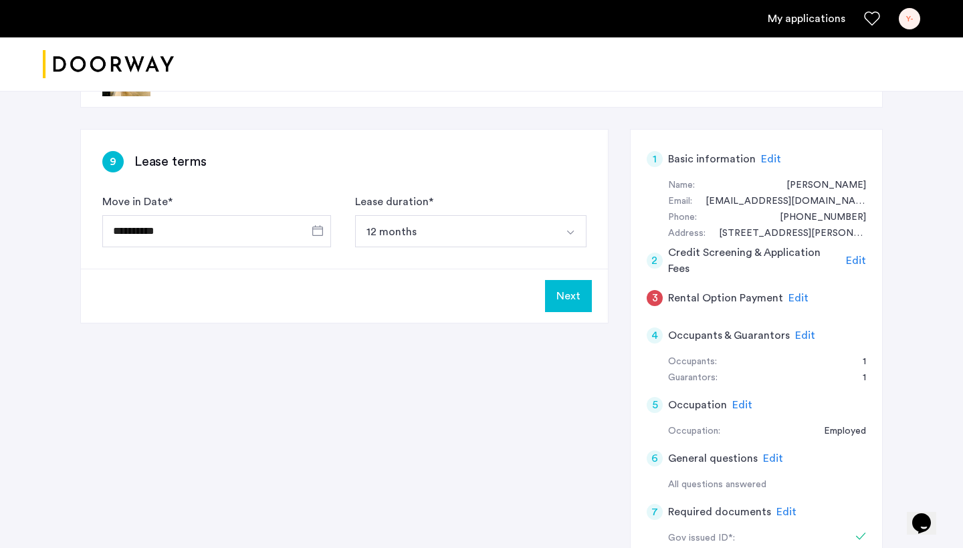
click at [582, 310] on button "Next" at bounding box center [568, 296] width 47 height 32
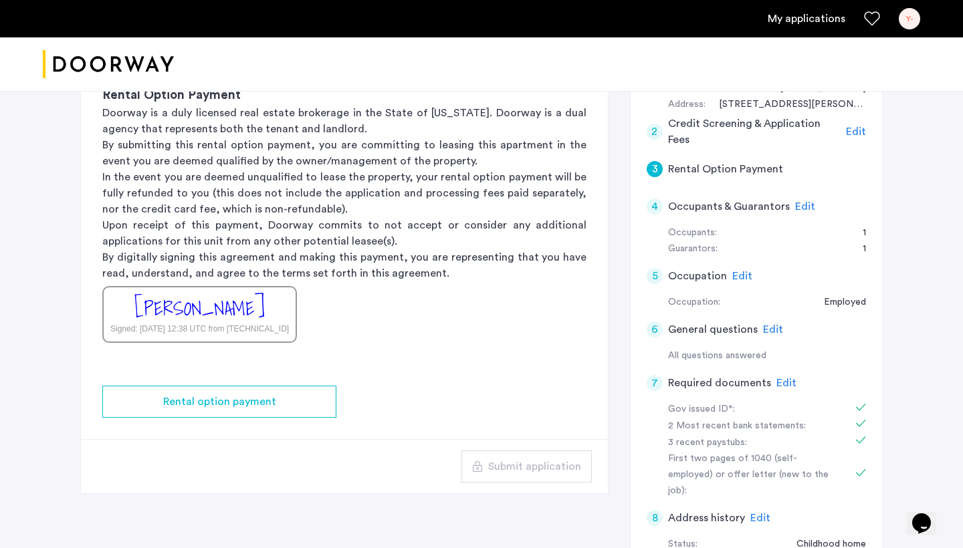
scroll to position [175, 0]
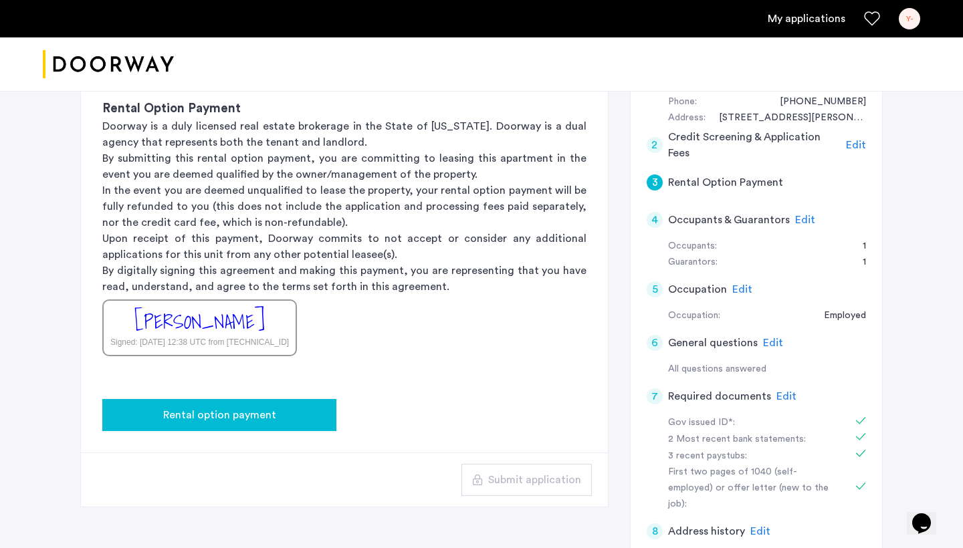
click at [302, 418] on div "Rental option payment" at bounding box center [219, 415] width 213 height 16
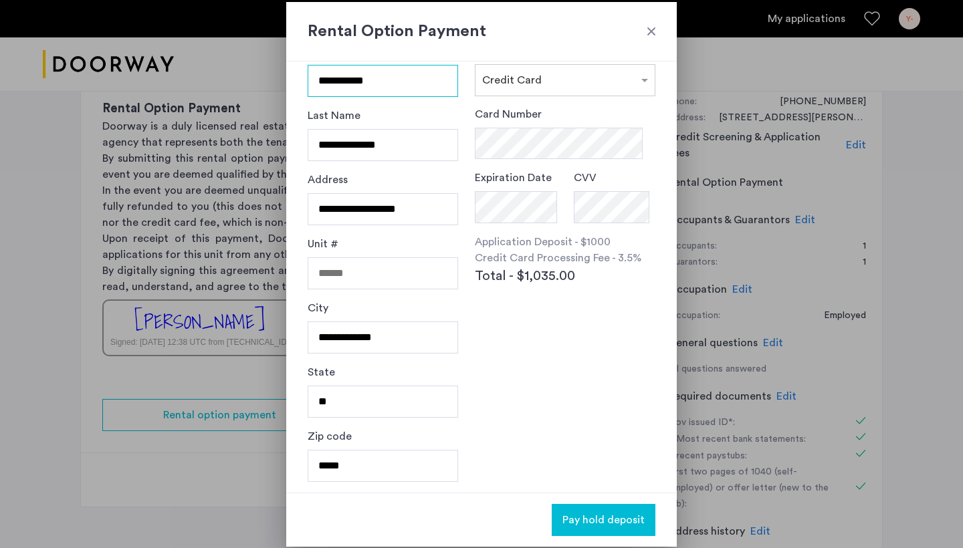
scroll to position [58, 0]
click at [620, 524] on span "Pay hold deposit" at bounding box center [604, 520] width 82 height 16
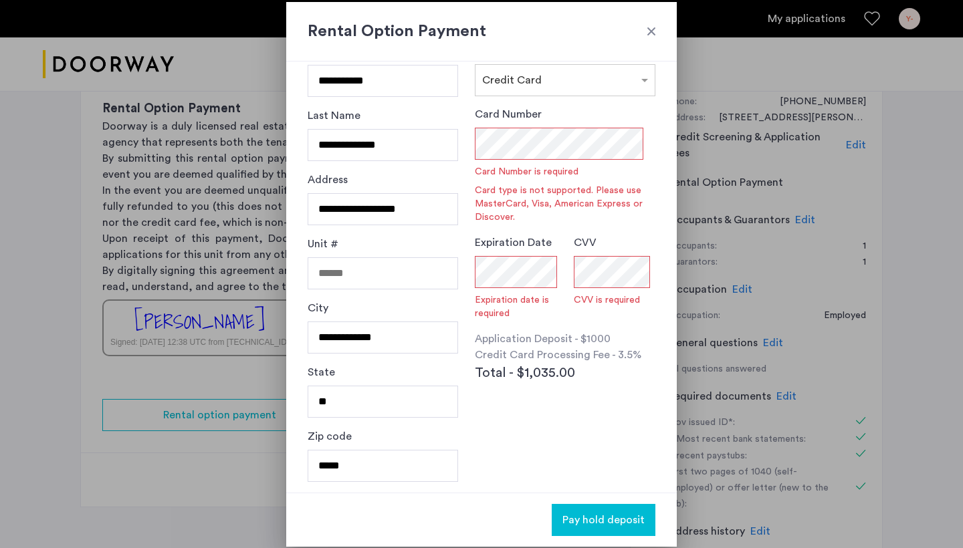
click at [652, 26] on div at bounding box center [651, 31] width 13 height 13
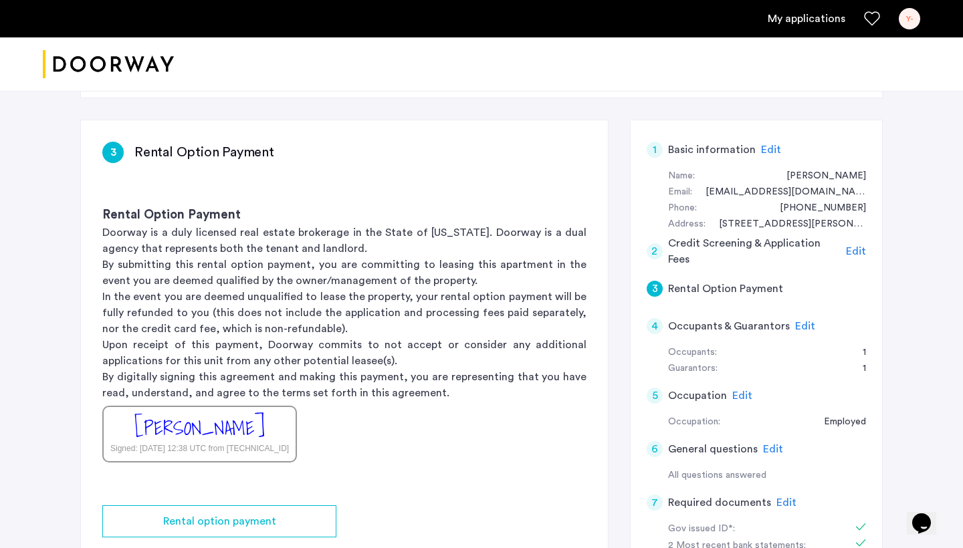
scroll to position [34, 0]
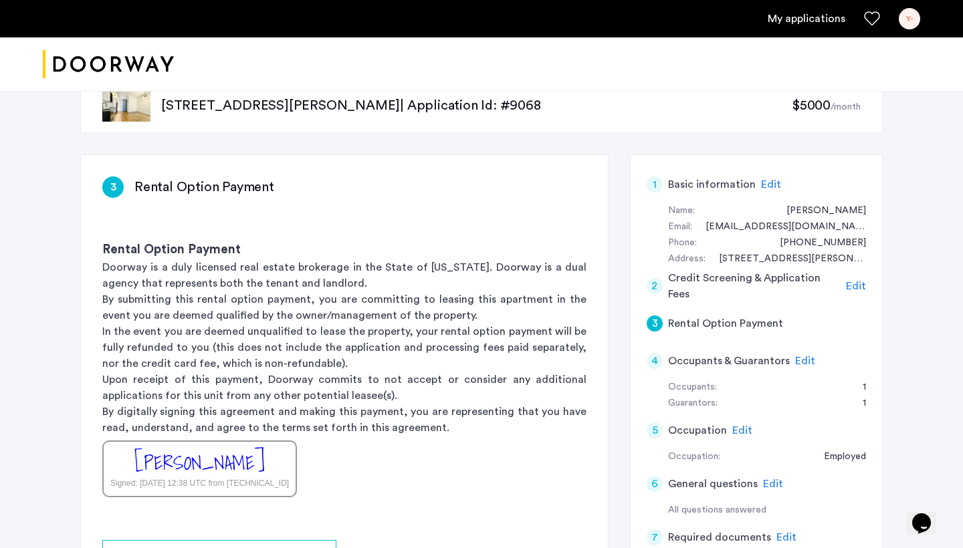
click at [795, 359] on span "Edit" at bounding box center [805, 361] width 20 height 11
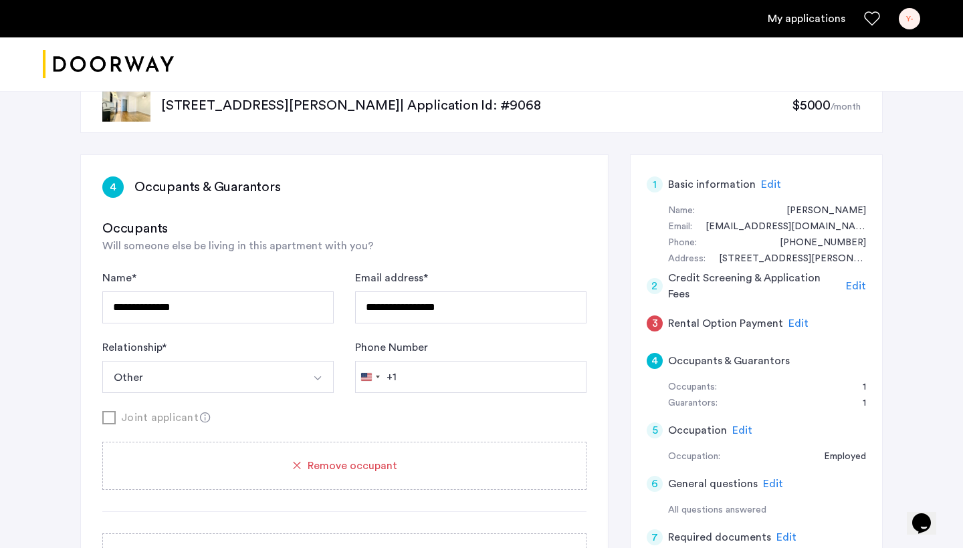
type input "**********"
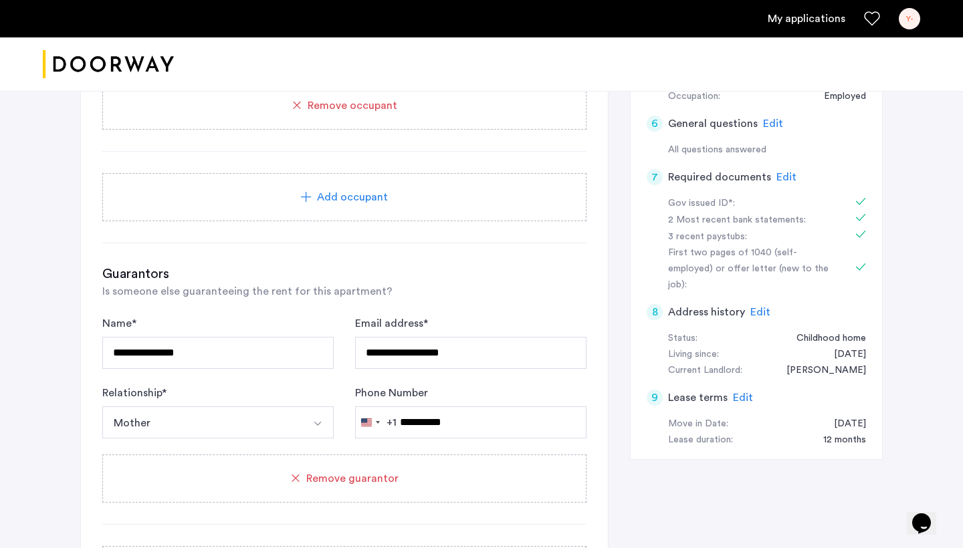
scroll to position [516, 0]
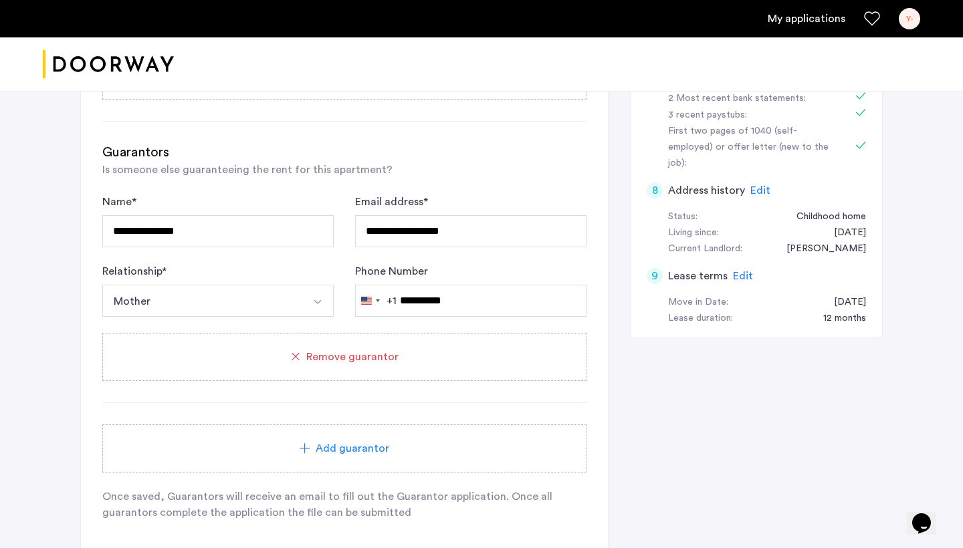
click at [47, 189] on div "**********" at bounding box center [481, 108] width 963 height 1066
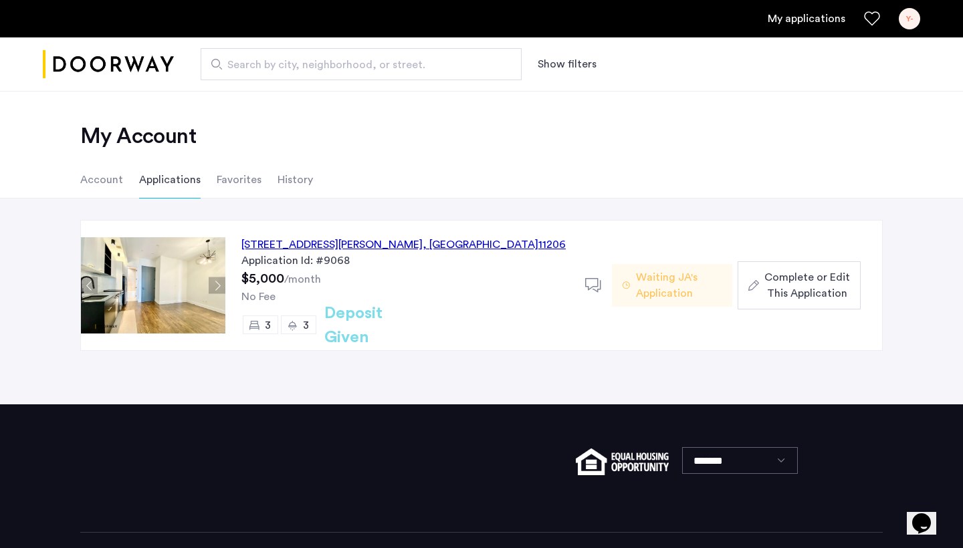
click at [800, 277] on span "Complete or Edit This Application" at bounding box center [808, 286] width 86 height 32
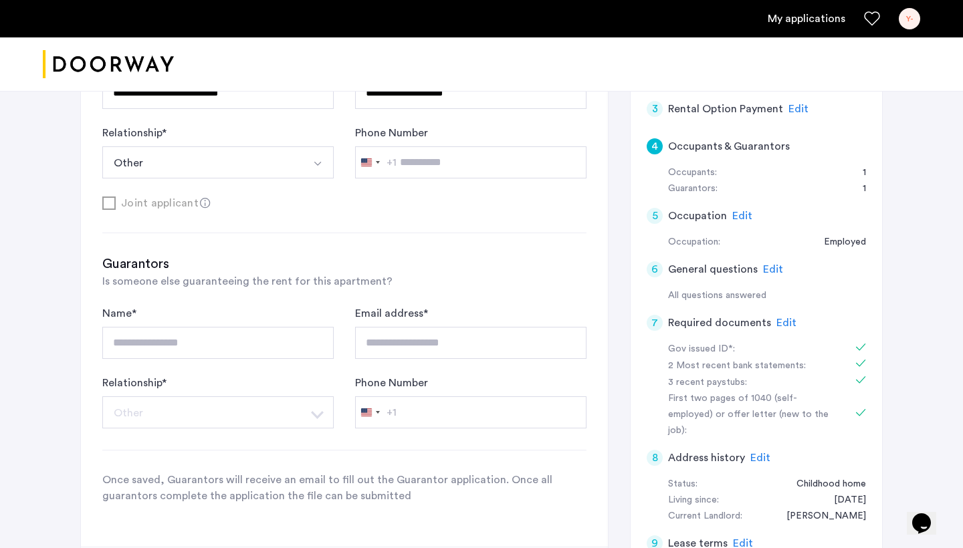
scroll to position [461, 0]
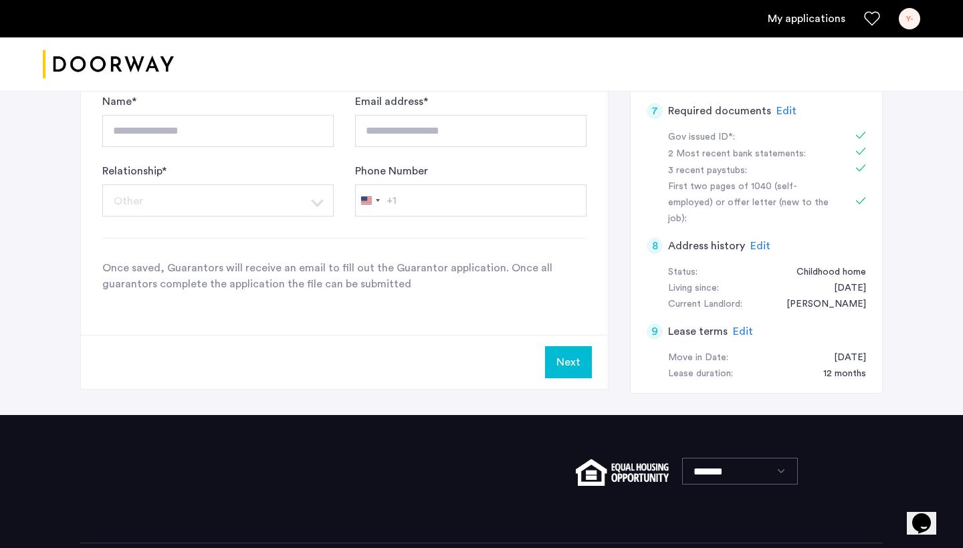
click at [569, 373] on button "Next" at bounding box center [568, 362] width 47 height 32
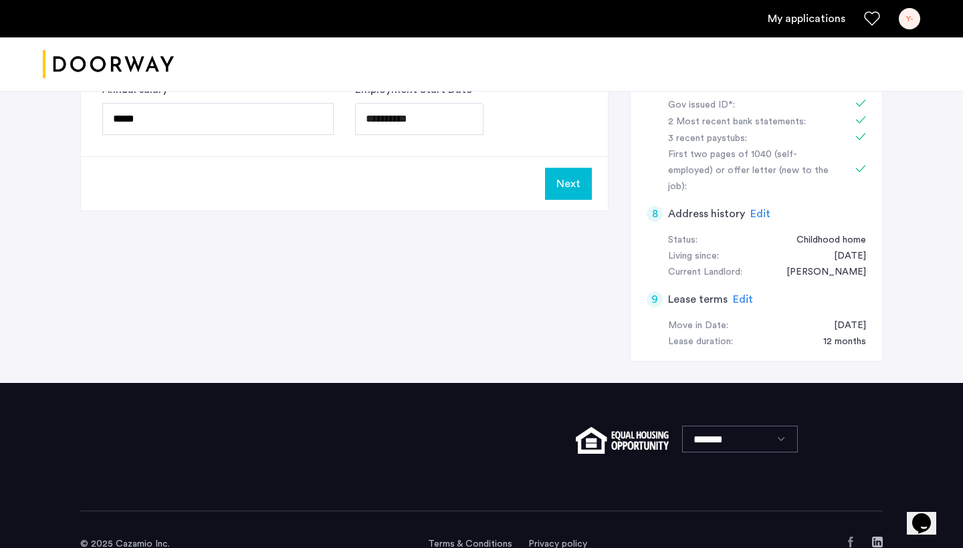
scroll to position [0, 0]
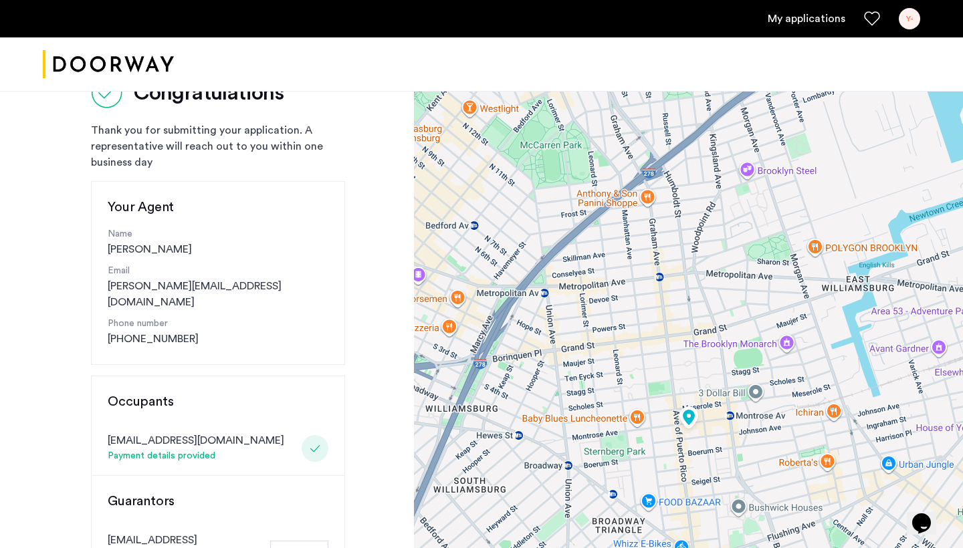
scroll to position [52, 0]
